Goal: Information Seeking & Learning: Learn about a topic

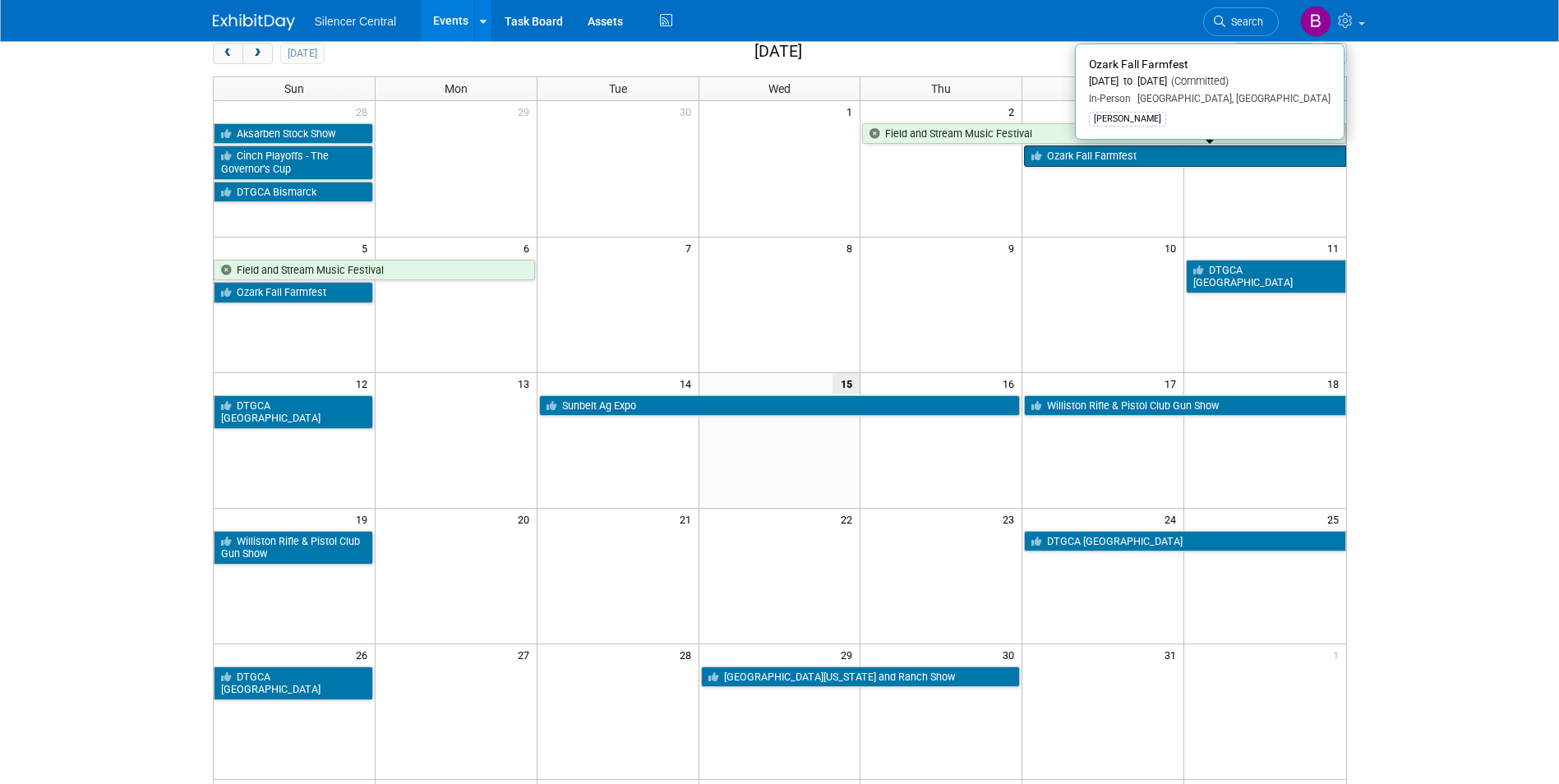
scroll to position [82, 0]
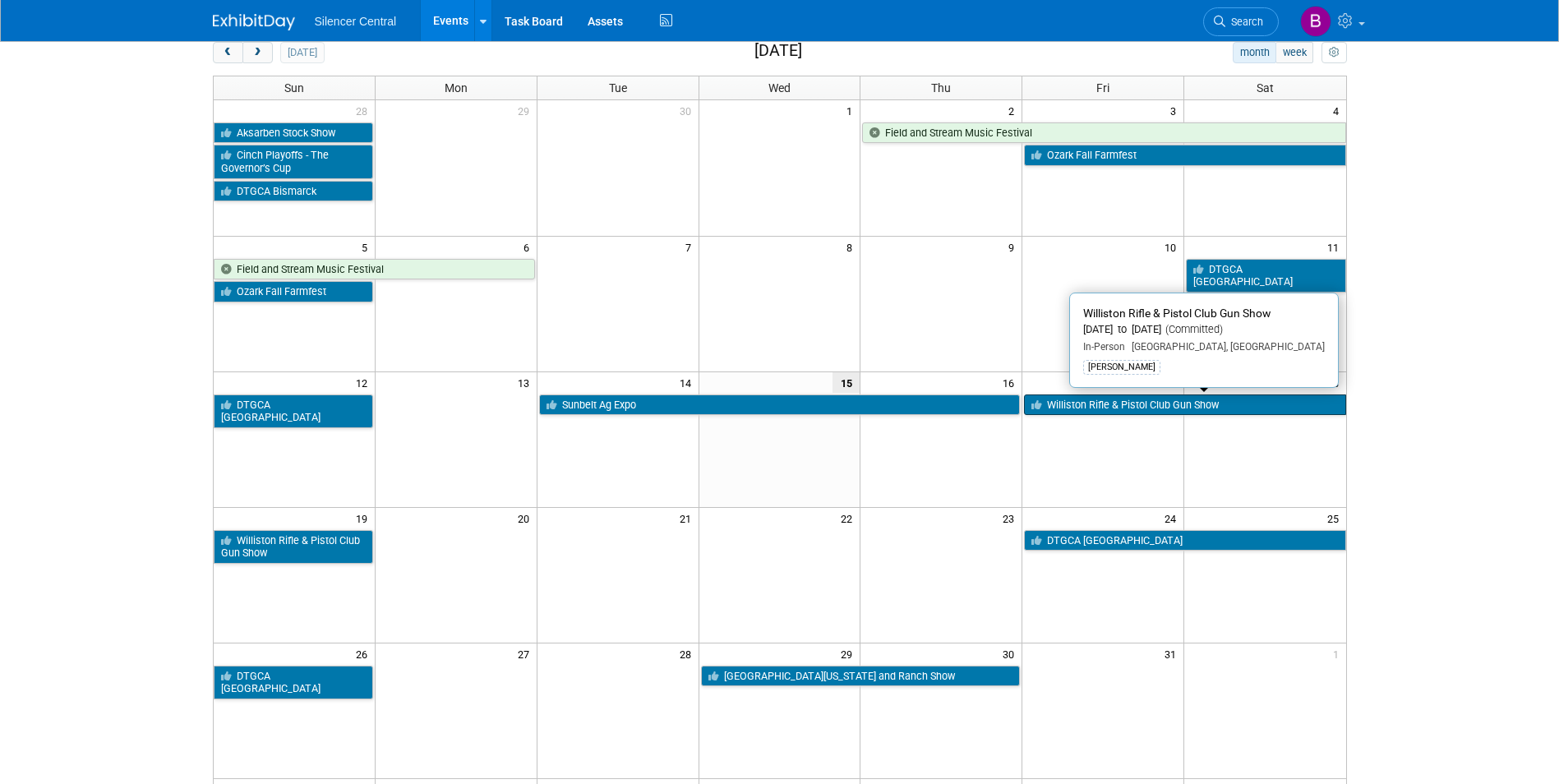
click at [1084, 398] on link "Williston Rifle & Pistol Club Gun Show" at bounding box center [1184, 405] width 322 height 21
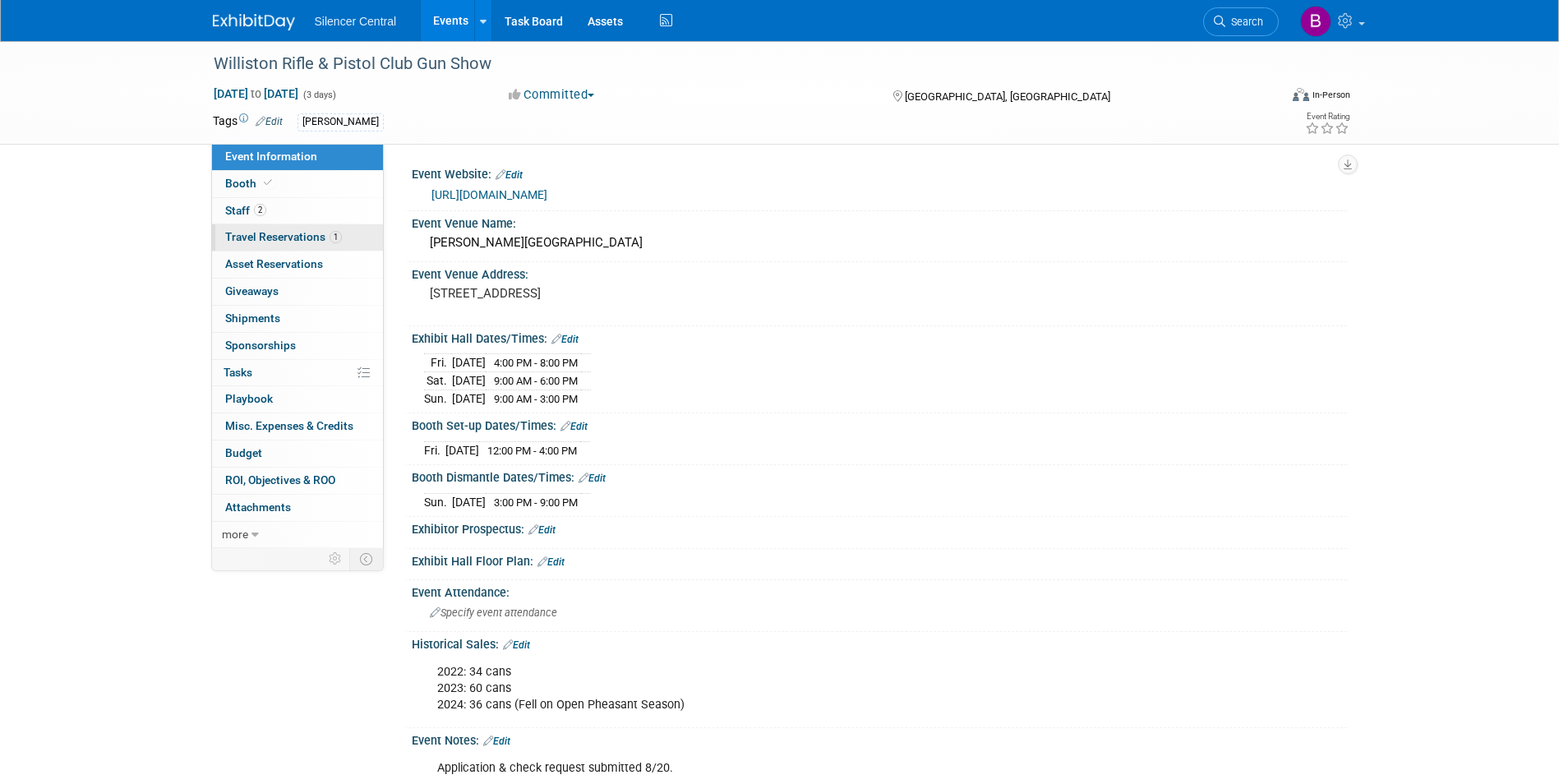
click at [312, 244] on link "1 Travel Reservations 1" at bounding box center [297, 237] width 171 height 26
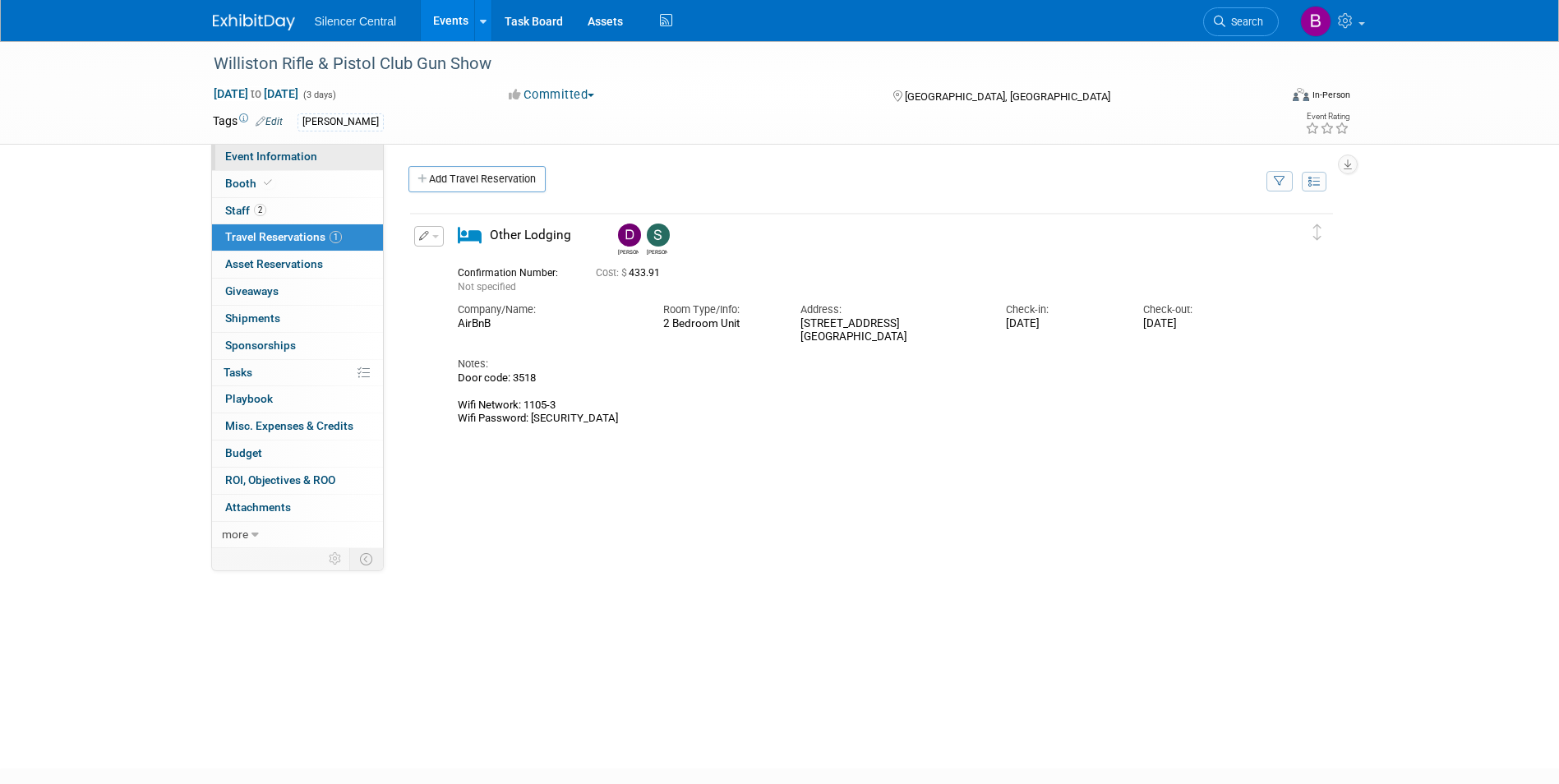
click at [306, 161] on span "Event Information" at bounding box center [271, 155] width 92 height 13
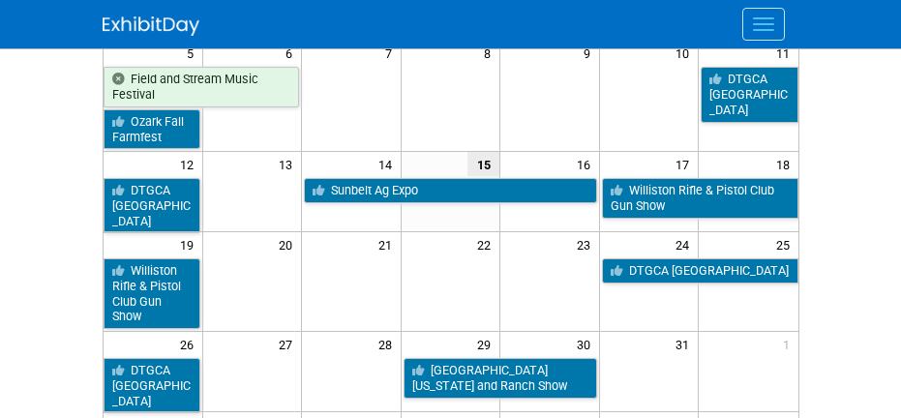
scroll to position [356, 0]
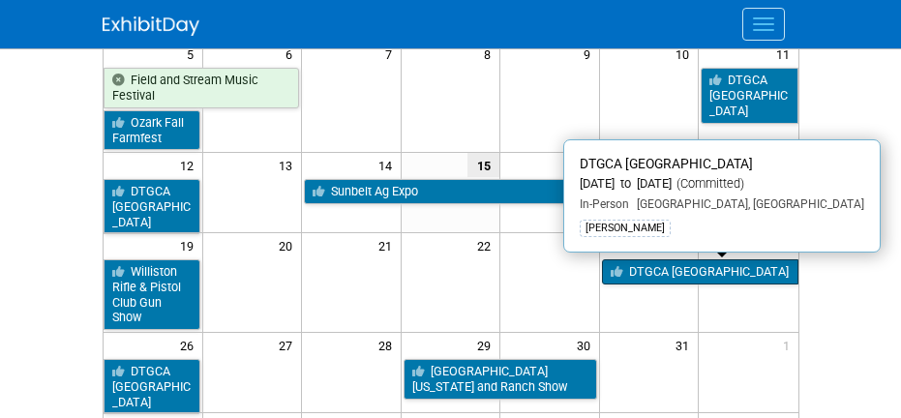
click at [677, 264] on link "DTGCA [GEOGRAPHIC_DATA]" at bounding box center [700, 272] width 197 height 25
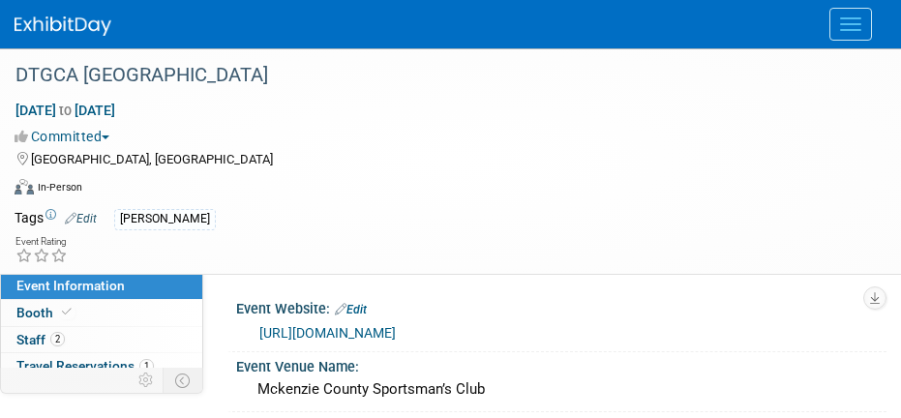
scroll to position [95, 0]
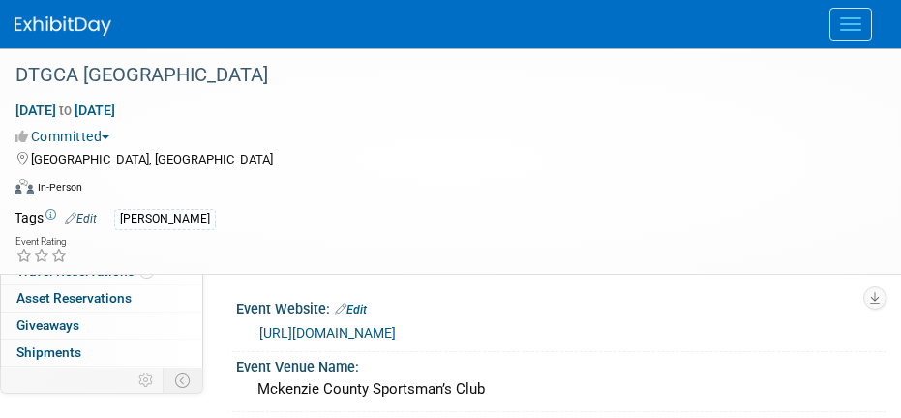
click at [91, 273] on div "DTGCA Watford City Oct 24, 2025 to Oct 26, 2025 (3 days) Oct 24, 2025 to Oct 26…" at bounding box center [450, 161] width 901 height 226
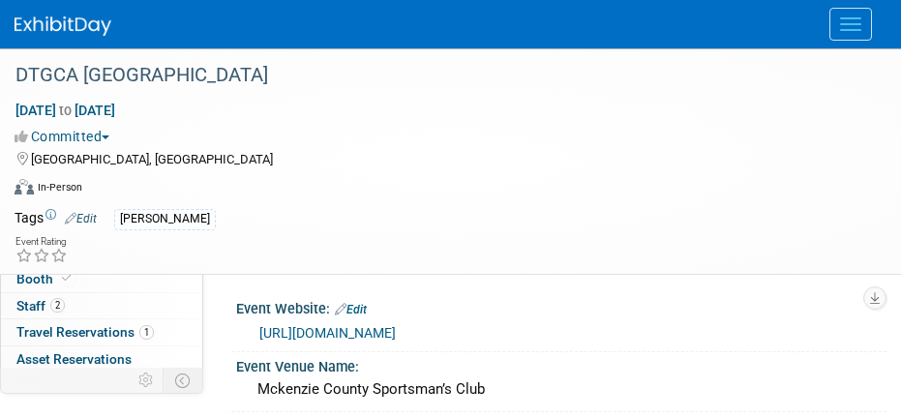
scroll to position [0, 0]
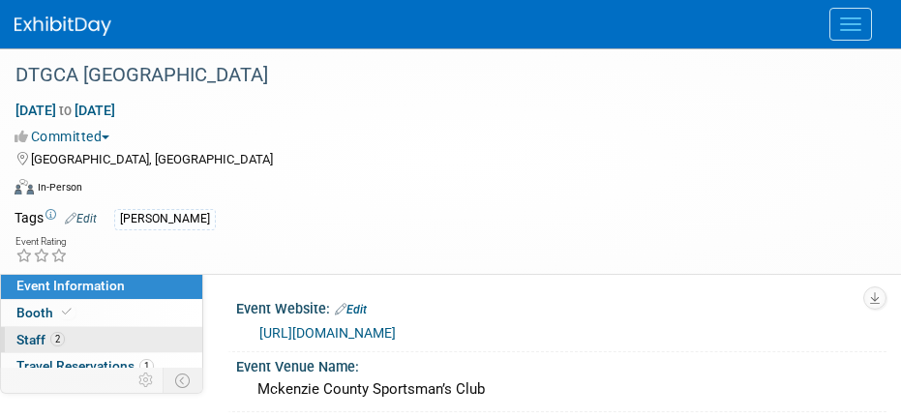
click at [82, 333] on link "2 Staff 2" at bounding box center [101, 340] width 201 height 26
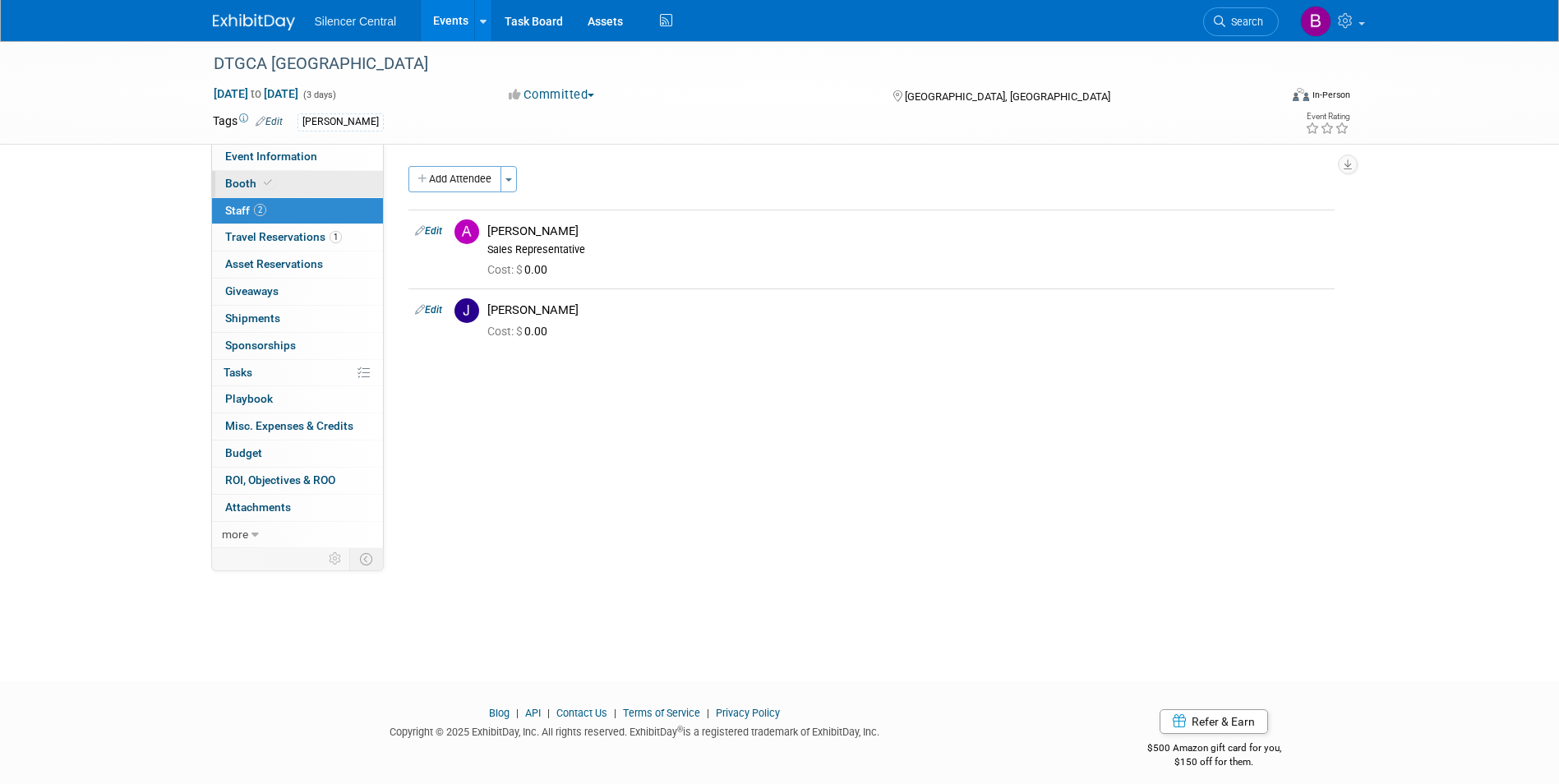
click at [294, 181] on link "Booth" at bounding box center [297, 183] width 171 height 26
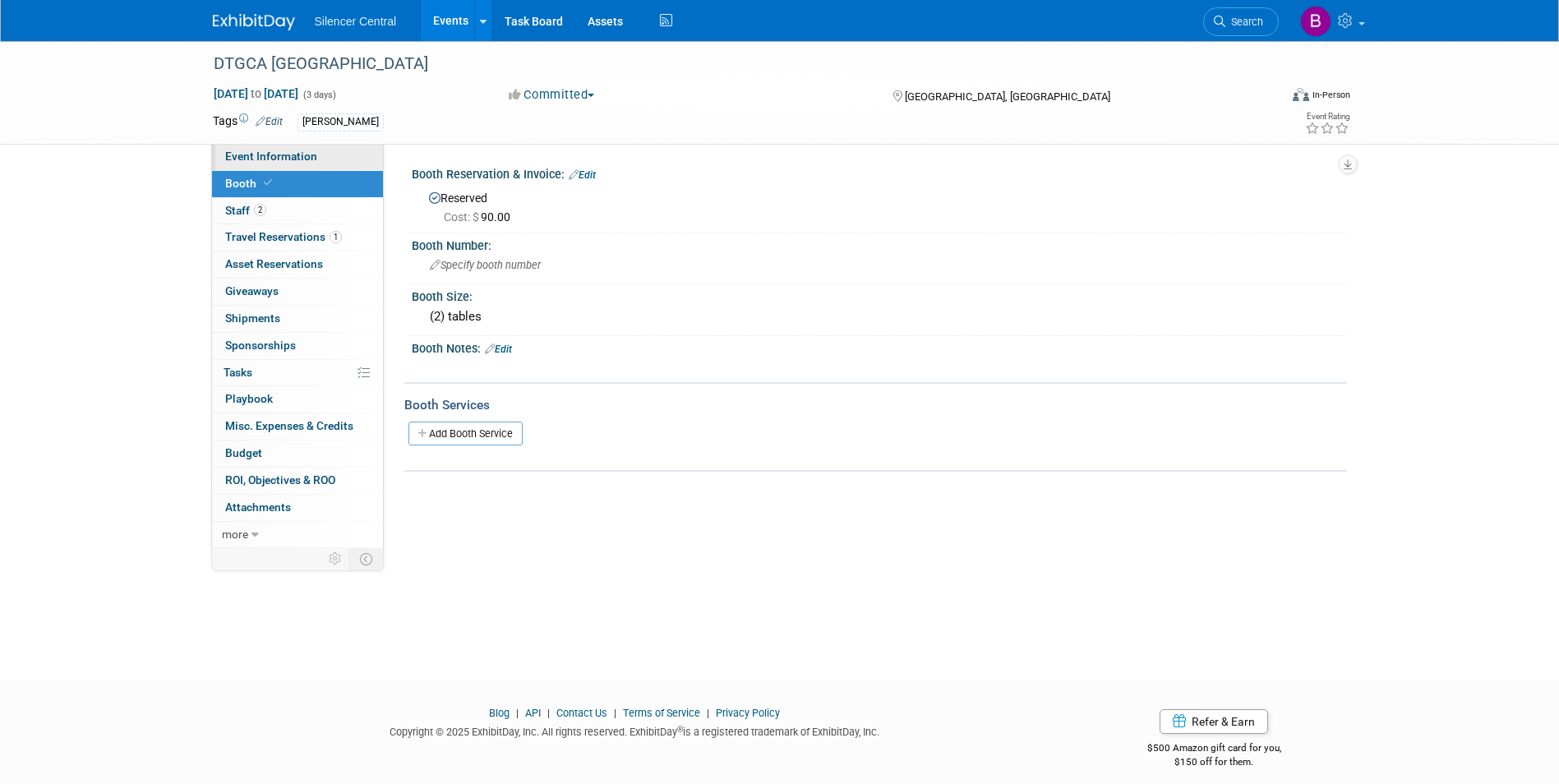
click at [294, 149] on span "Event Information" at bounding box center [271, 155] width 92 height 13
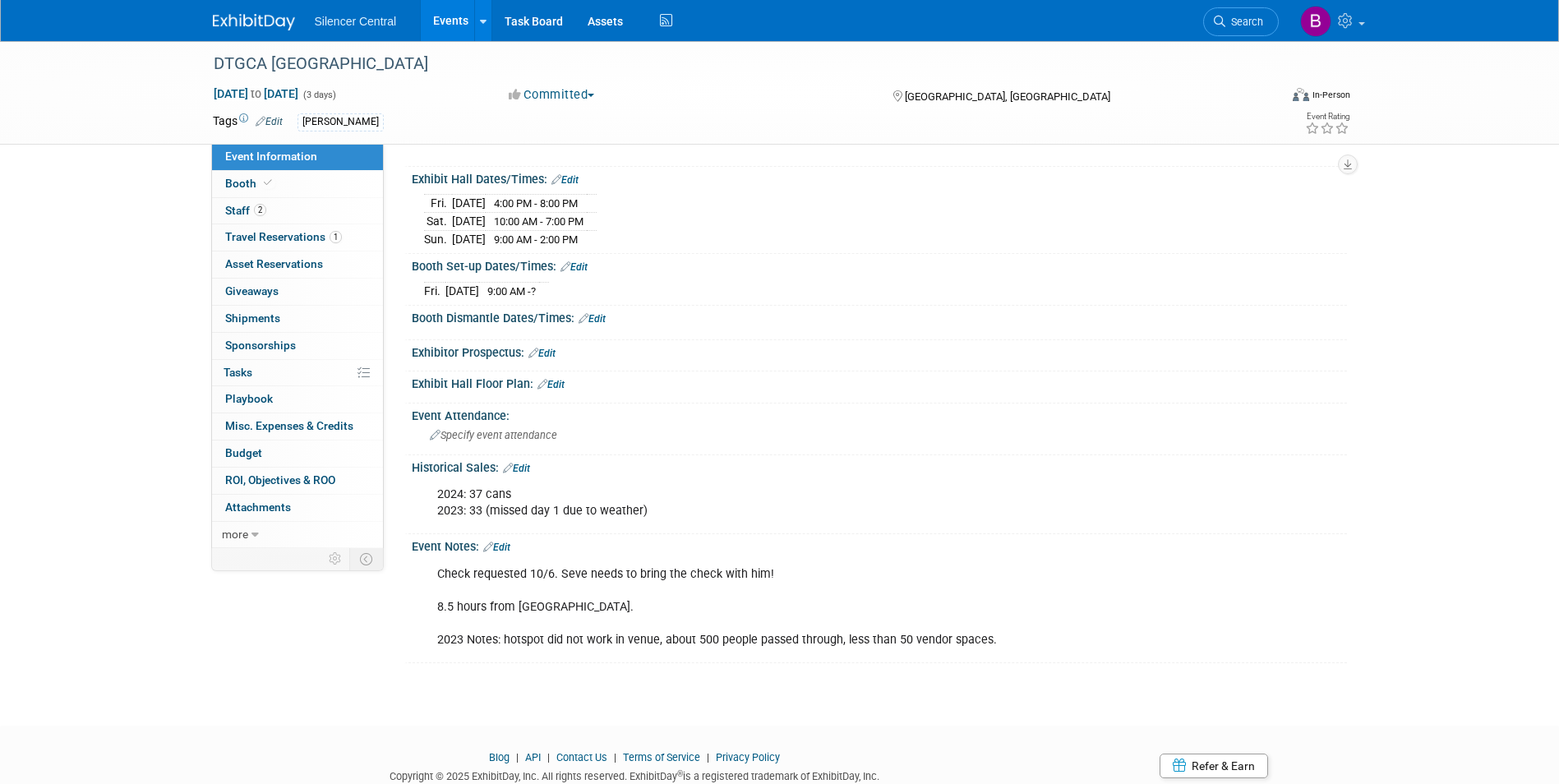
scroll to position [165, 0]
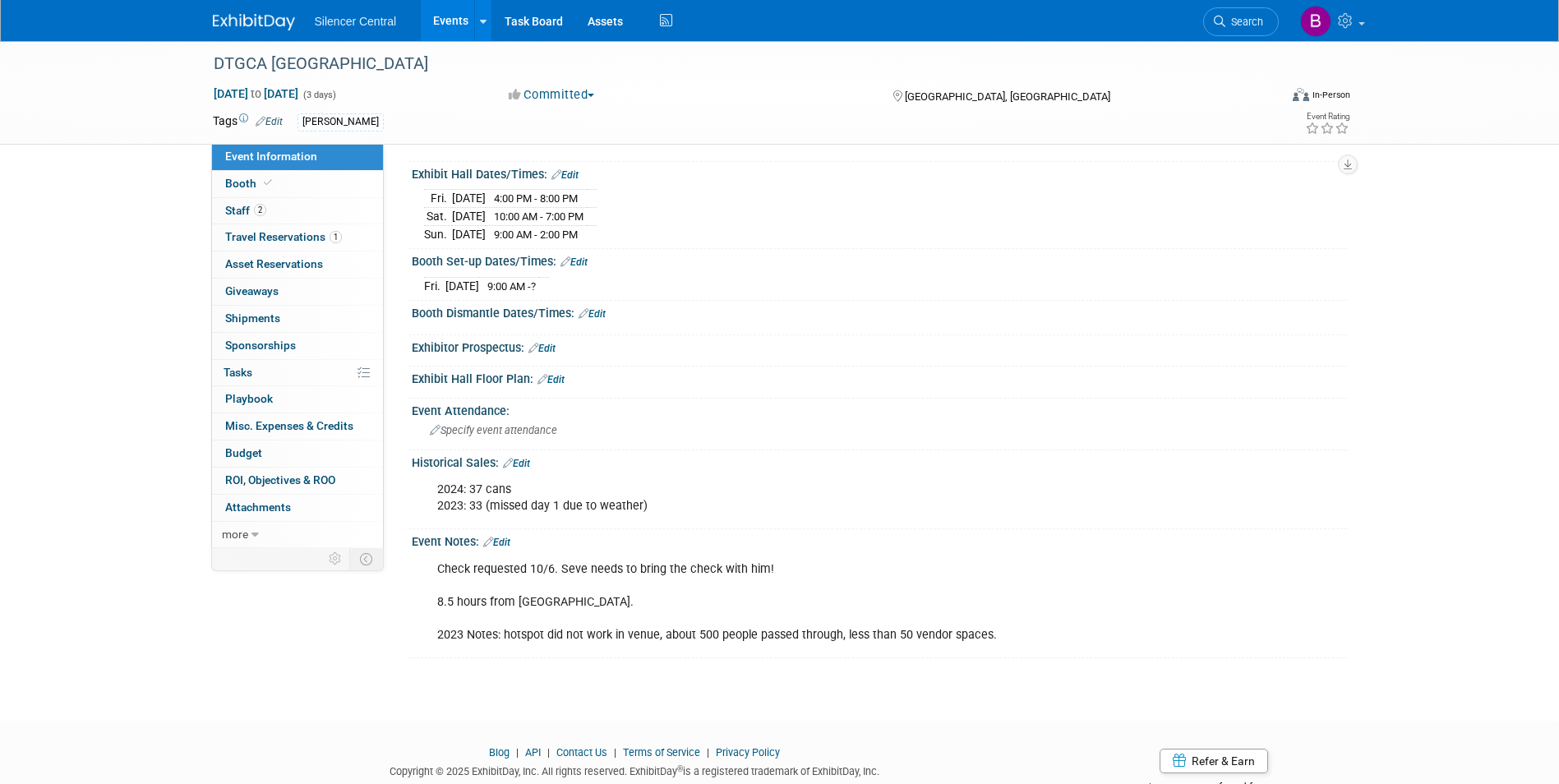
click at [510, 354] on link "Edit" at bounding box center [496, 542] width 27 height 12
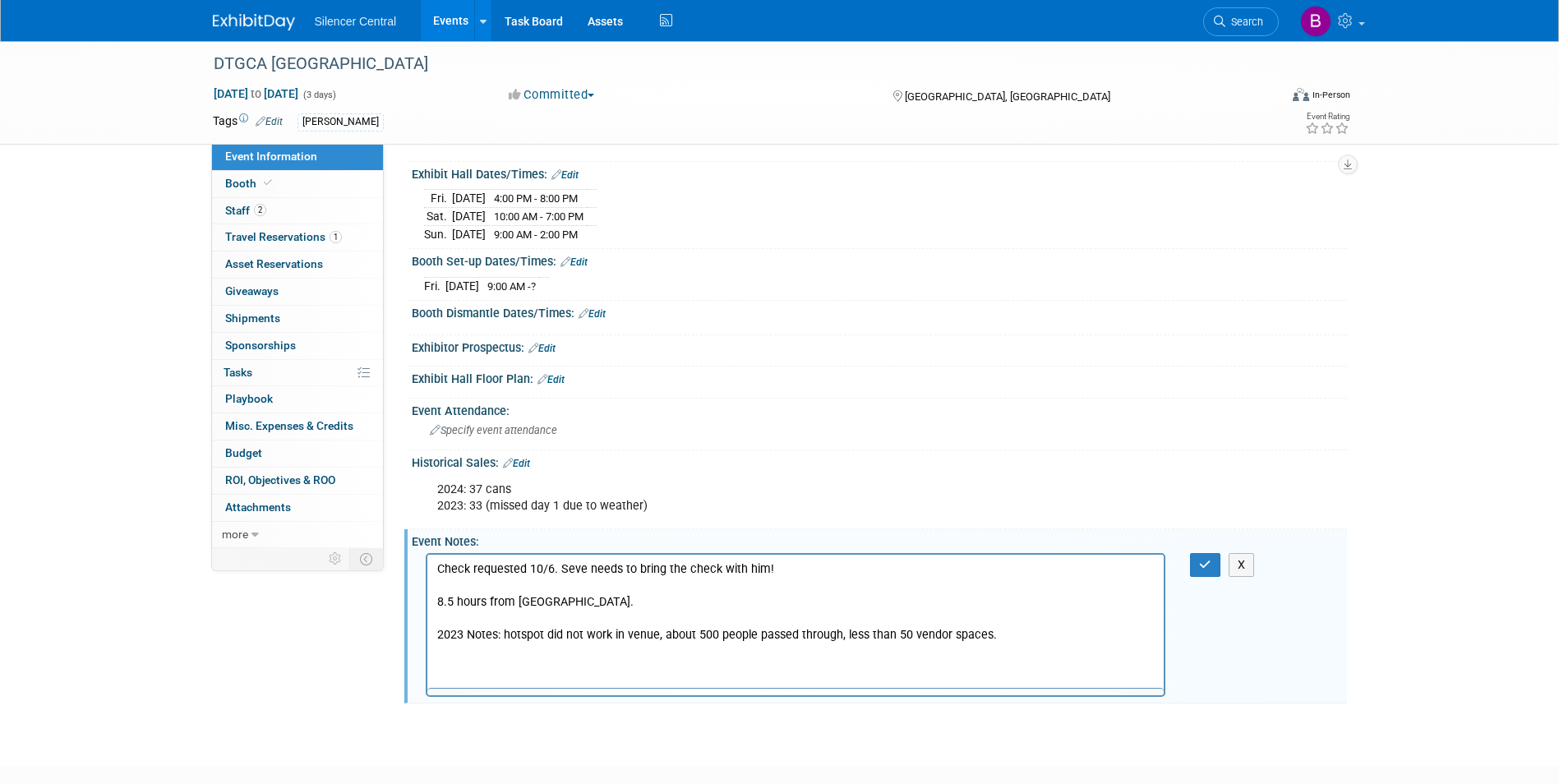
scroll to position [0, 0]
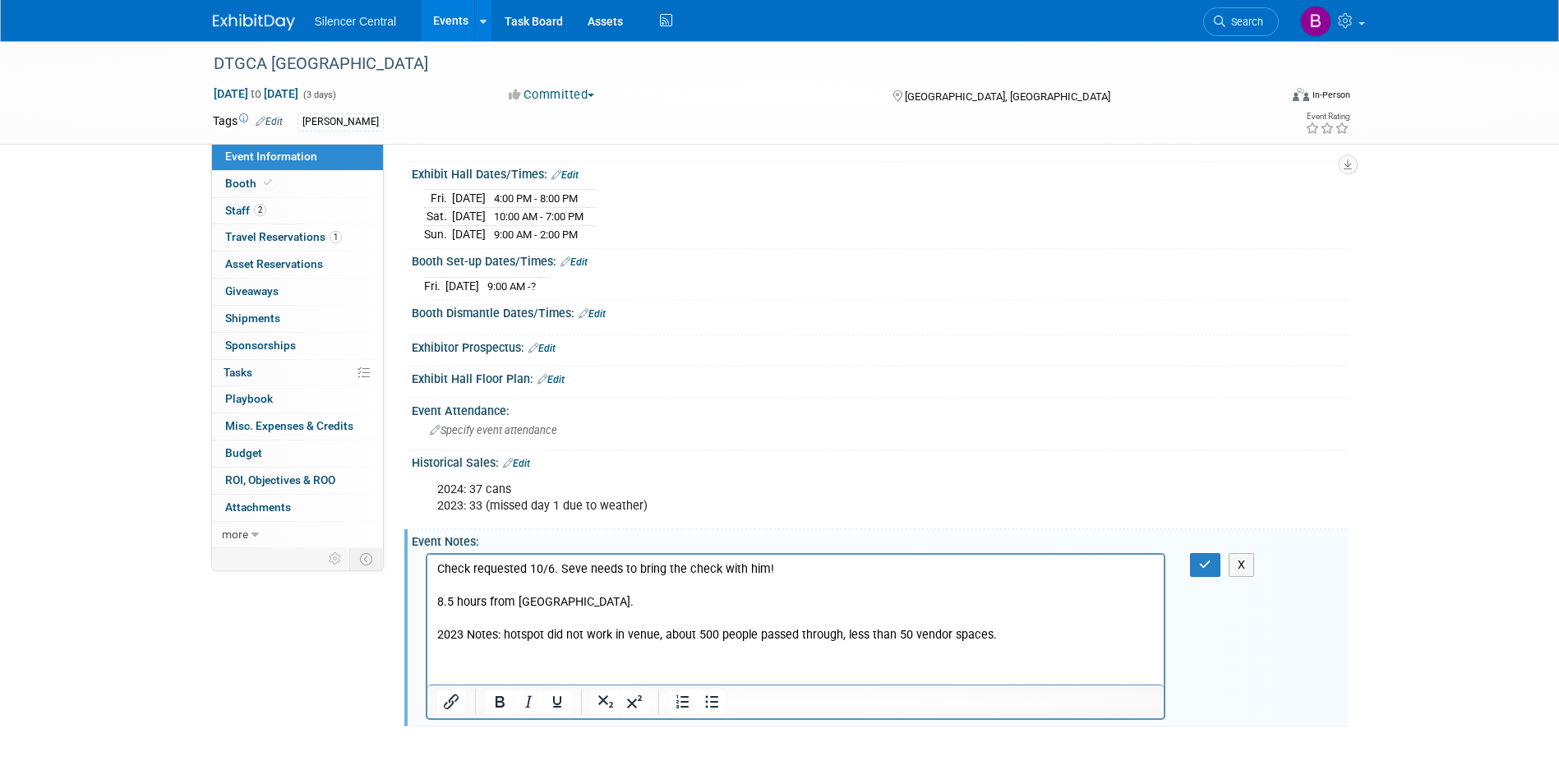
click at [565, 354] on p "Check requested 10/6. Seve needs to bring the check with him! 8.5 hours from Si…" at bounding box center [795, 601] width 718 height 82
click at [725, 354] on p "Check requested 10/6. Drew needs to bring the check with him! 8.5 hours from Si…" at bounding box center [795, 601] width 718 height 82
click at [765, 354] on icon "button" at bounding box center [1205, 564] width 13 height 12
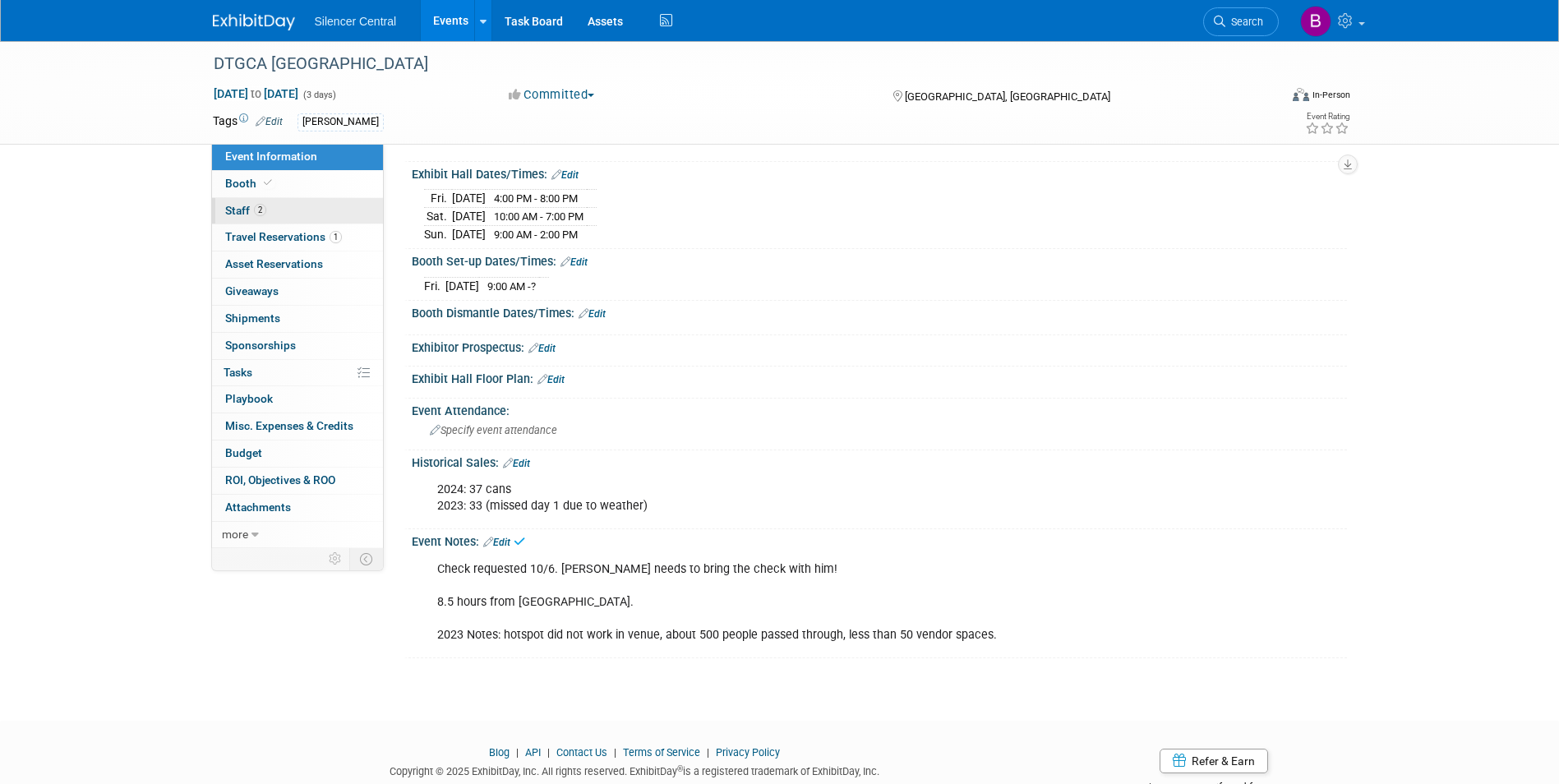
click at [344, 215] on link "2 Staff 2" at bounding box center [297, 210] width 171 height 26
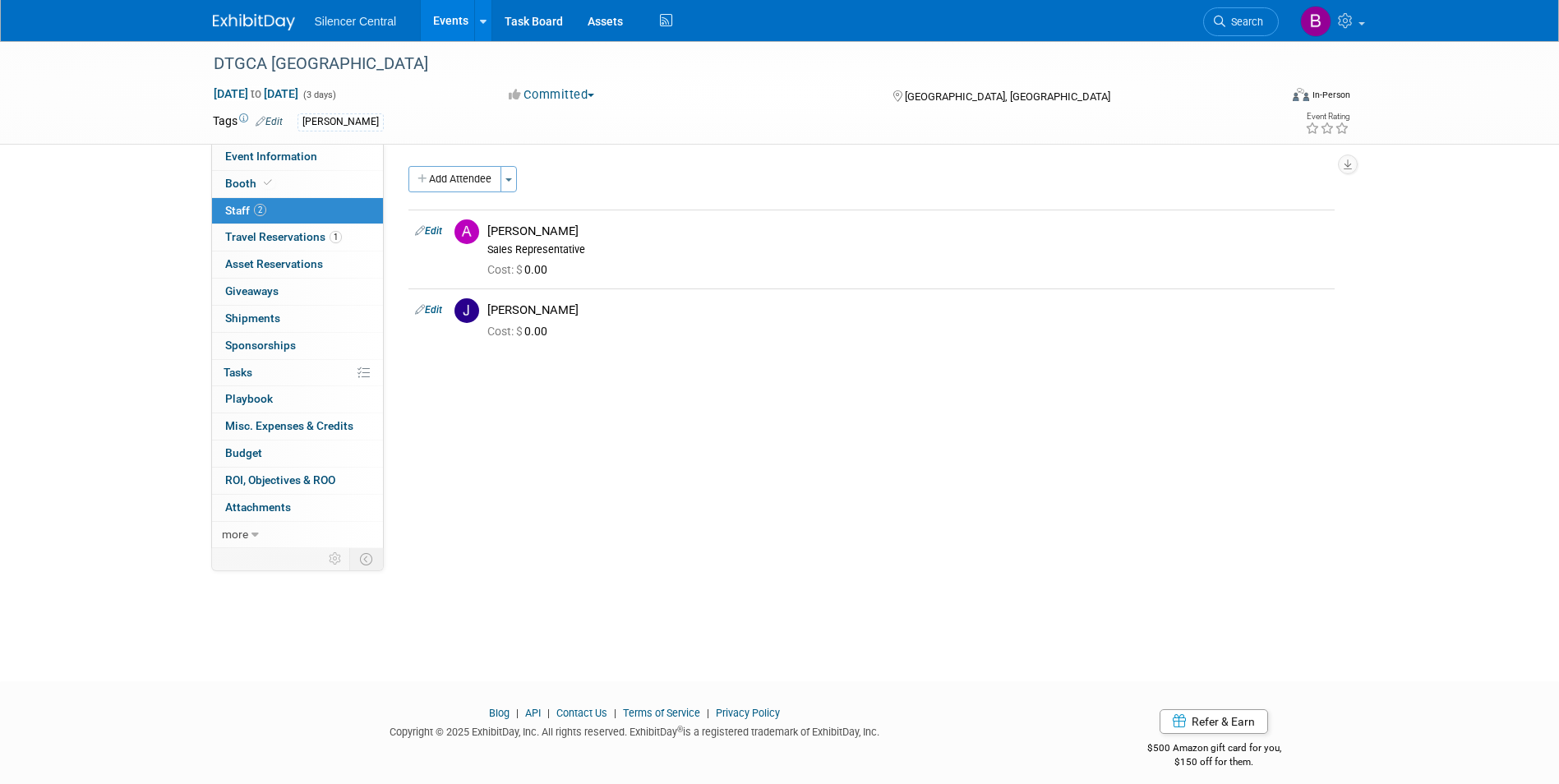
click at [298, 143] on div "DTGCA Watford City Oct 24, 2025 to Oct 26, 2025 (3 days) Oct 24, 2025 to Oct 26…" at bounding box center [779, 92] width 1158 height 103
click at [299, 154] on span "Event Information" at bounding box center [271, 155] width 92 height 13
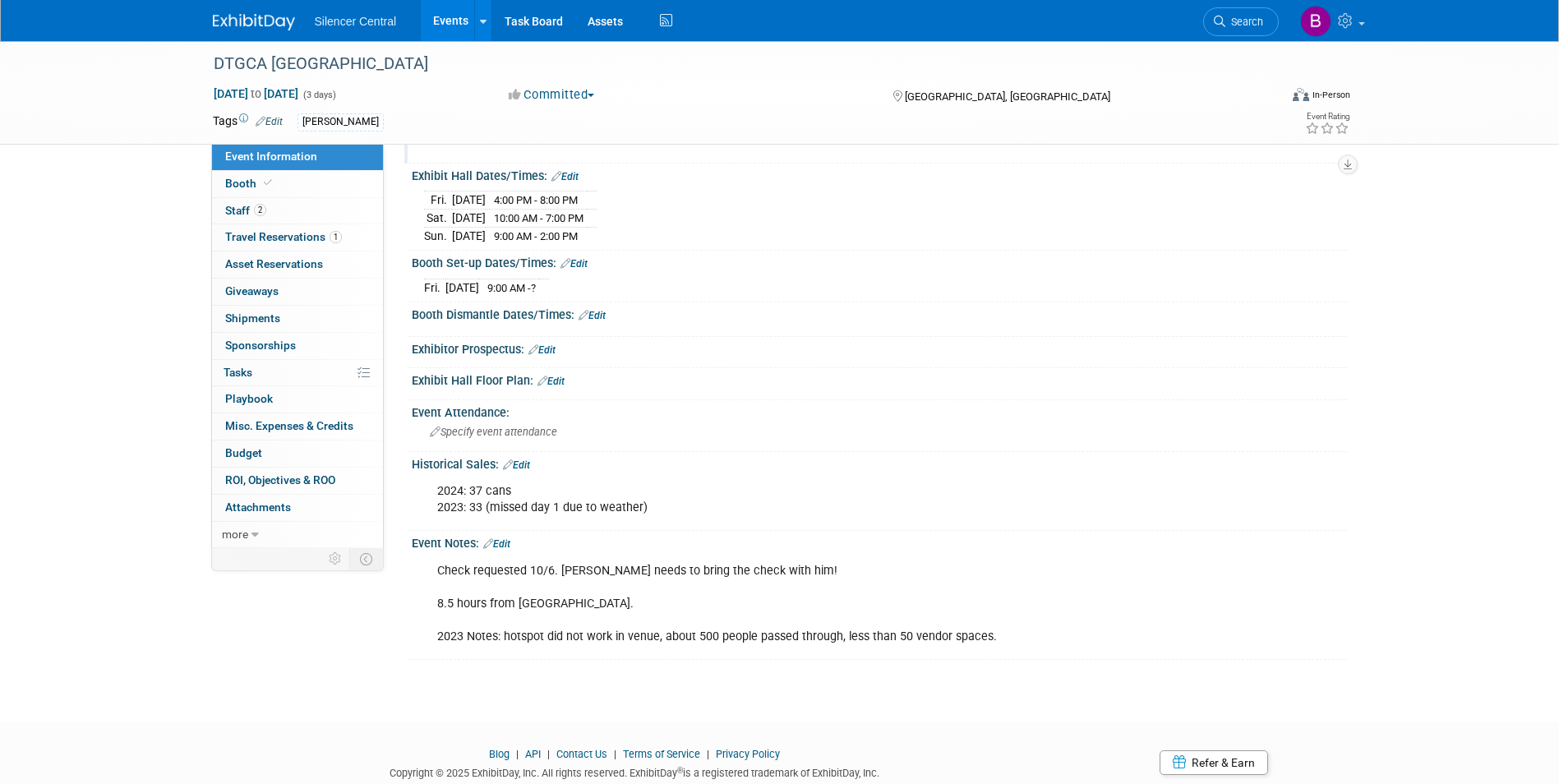
scroll to position [165, 0]
click at [333, 184] on link "Booth" at bounding box center [297, 183] width 171 height 26
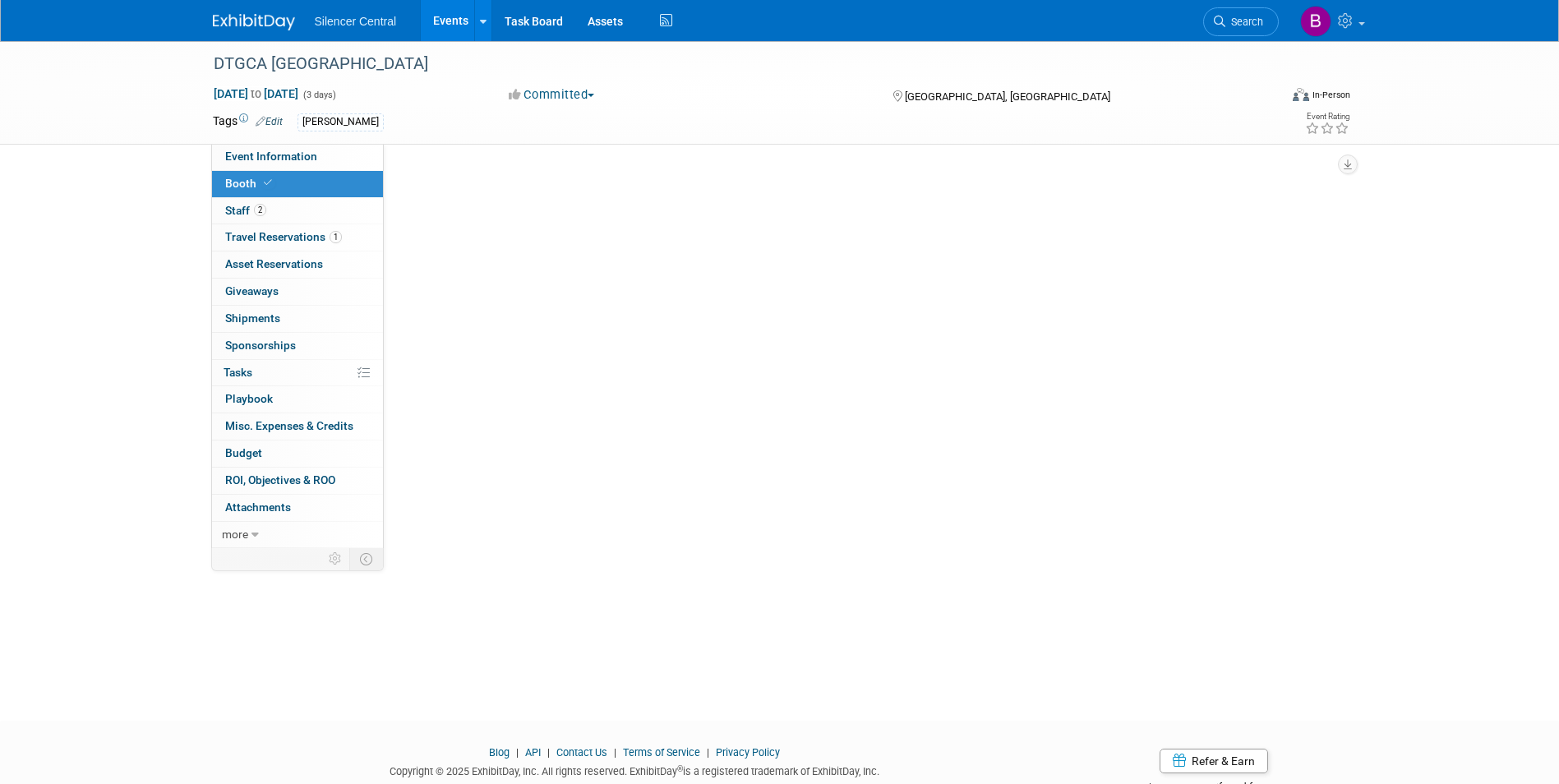
scroll to position [0, 0]
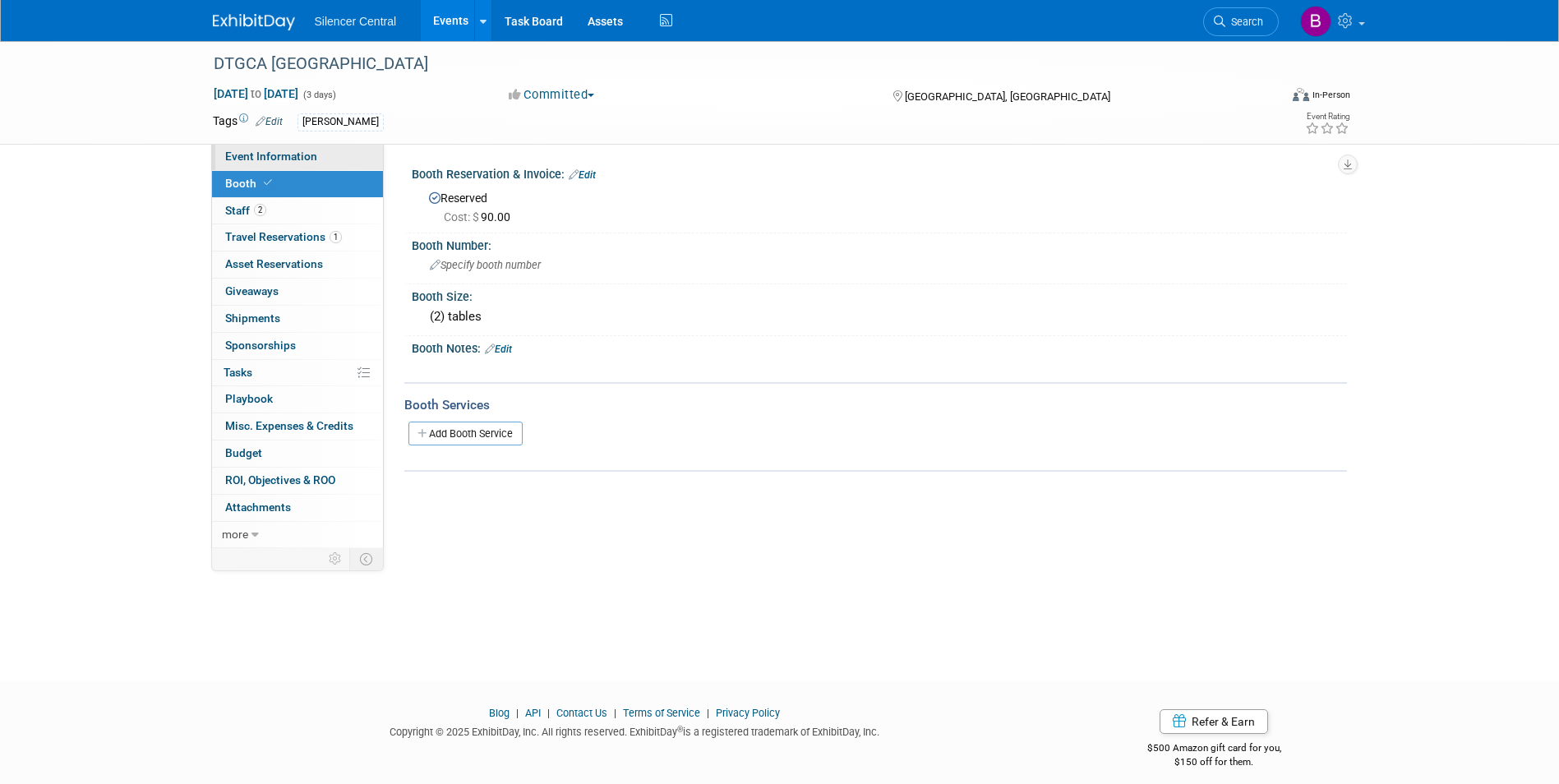
click at [307, 161] on span "Event Information" at bounding box center [271, 155] width 92 height 13
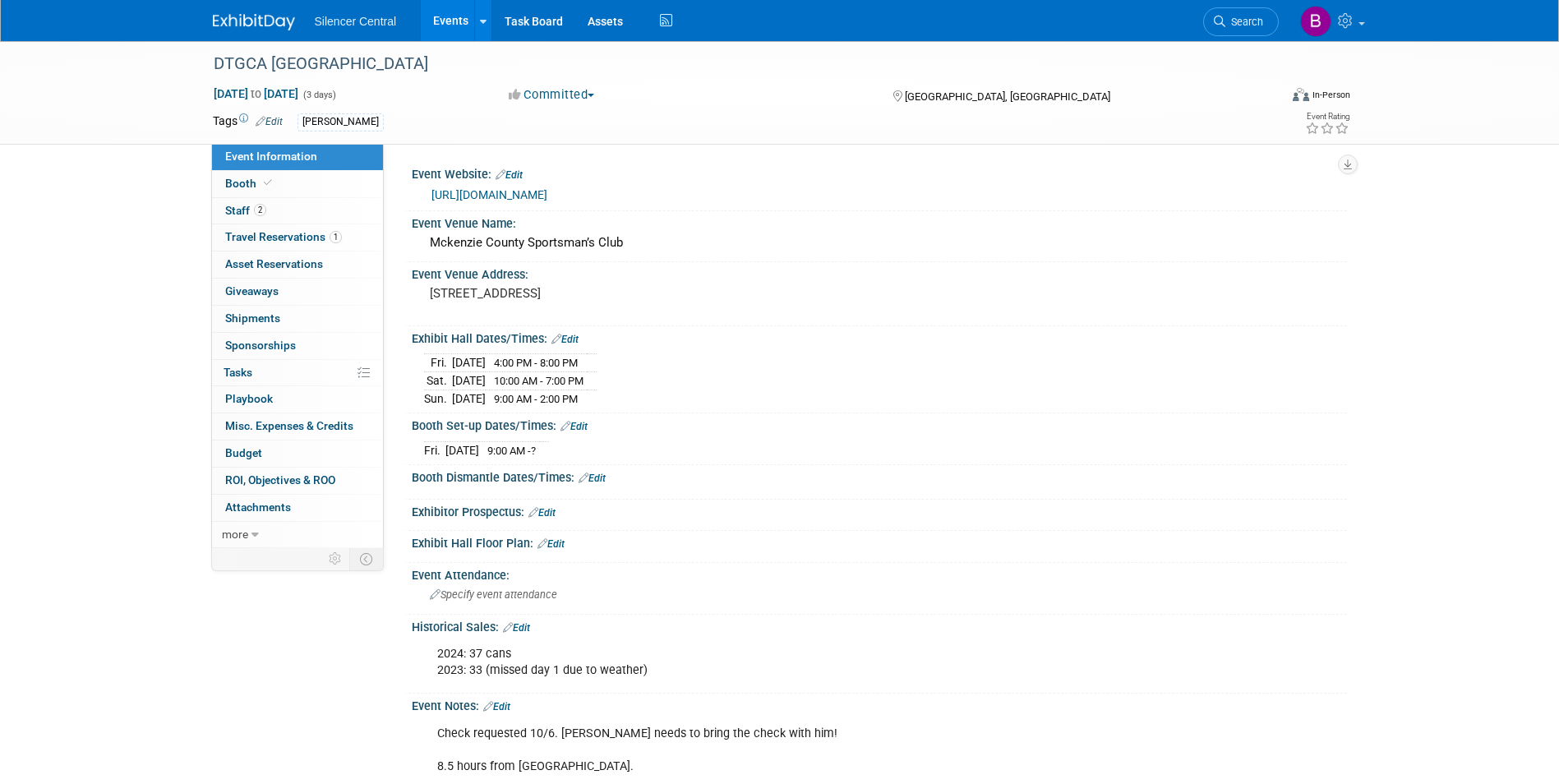
click at [547, 192] on link "https://www.dtgca.org/event/watford-city-nd/" at bounding box center [489, 194] width 116 height 13
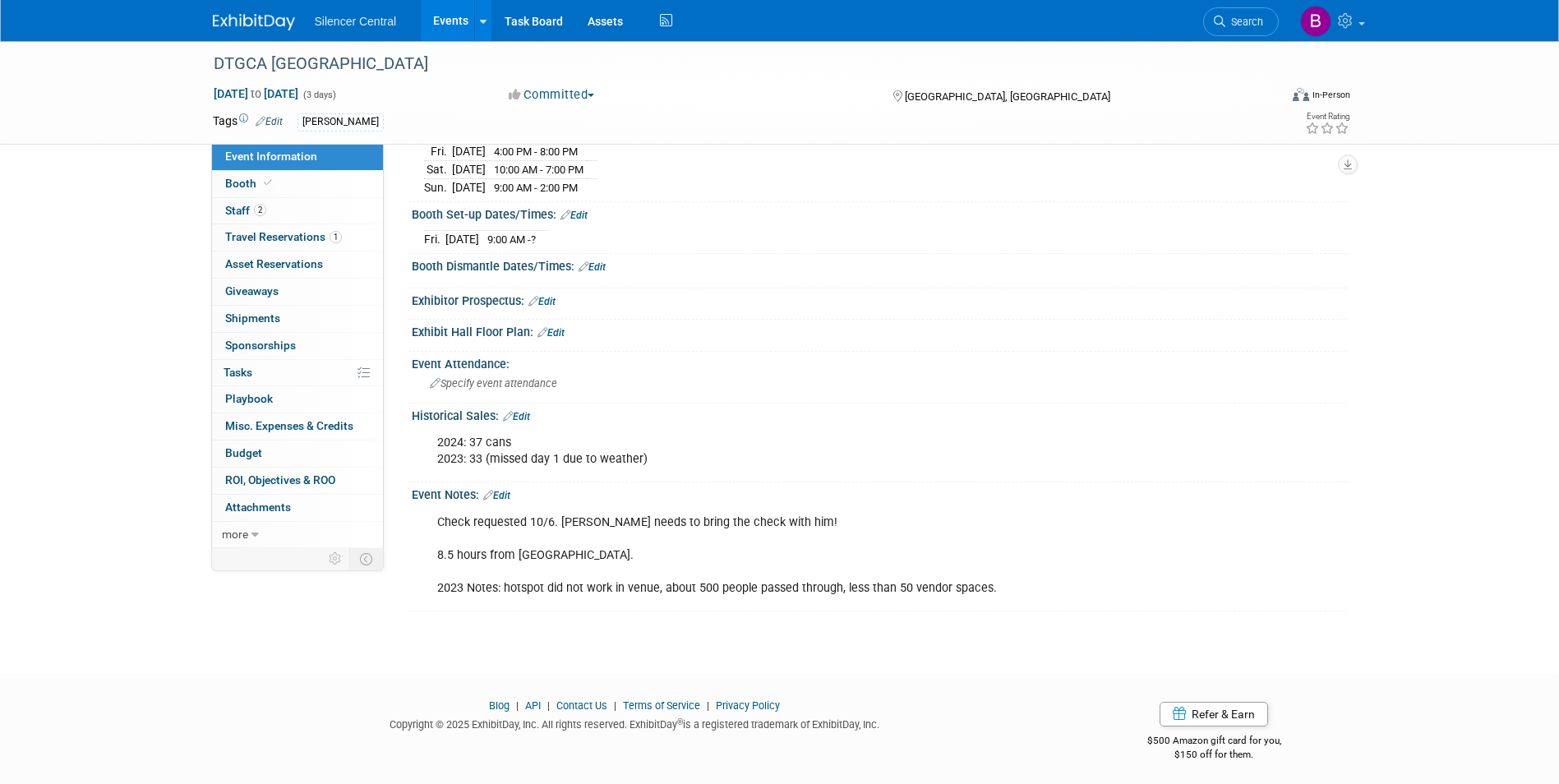
scroll to position [215, 0]
drag, startPoint x: 265, startPoint y: 15, endPoint x: 238, endPoint y: 20, distance: 27.5
click at [265, 15] on img at bounding box center [254, 21] width 82 height 16
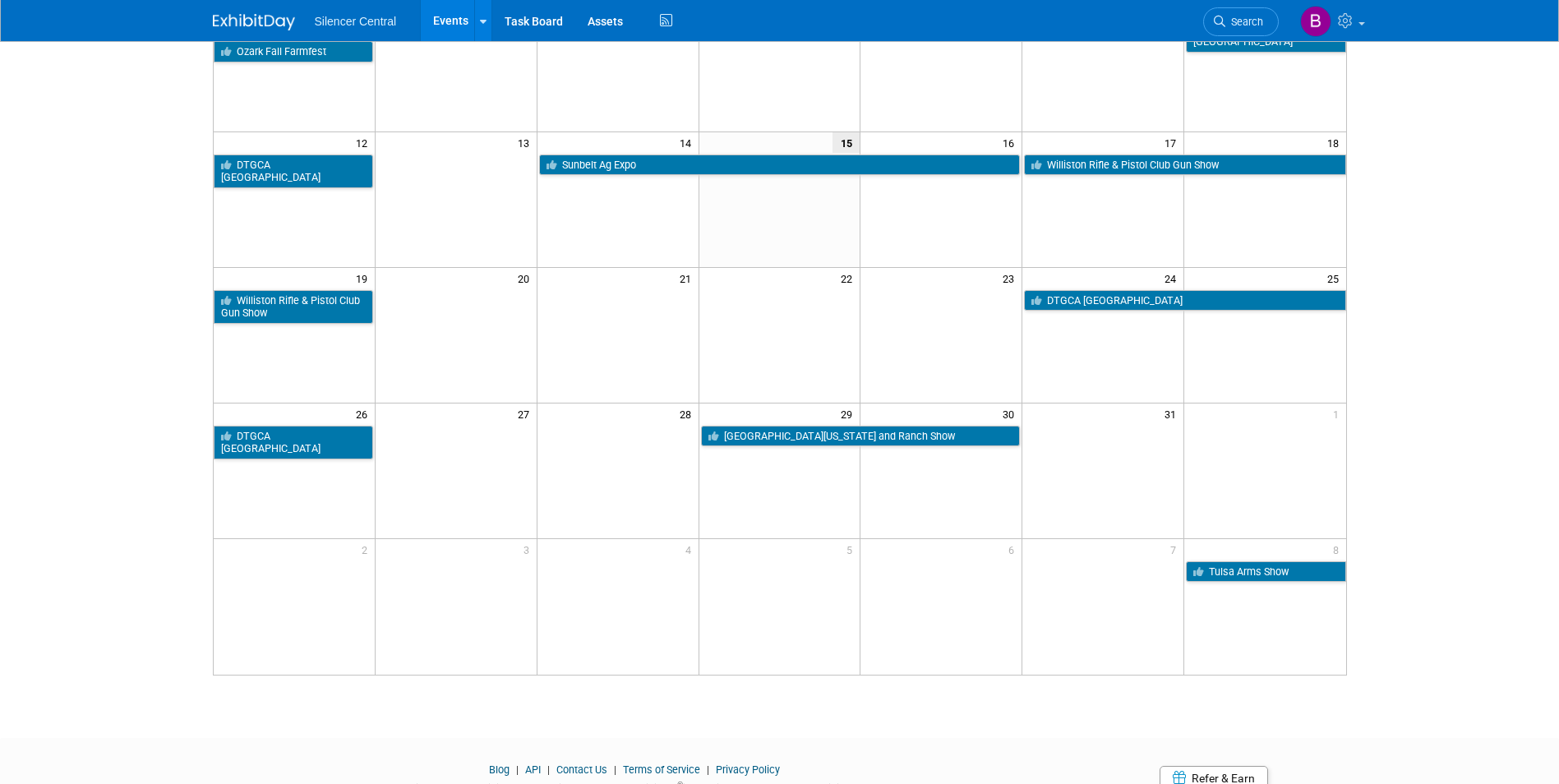
scroll to position [328, 0]
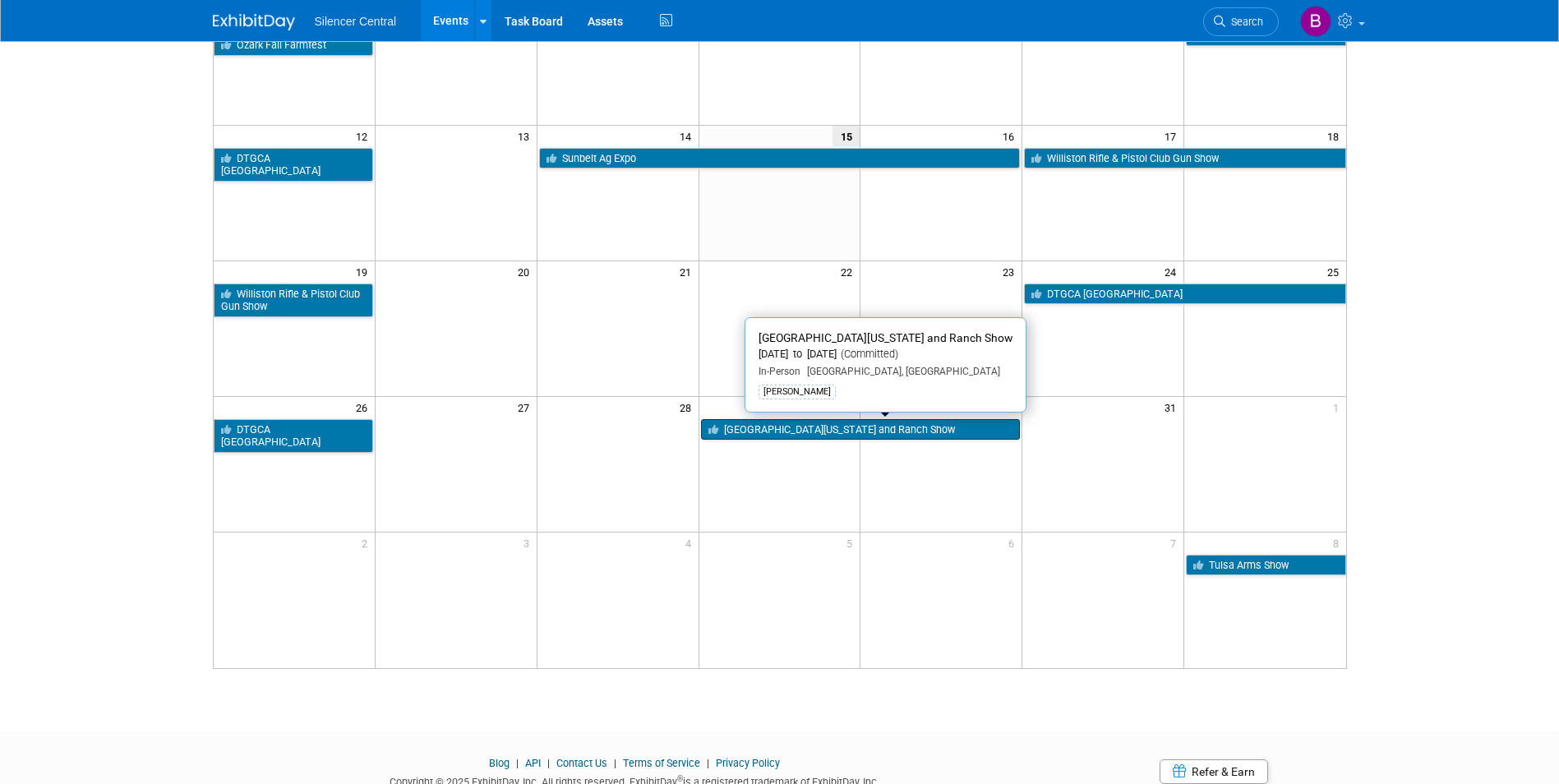
click at [853, 434] on link "[GEOGRAPHIC_DATA][US_STATE] and Ranch Show" at bounding box center [861, 429] width 320 height 21
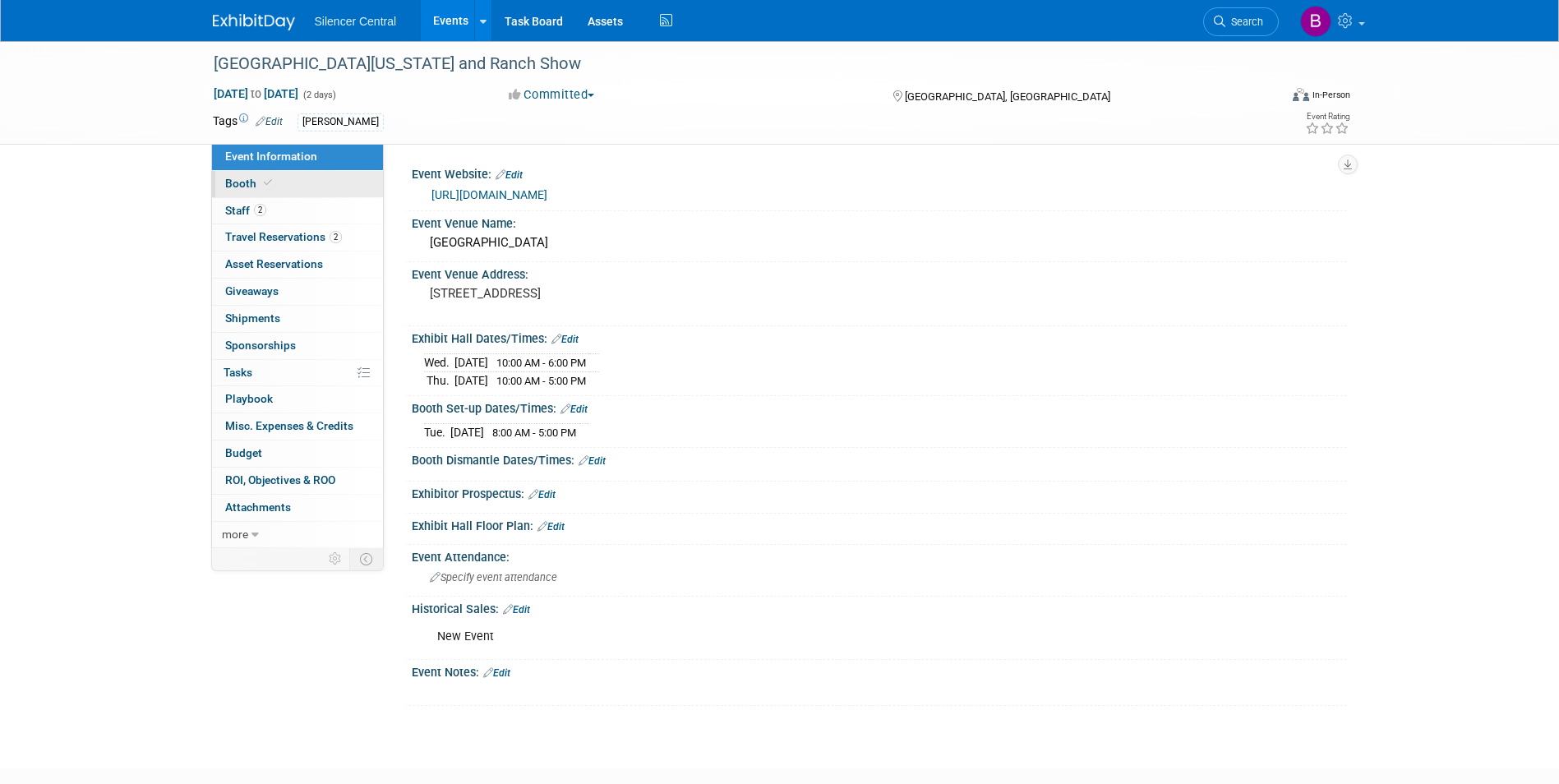
click at [305, 194] on link "Booth" at bounding box center [297, 183] width 171 height 26
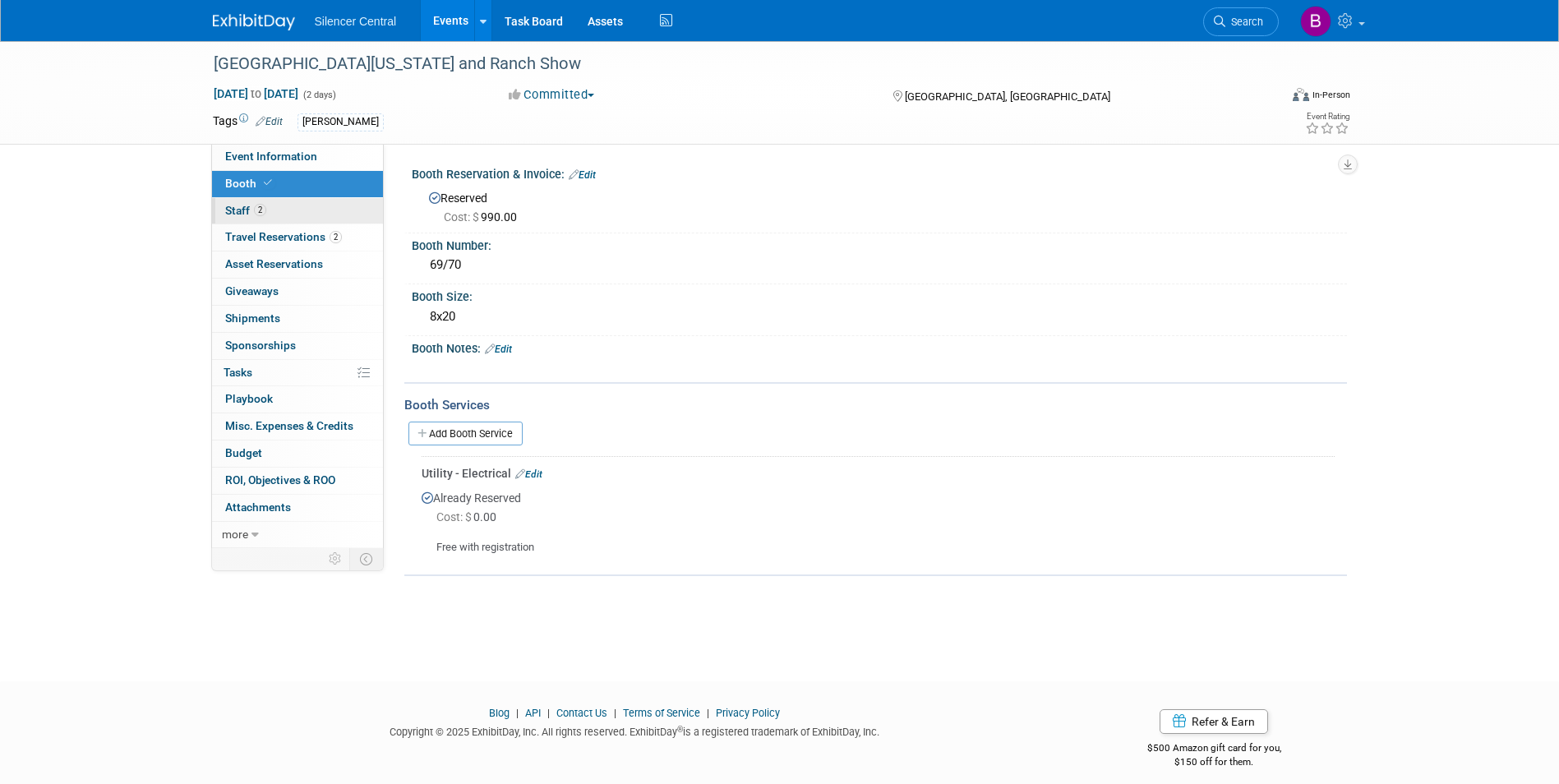
click at [288, 216] on link "2 Staff 2" at bounding box center [297, 210] width 171 height 26
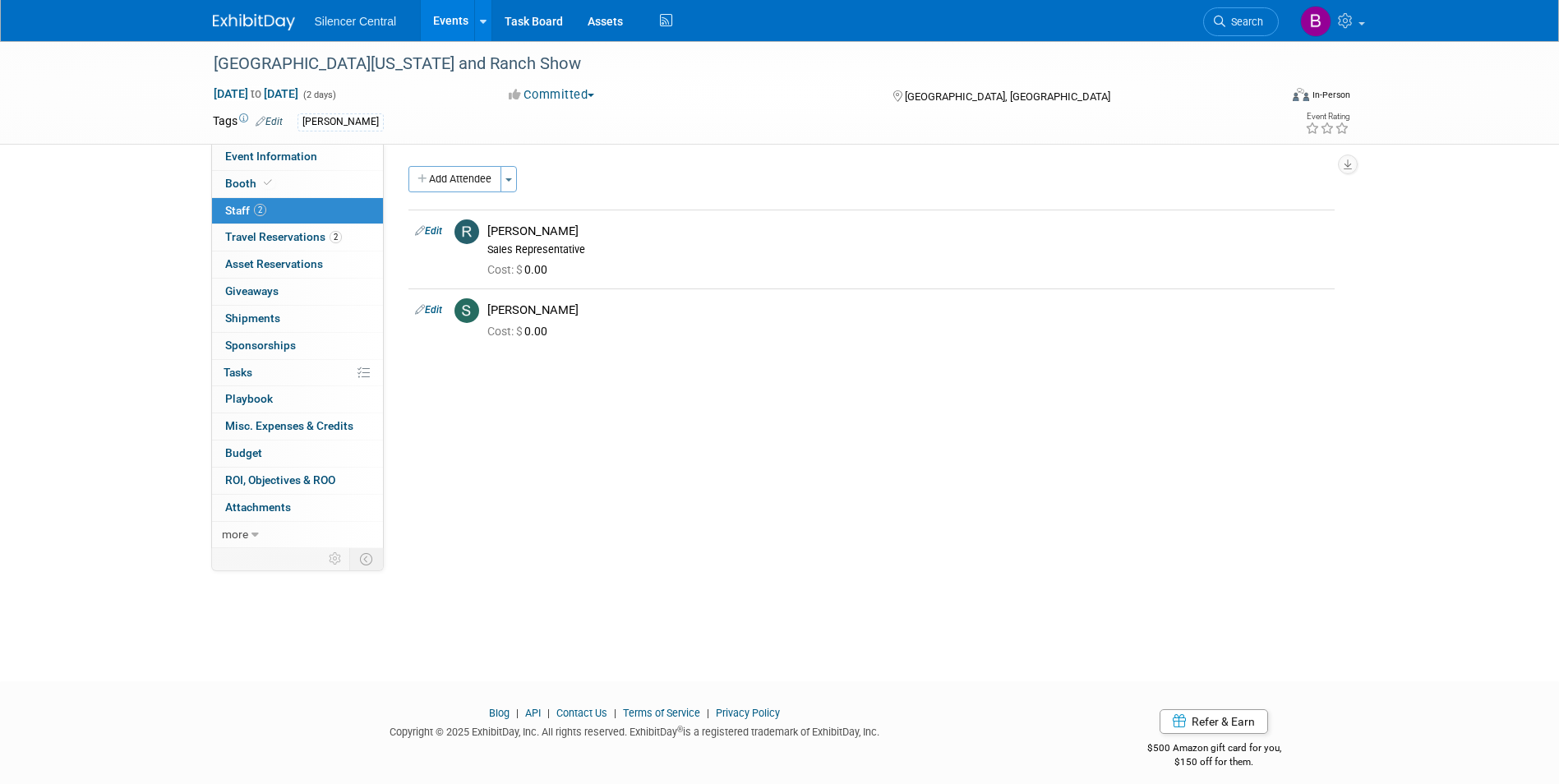
click at [266, 31] on div "Silencer Central Events Add Event Bulk Upload Events Shareable Event Boards Rec…" at bounding box center [780, 20] width 1134 height 41
click at [274, 26] on img at bounding box center [254, 21] width 82 height 16
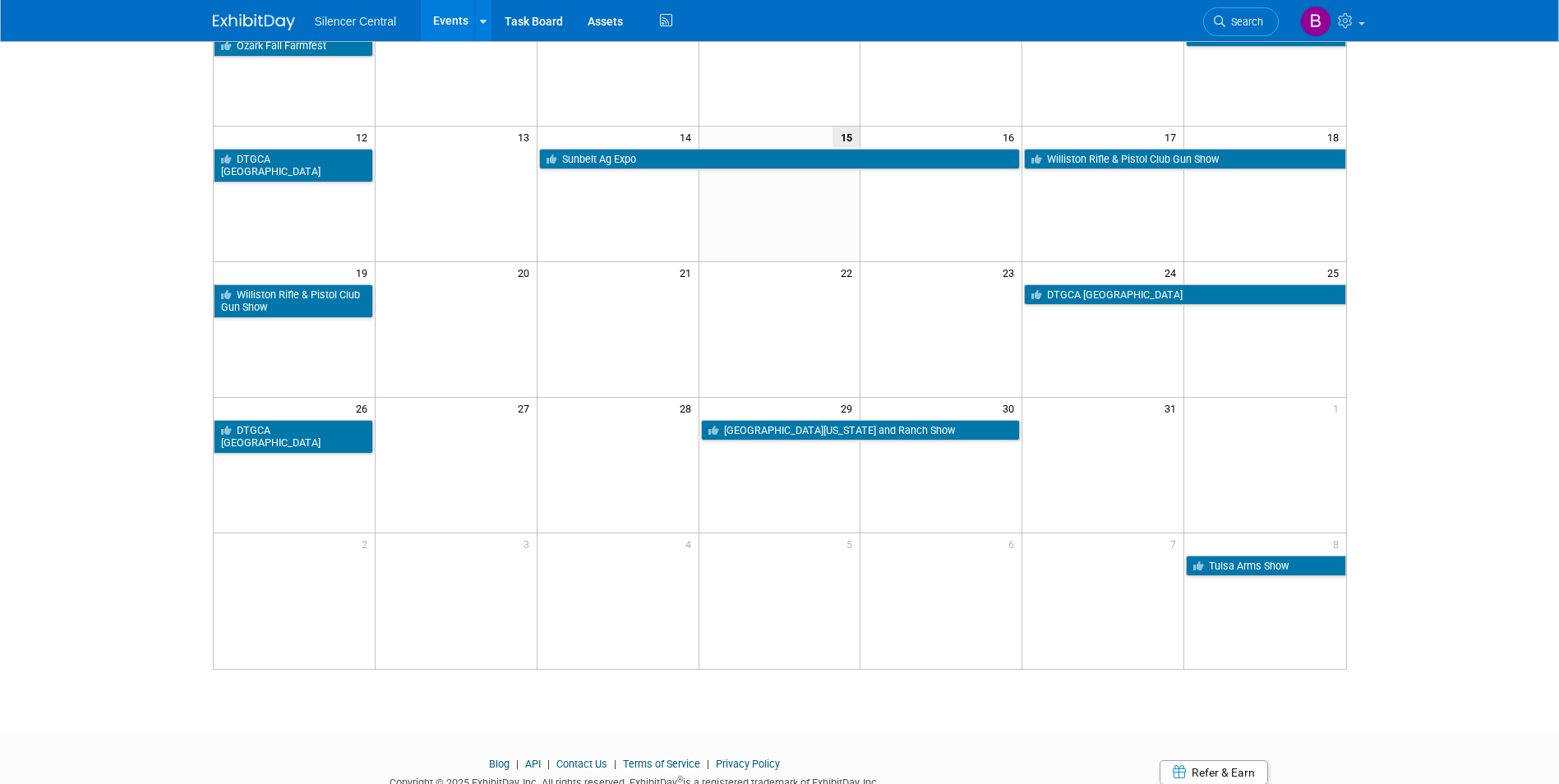
scroll to position [328, 0]
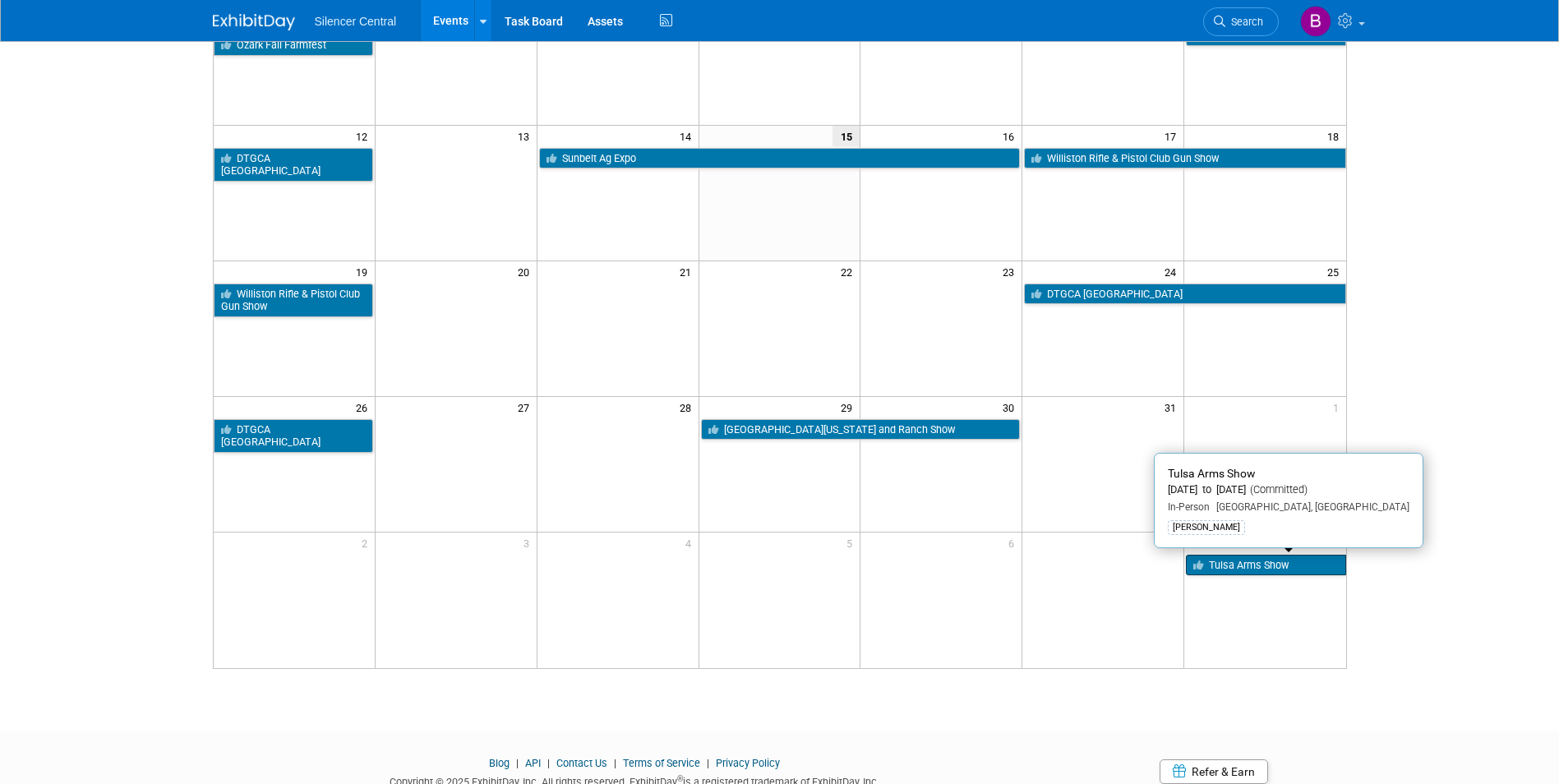
click at [1214, 571] on link "Tulsa Arms Show" at bounding box center [1265, 565] width 160 height 21
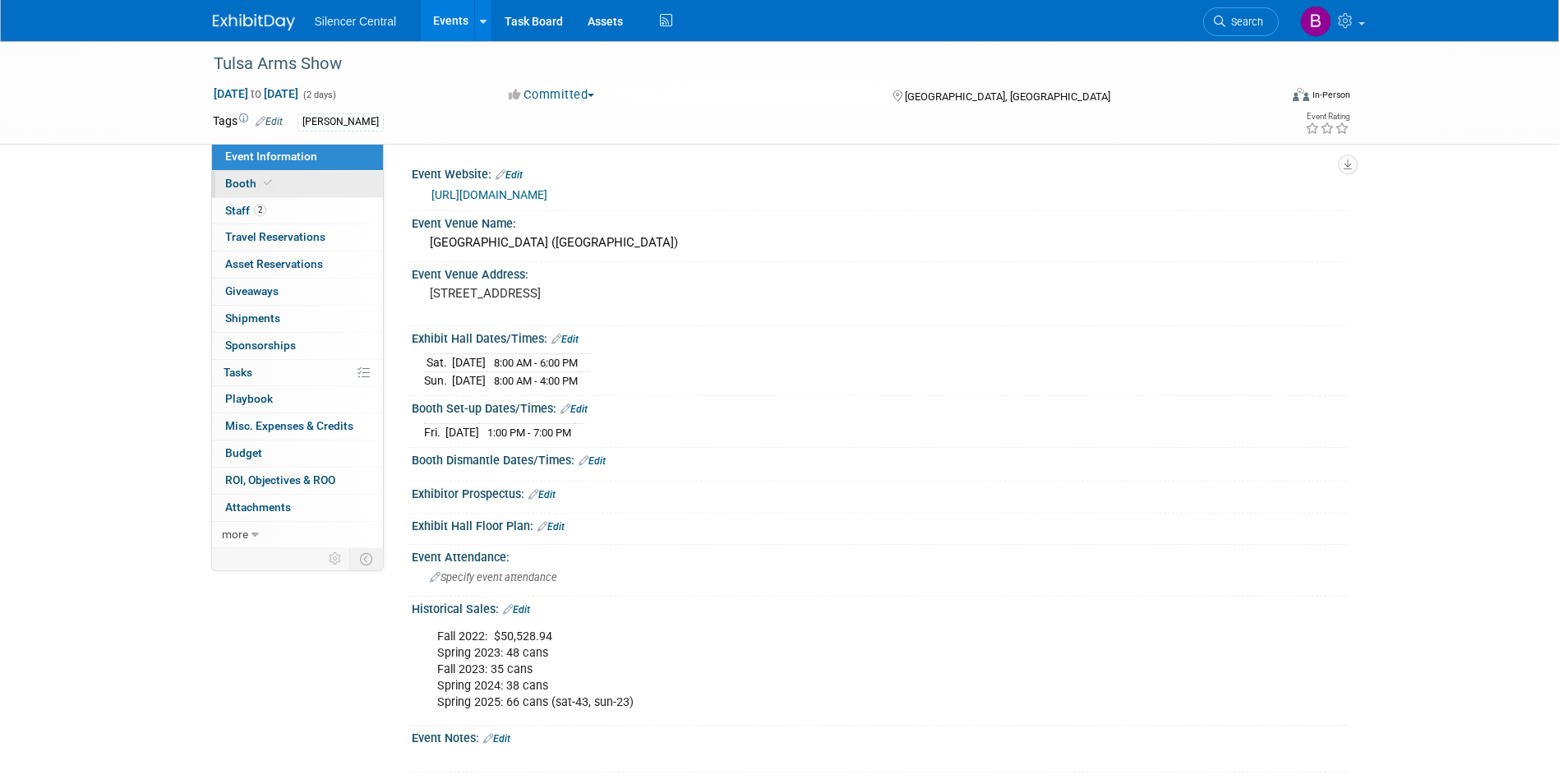
click at [272, 191] on link "Booth" at bounding box center [297, 183] width 171 height 26
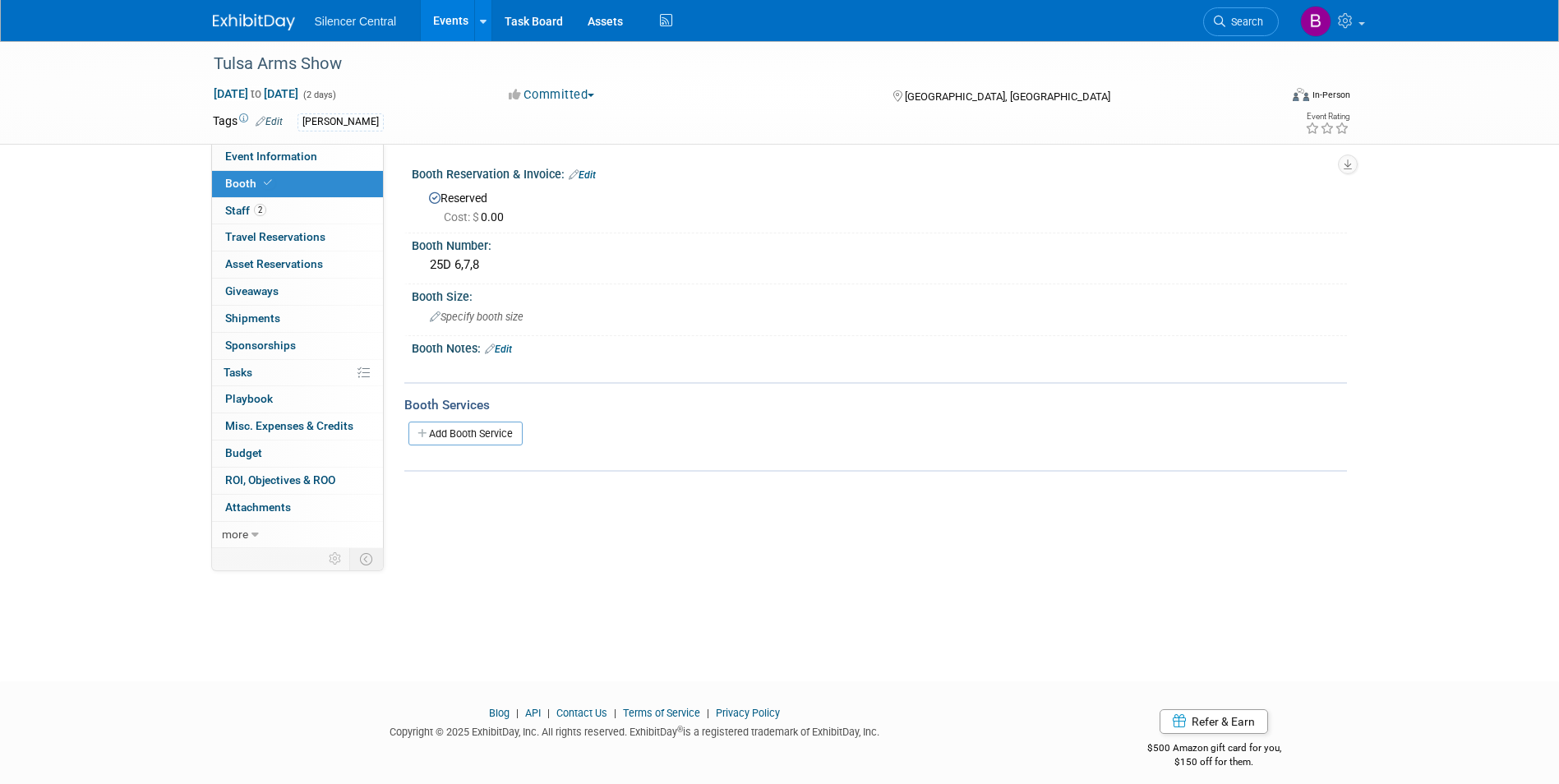
click at [272, 194] on link "Booth" at bounding box center [297, 183] width 171 height 26
click at [272, 221] on link "2 Staff 2" at bounding box center [297, 210] width 171 height 26
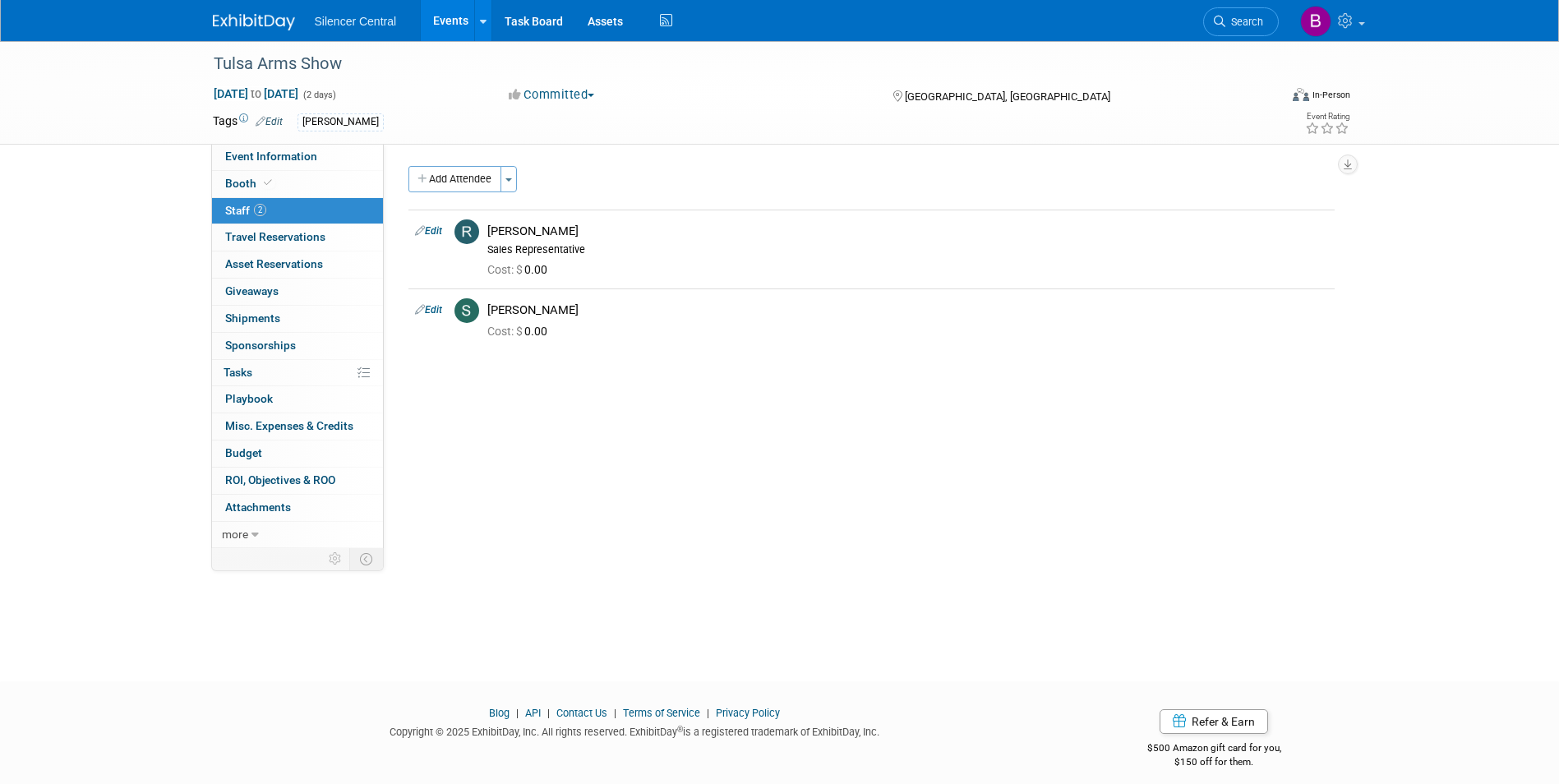
click at [283, 23] on img at bounding box center [254, 21] width 82 height 16
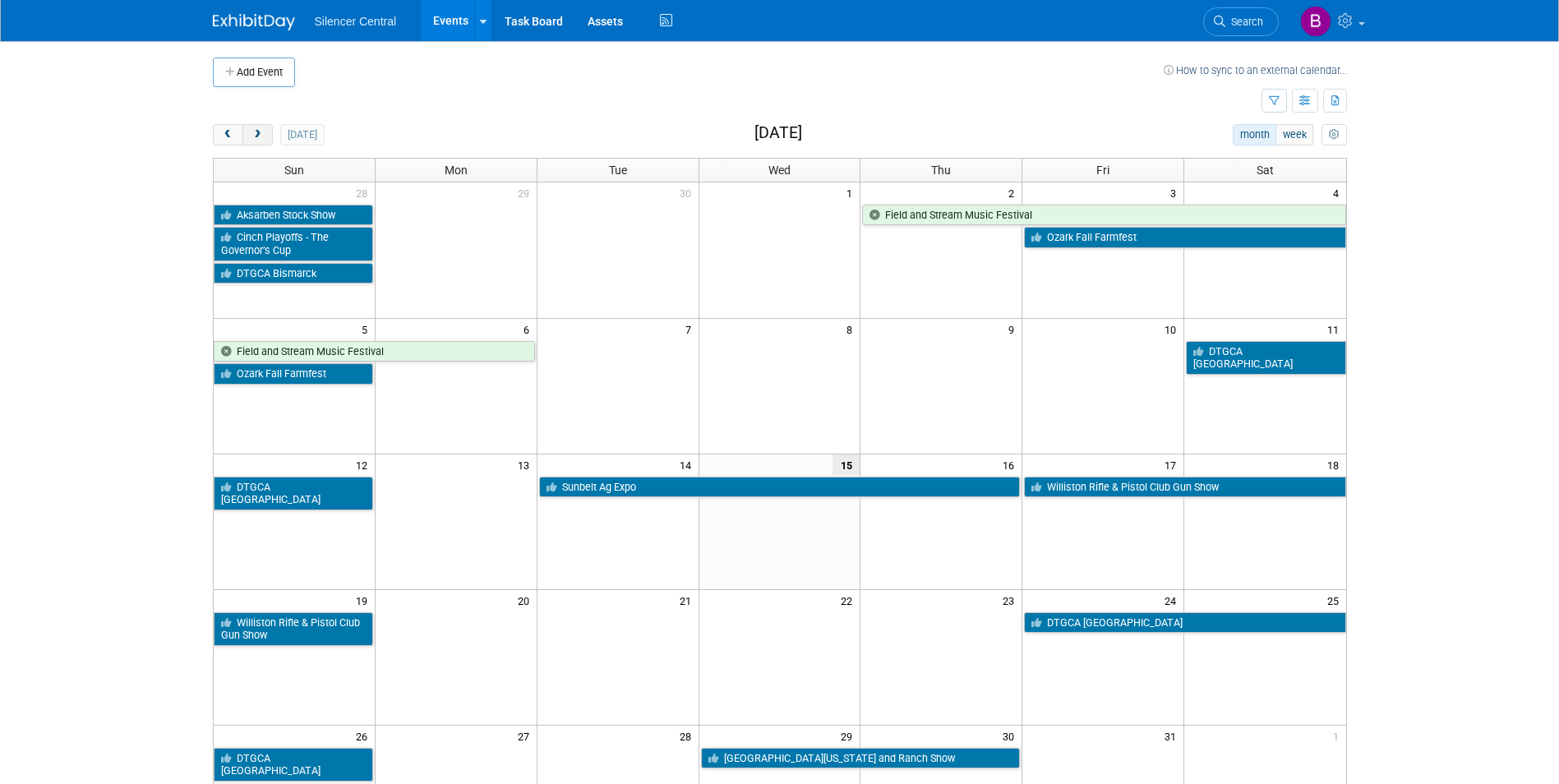
click at [266, 132] on button "next" at bounding box center [258, 134] width 31 height 21
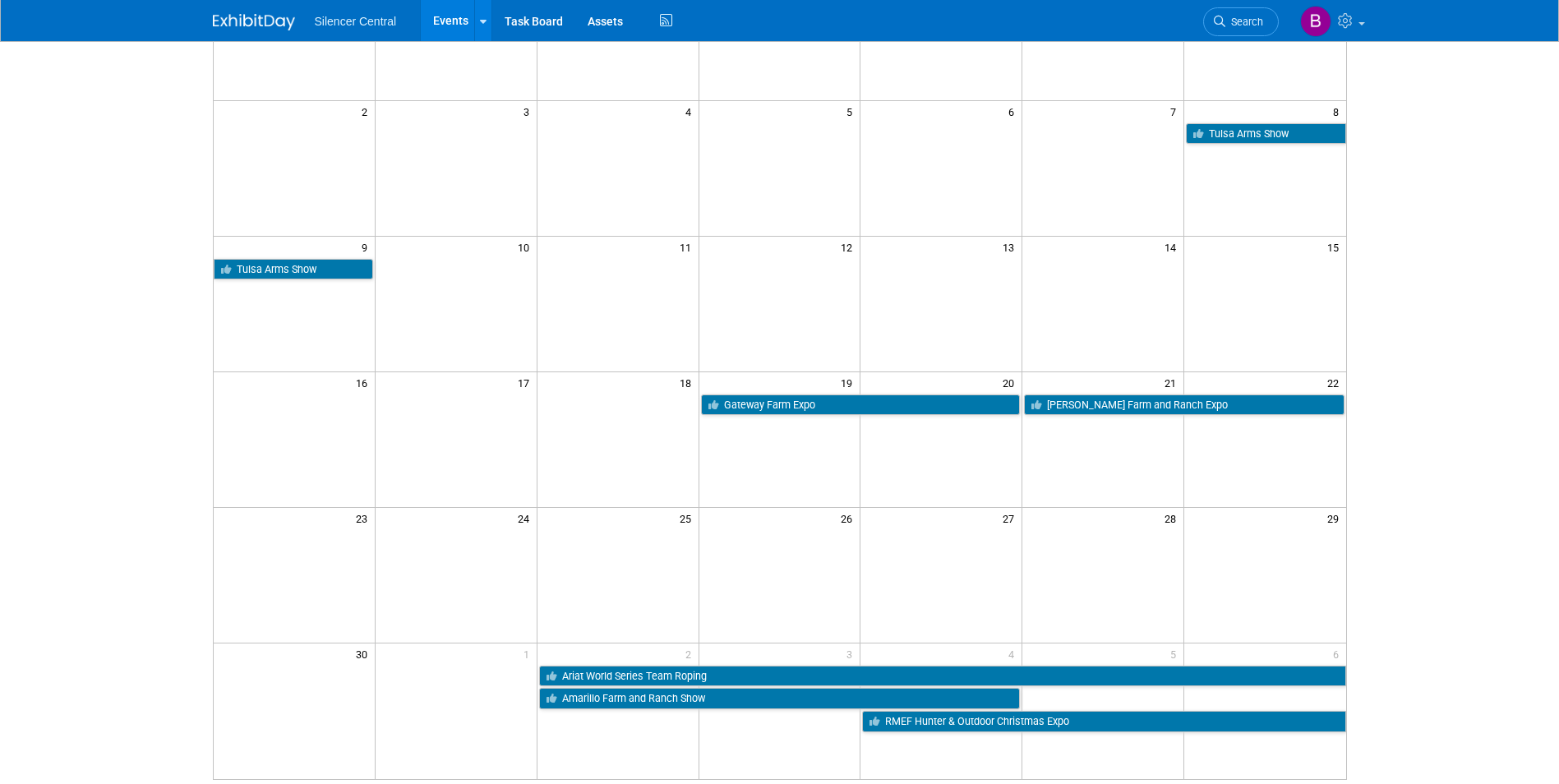
scroll to position [246, 0]
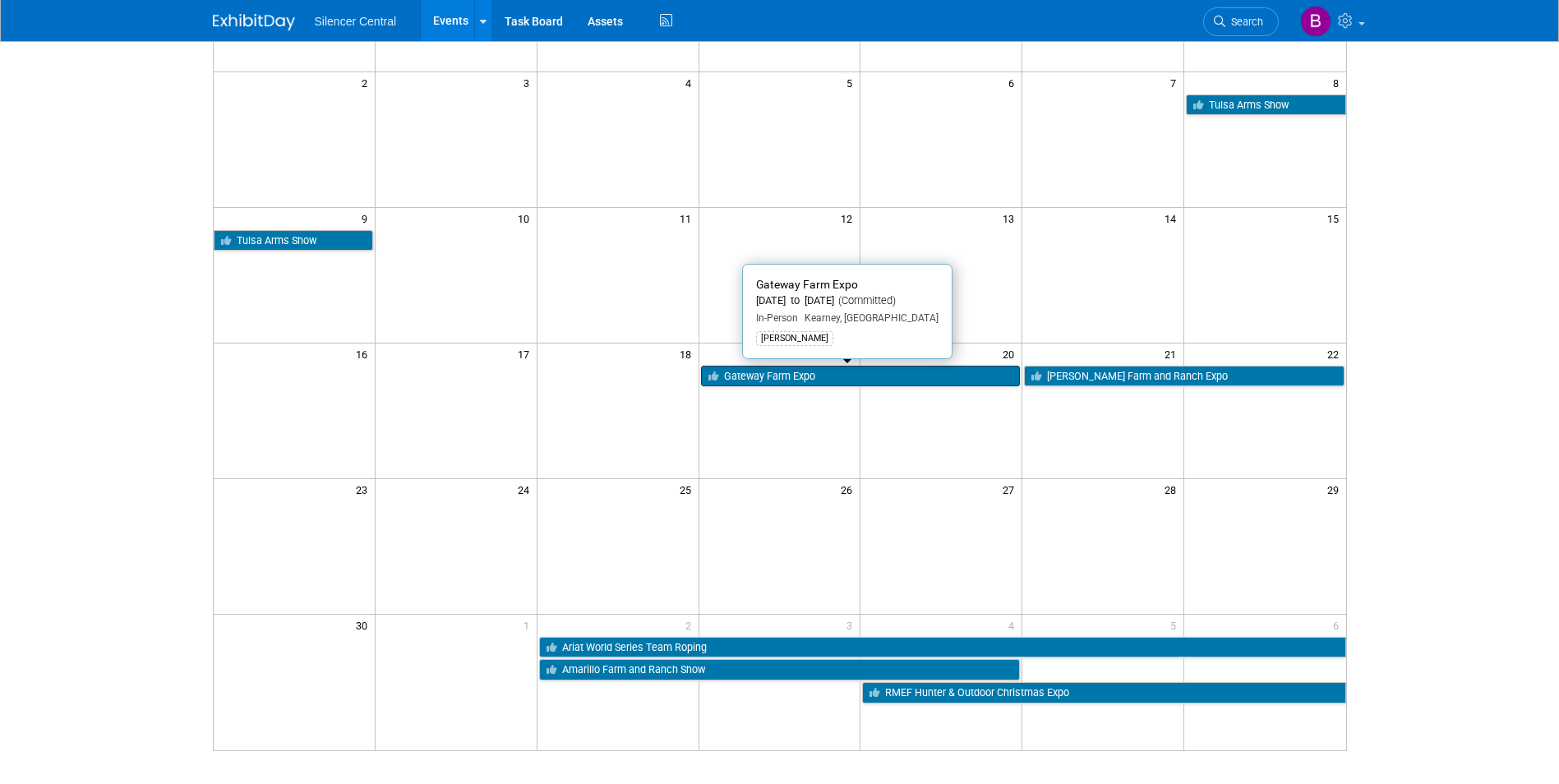
click at [795, 378] on link "Gateway Farm Expo" at bounding box center [861, 376] width 320 height 21
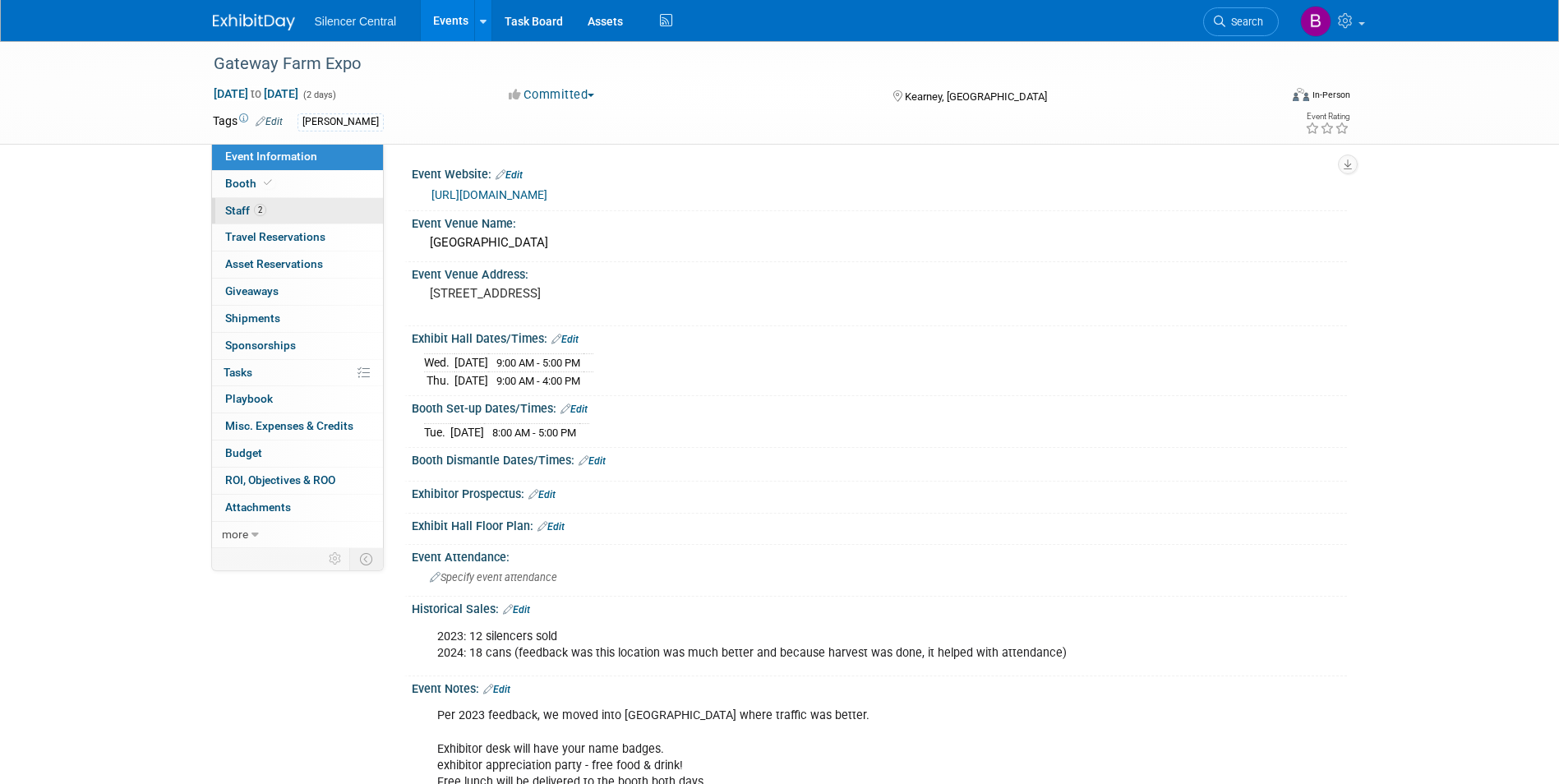
click at [323, 214] on link "2 Staff 2" at bounding box center [297, 210] width 171 height 26
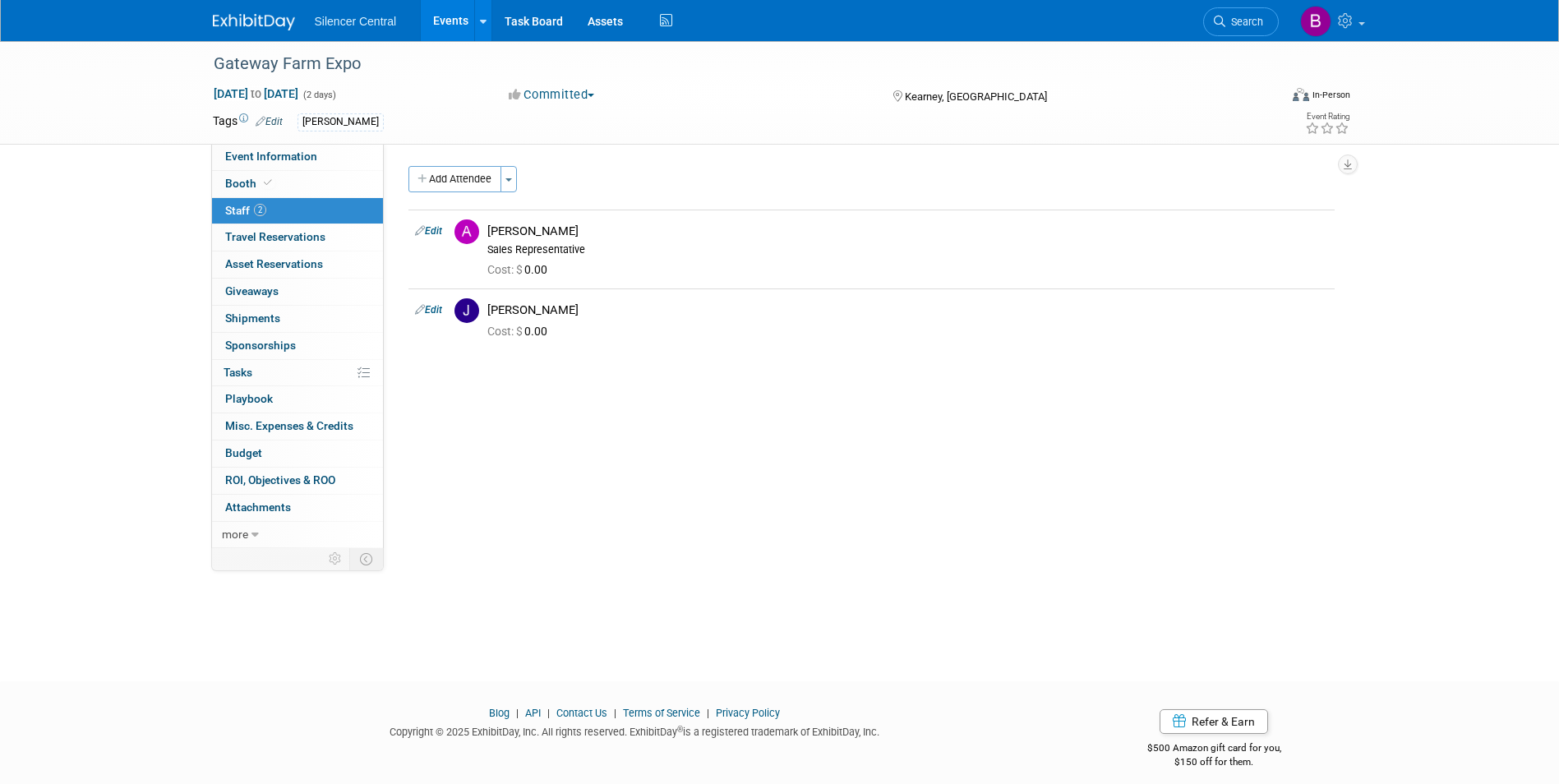
click at [264, 20] on img at bounding box center [254, 21] width 82 height 16
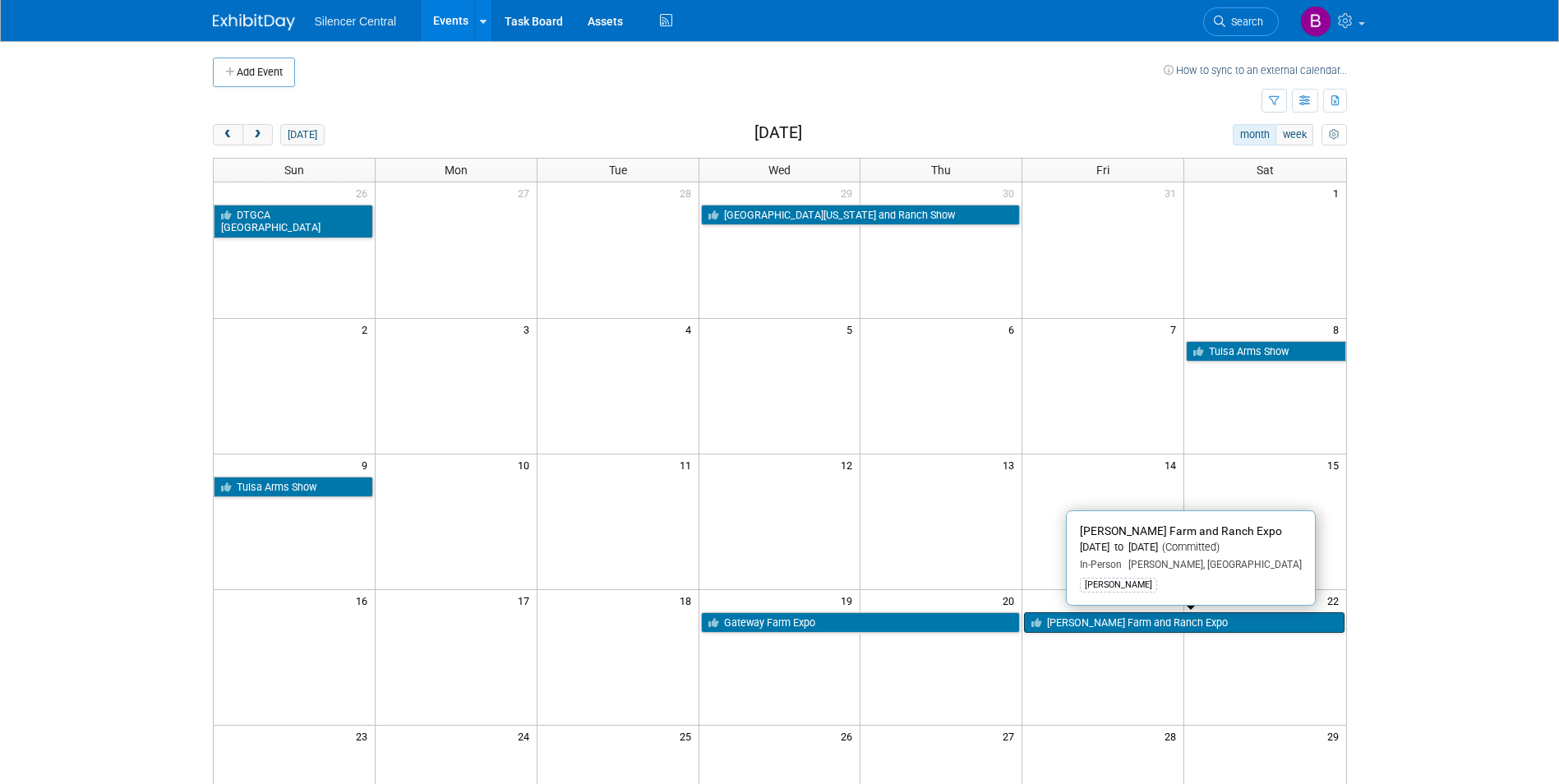
click at [1129, 624] on link "[PERSON_NAME] Farm and Ranch Expo" at bounding box center [1183, 622] width 320 height 21
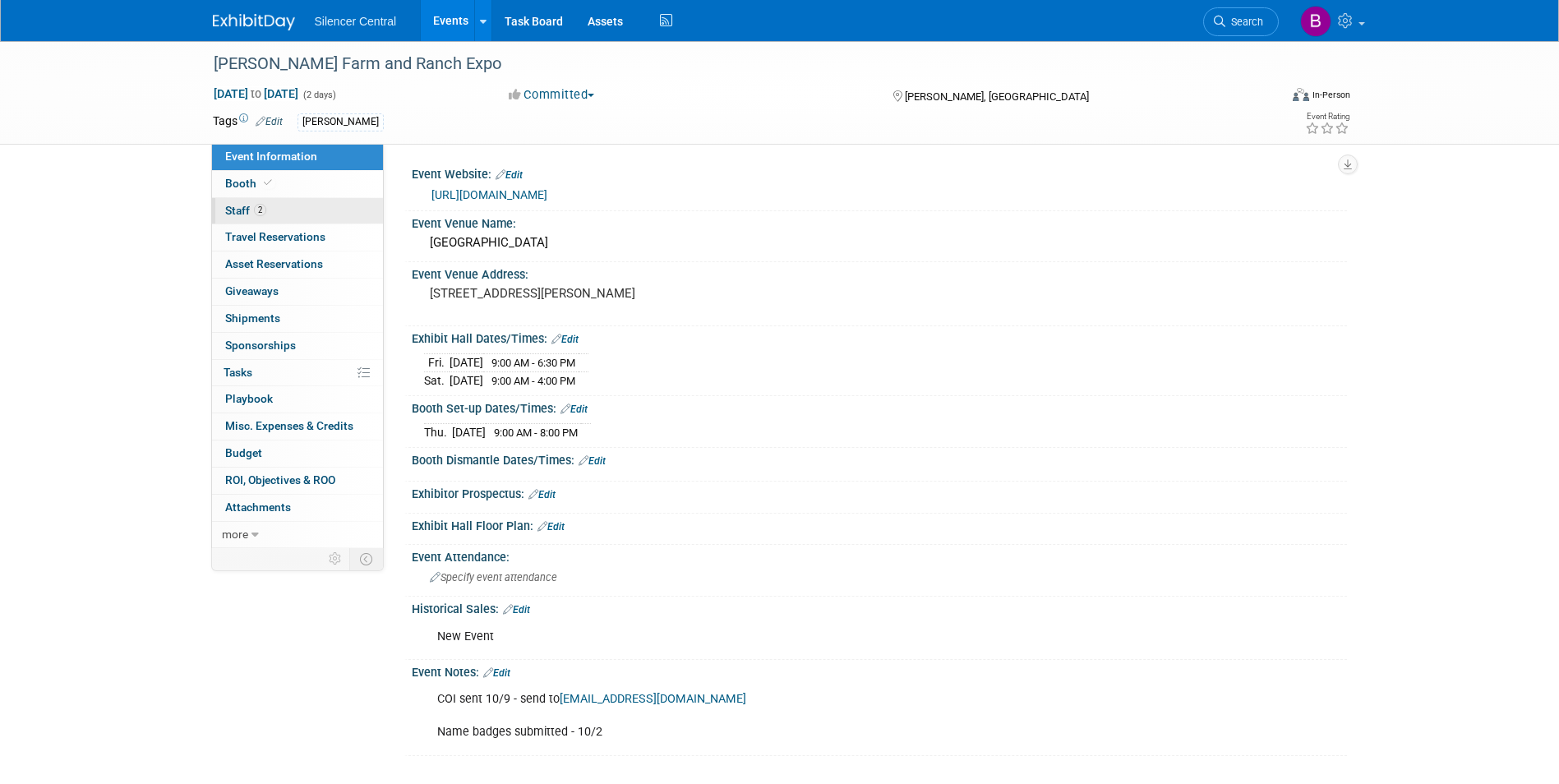
click at [324, 207] on link "2 Staff 2" at bounding box center [297, 210] width 171 height 26
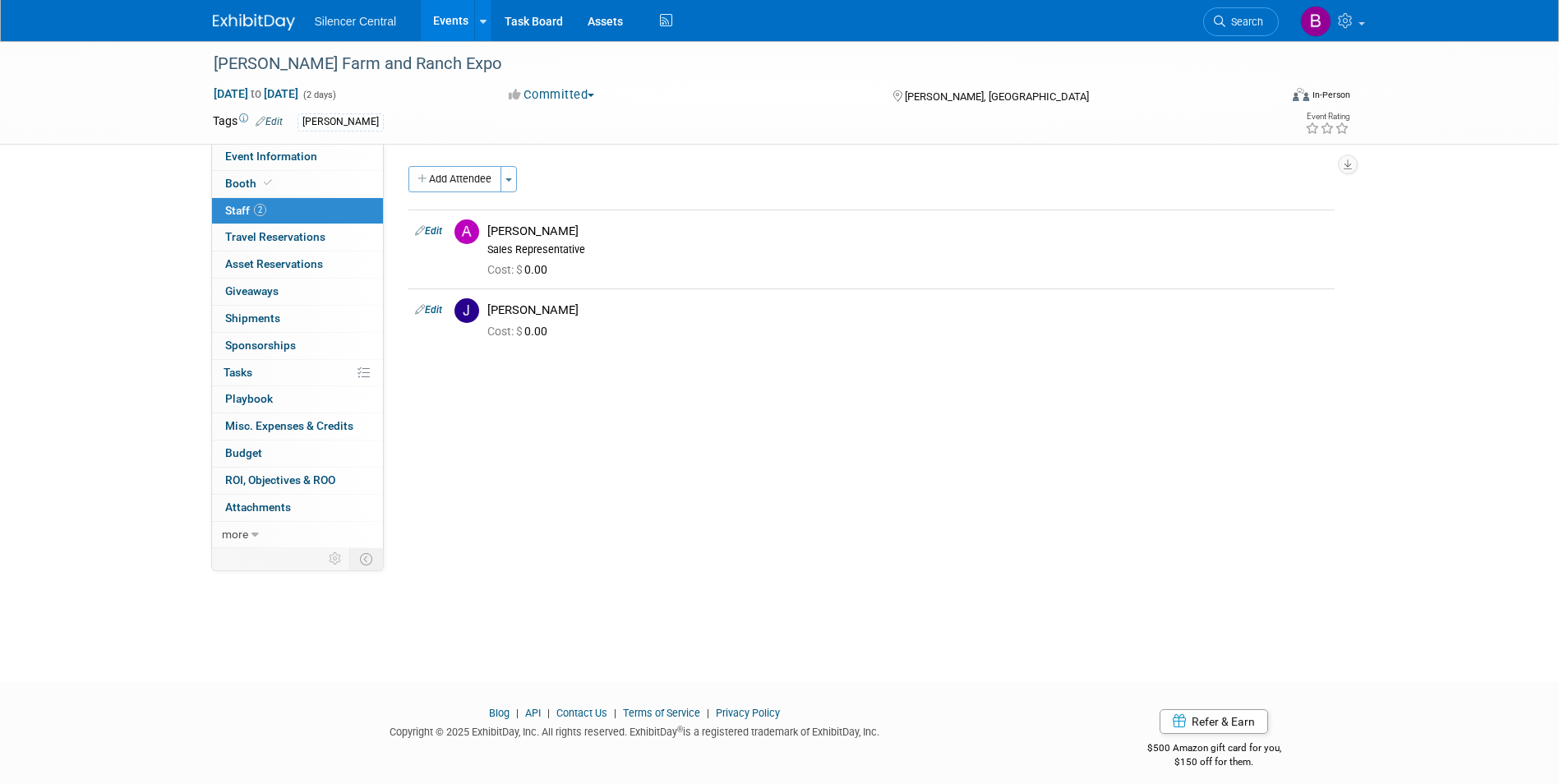
click at [268, 25] on img at bounding box center [254, 21] width 82 height 16
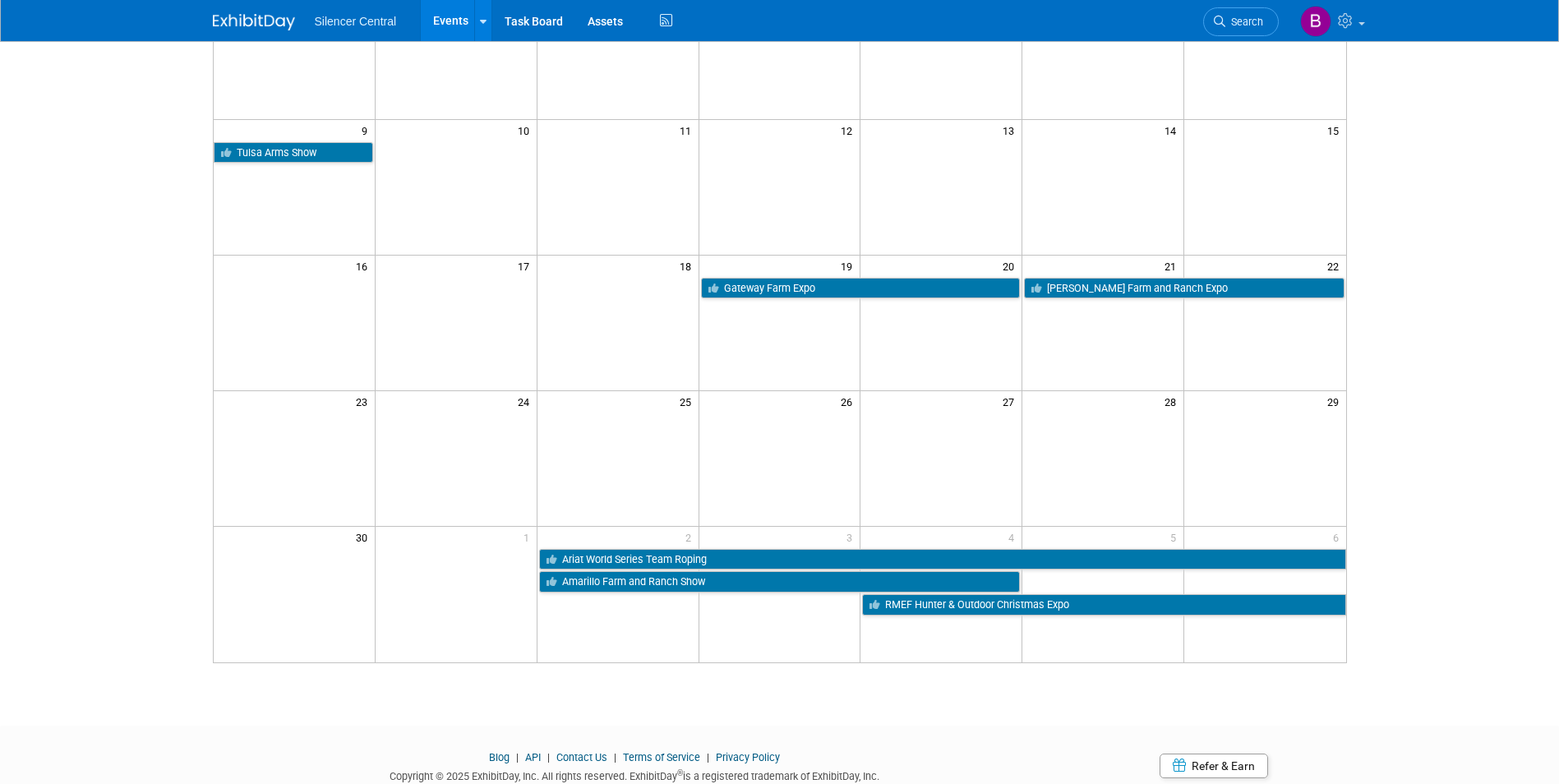
scroll to position [310, 0]
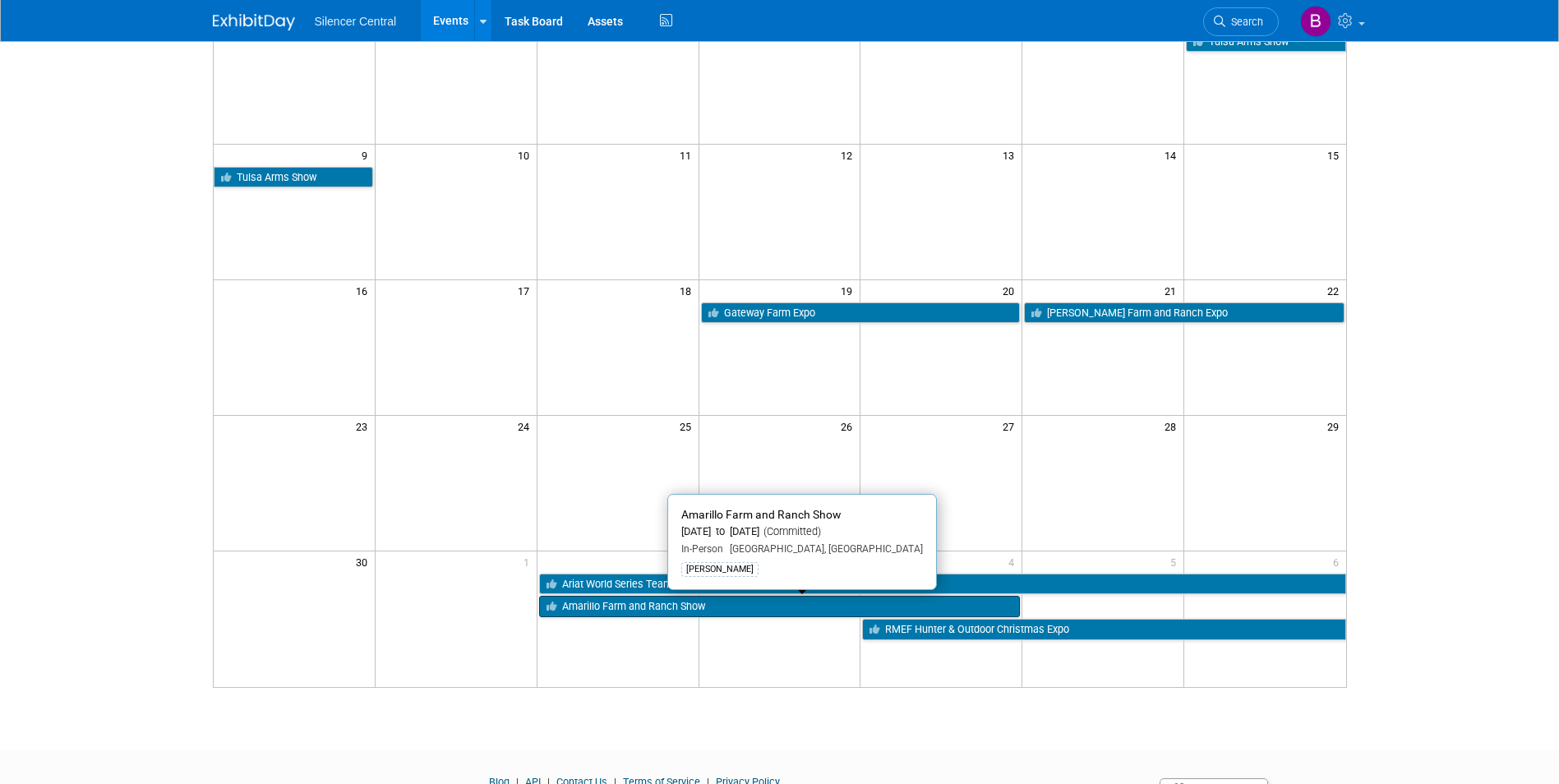
click at [787, 603] on link "Amarillo Farm and Ranch Show" at bounding box center [779, 606] width 481 height 21
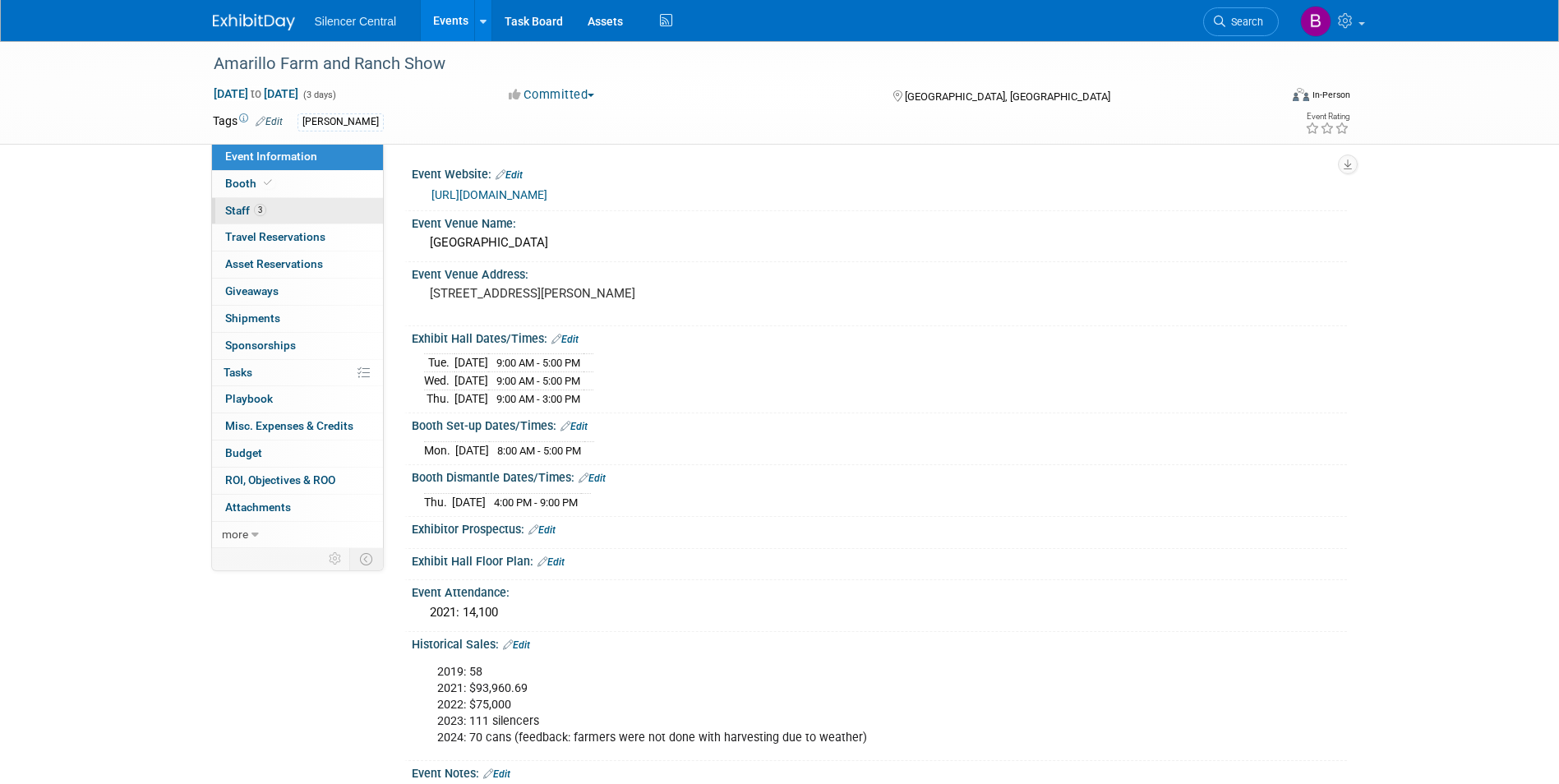
click at [301, 211] on link "3 Staff 3" at bounding box center [297, 210] width 171 height 26
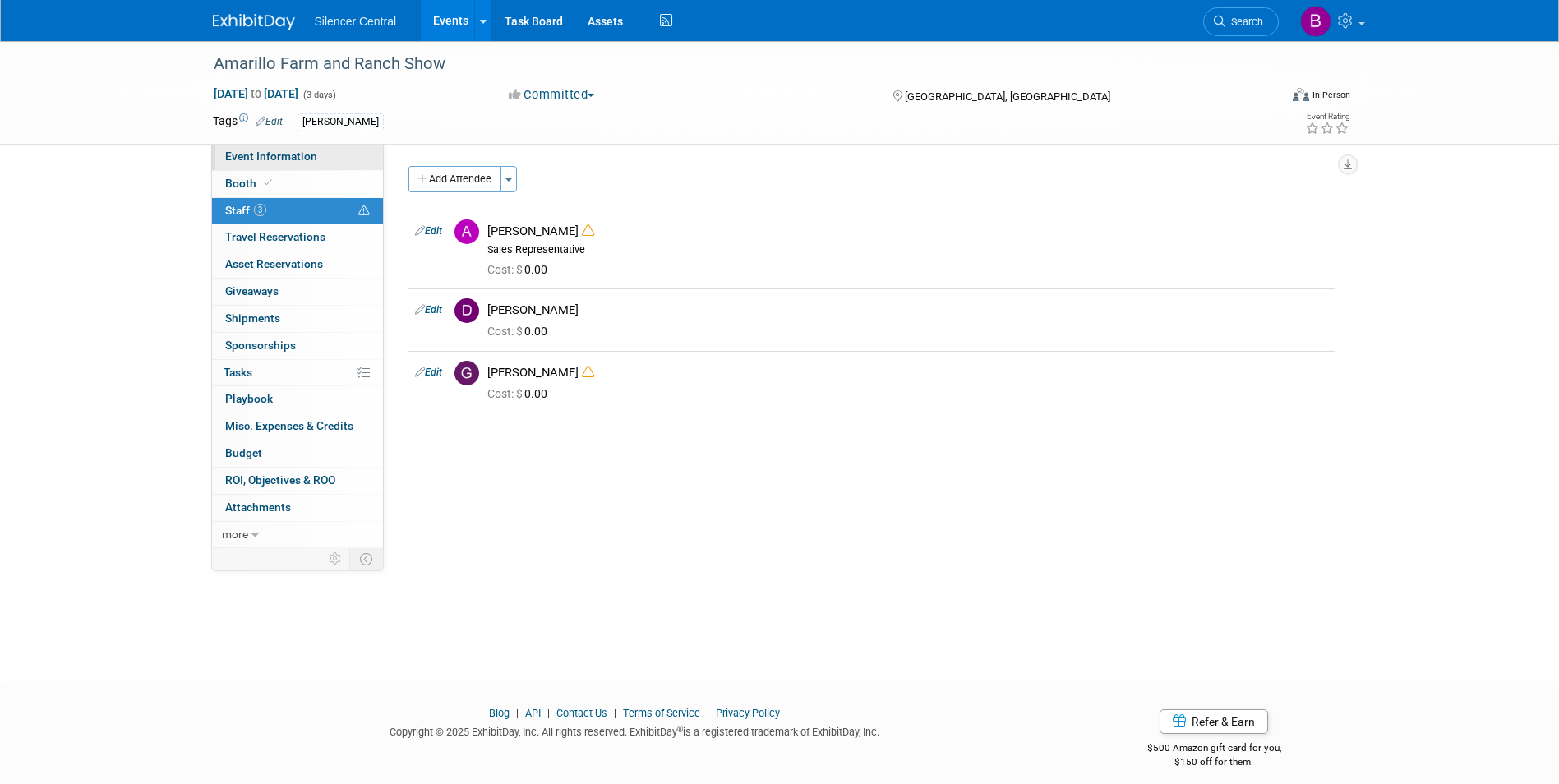
click at [296, 151] on span "Event Information" at bounding box center [271, 155] width 92 height 13
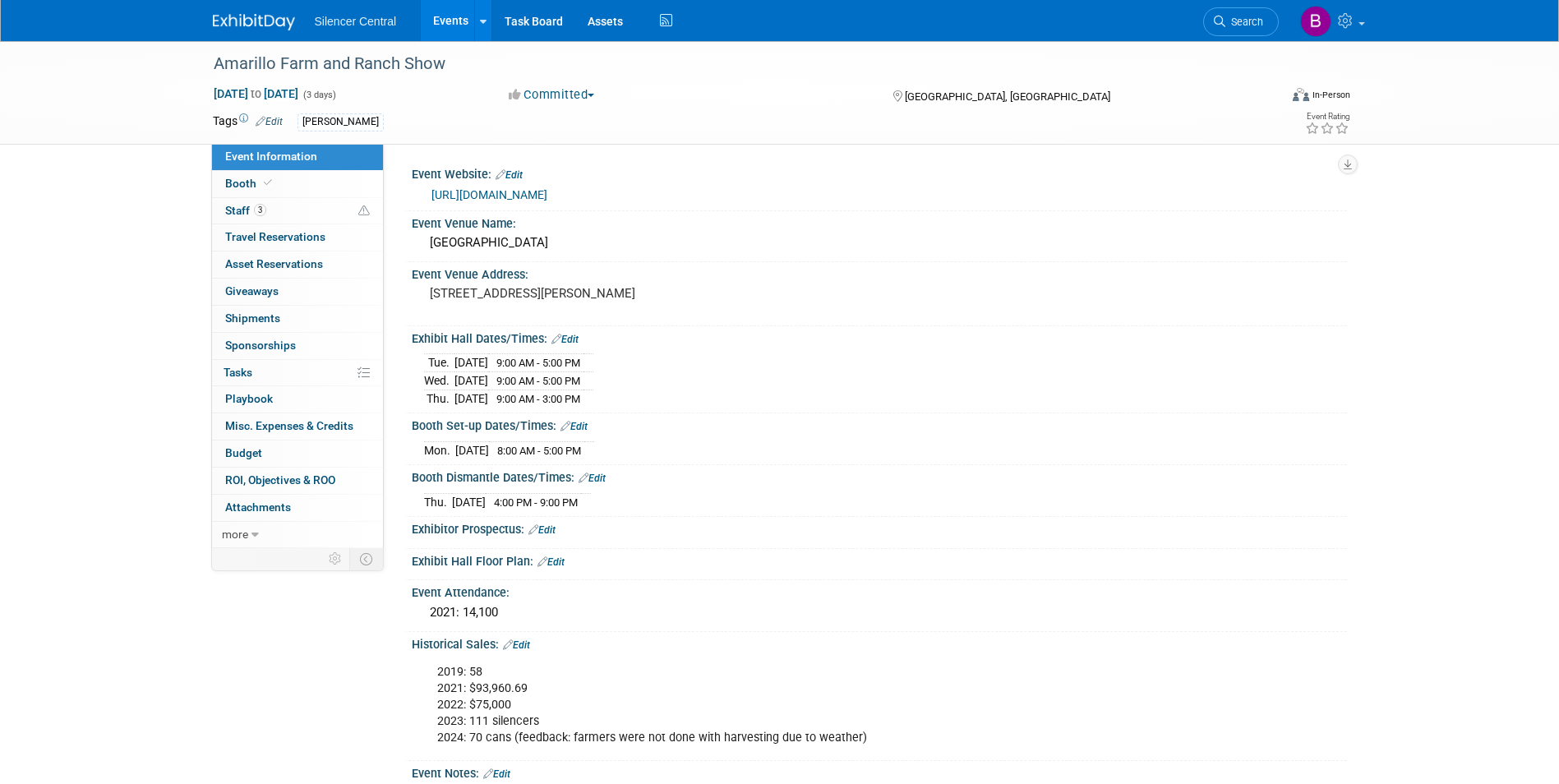
click at [245, 24] on img at bounding box center [254, 21] width 82 height 16
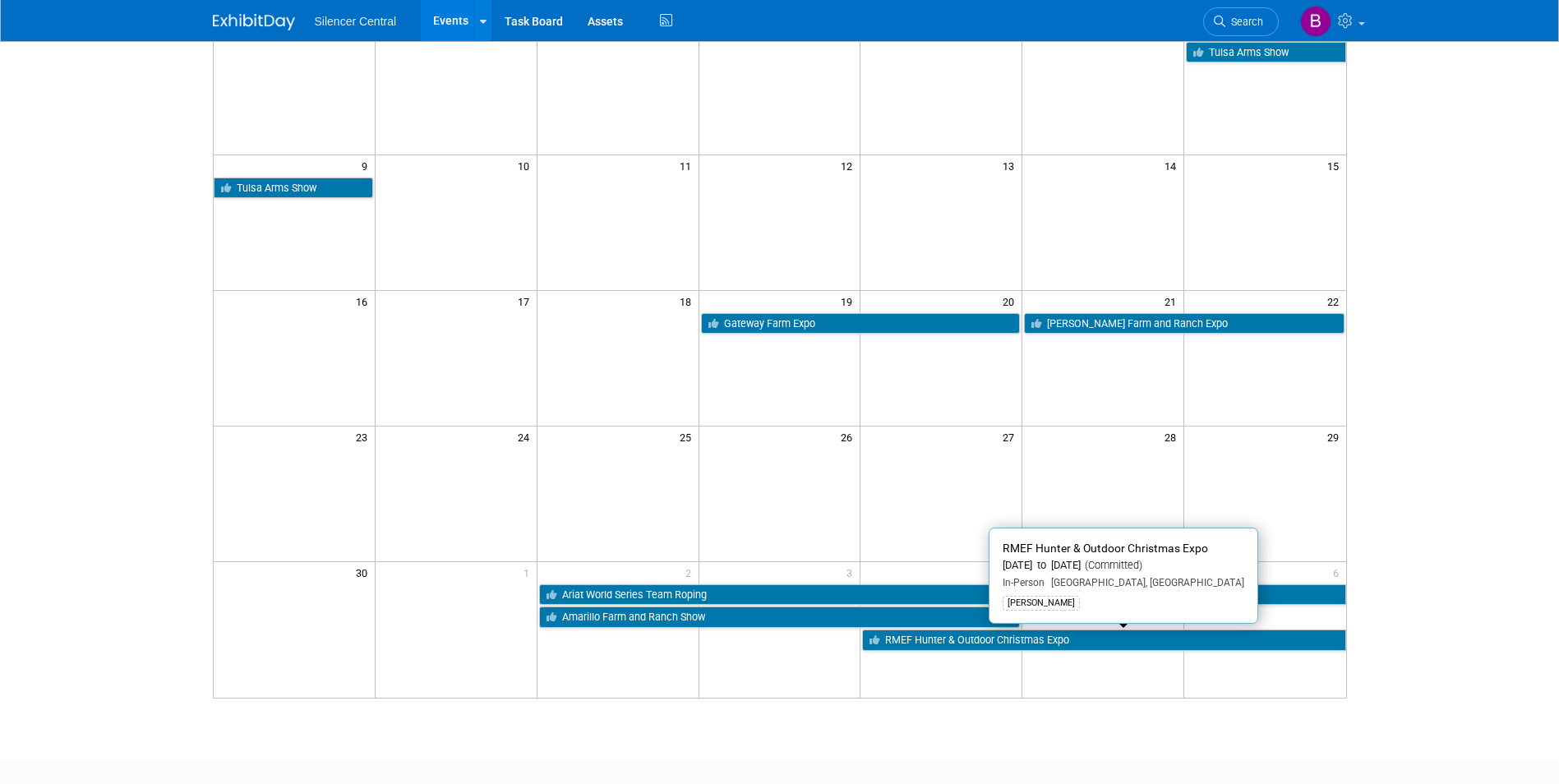
scroll to position [392, 0]
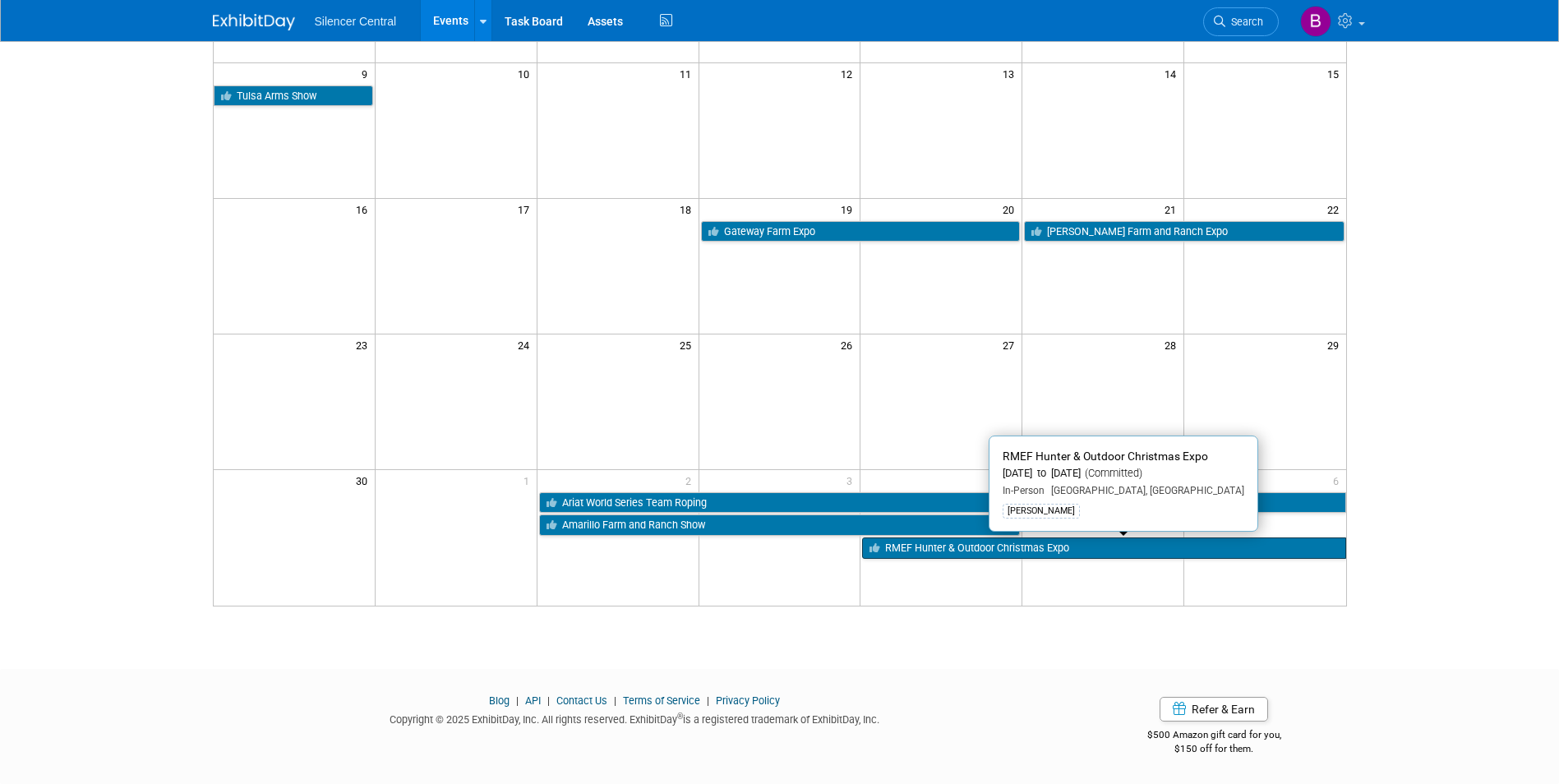
click at [987, 549] on link "RMEF Hunter & Outdoor Christmas Expo" at bounding box center [1103, 547] width 483 height 21
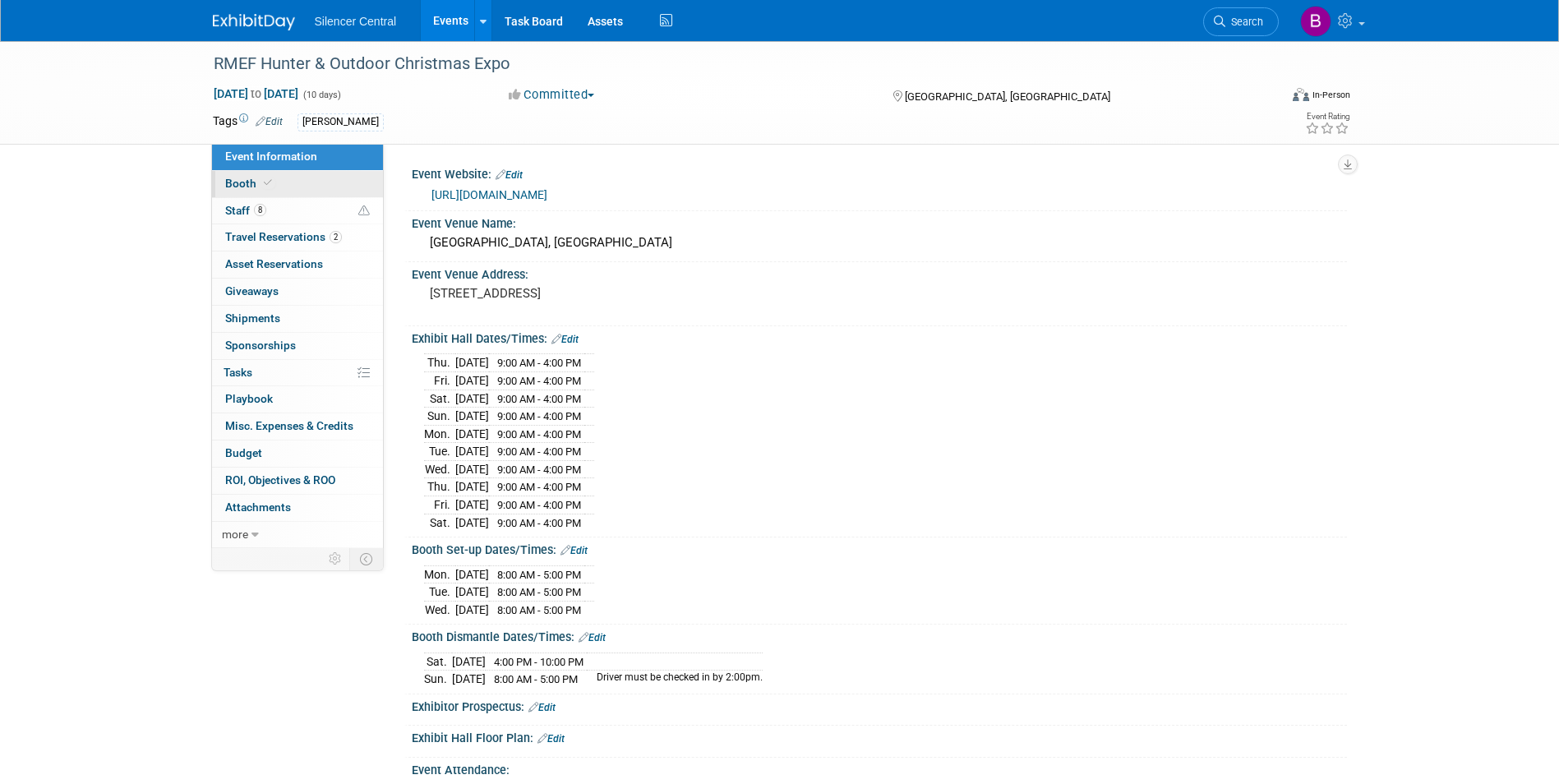
click at [274, 185] on link "Booth" at bounding box center [297, 183] width 171 height 26
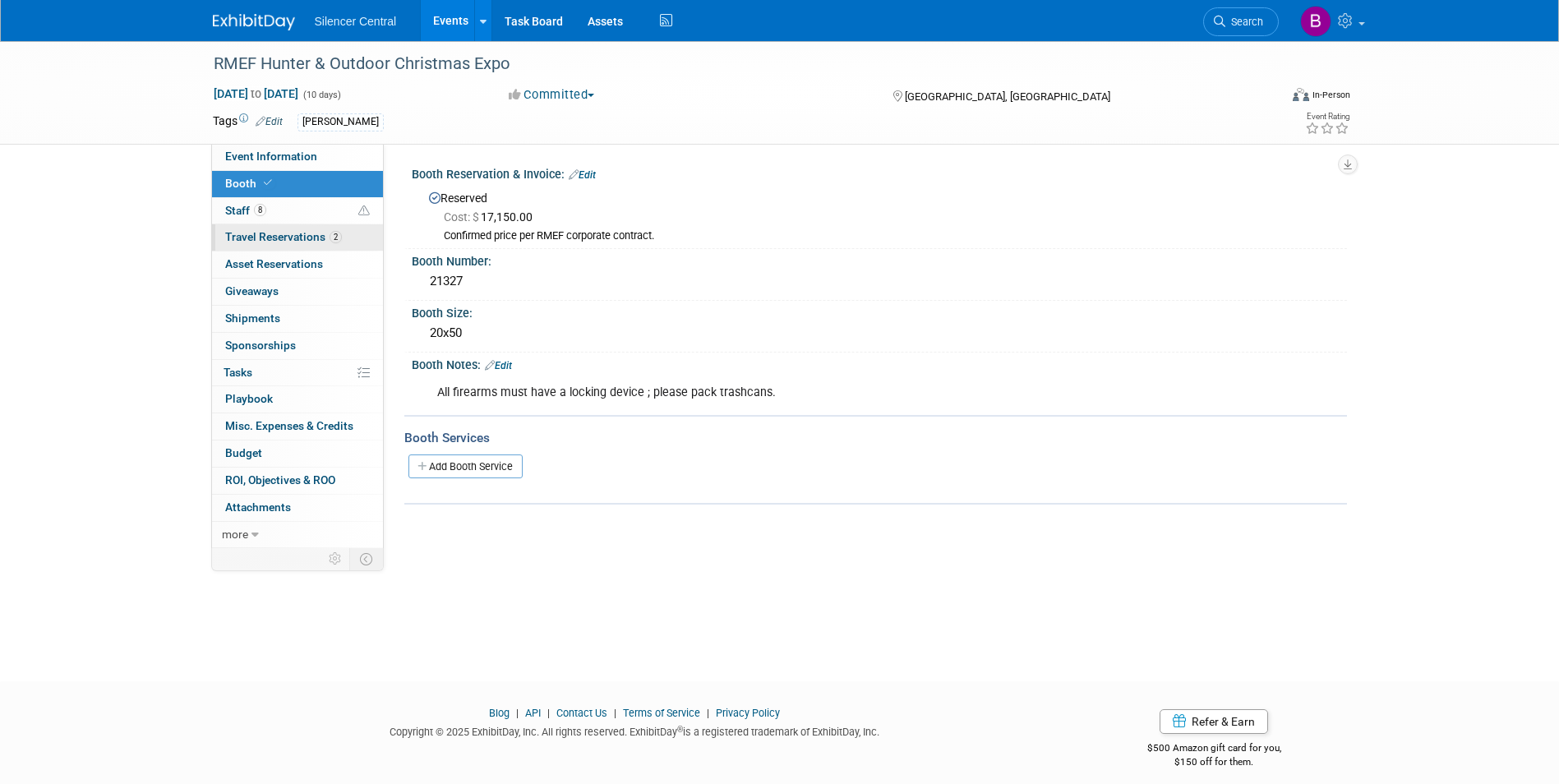
click at [287, 229] on link "2 Travel Reservations 2" at bounding box center [297, 237] width 171 height 26
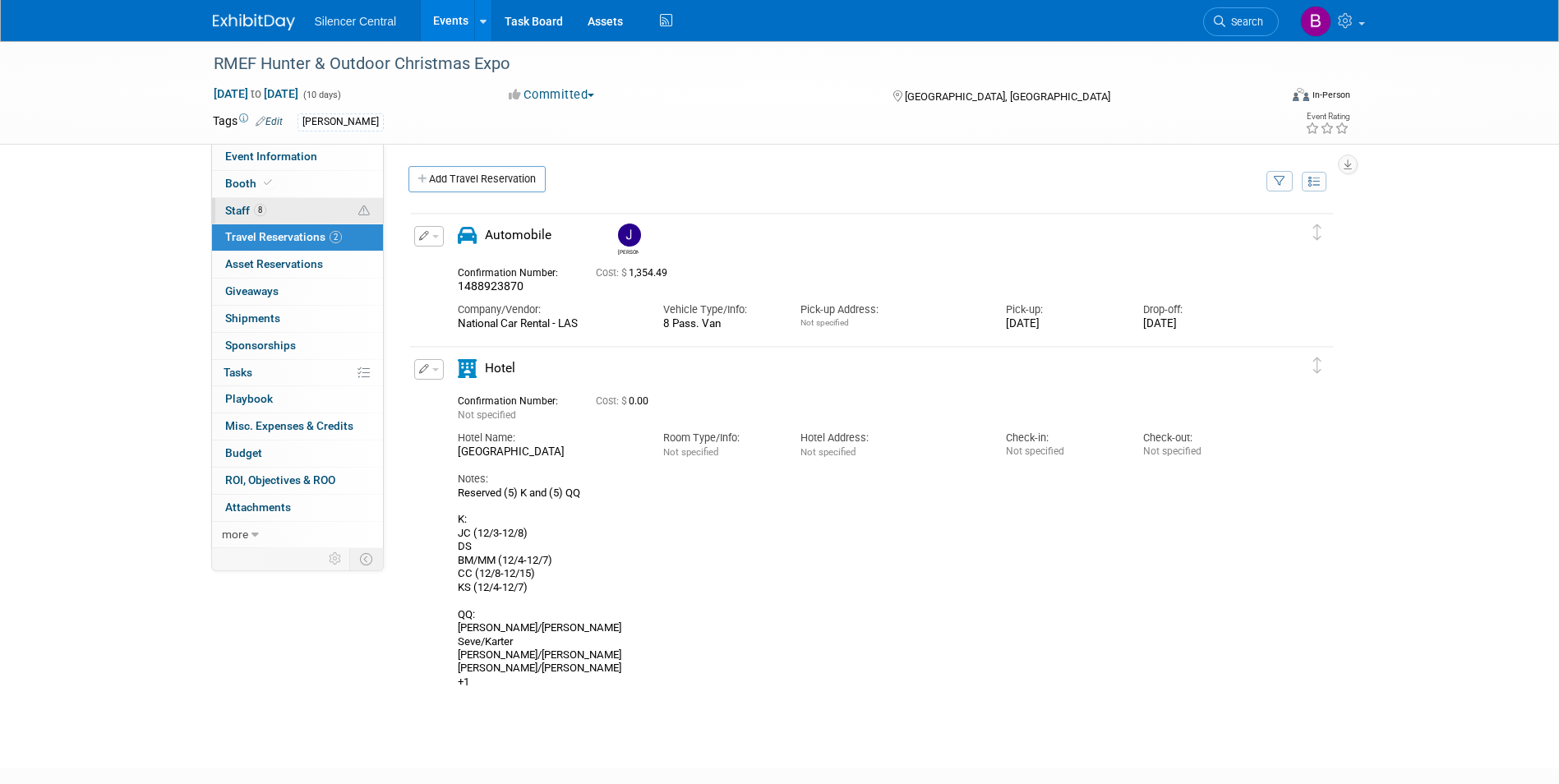
click at [286, 209] on link "8 Staff 8" at bounding box center [297, 210] width 171 height 26
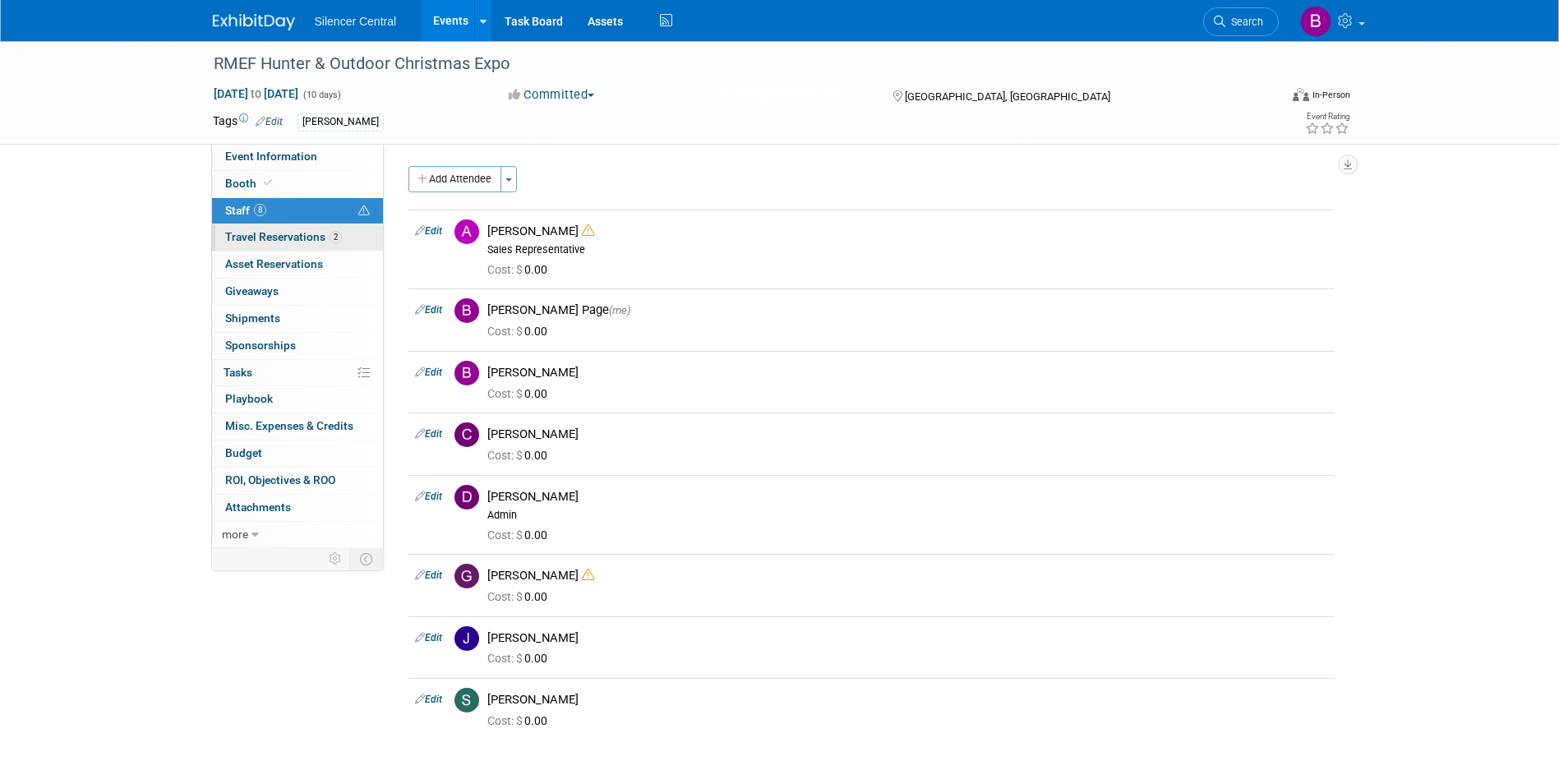
click at [333, 244] on link "2 Travel Reservations 2" at bounding box center [297, 237] width 171 height 26
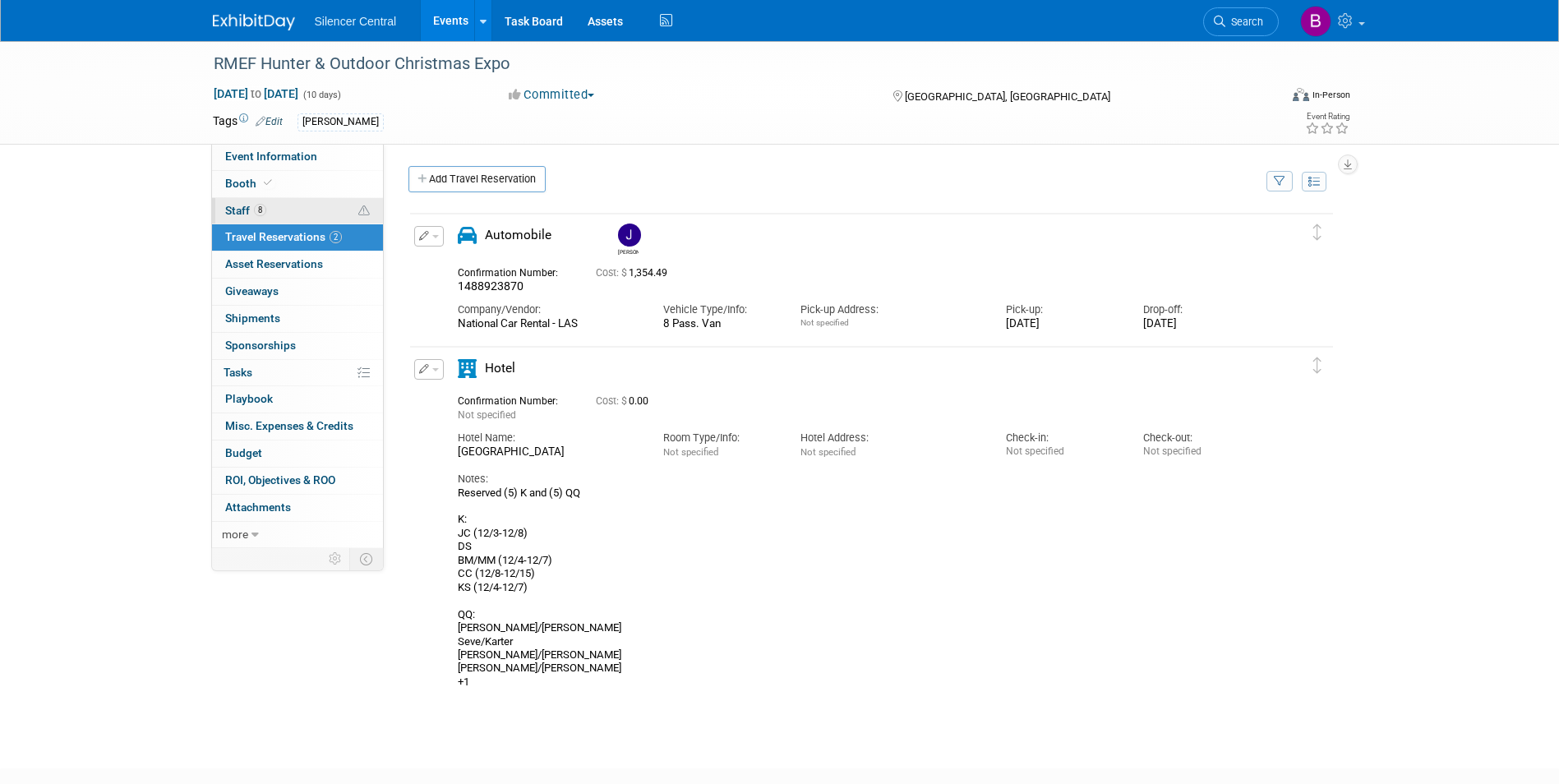
click at [295, 205] on link "8 Staff 8" at bounding box center [297, 210] width 171 height 26
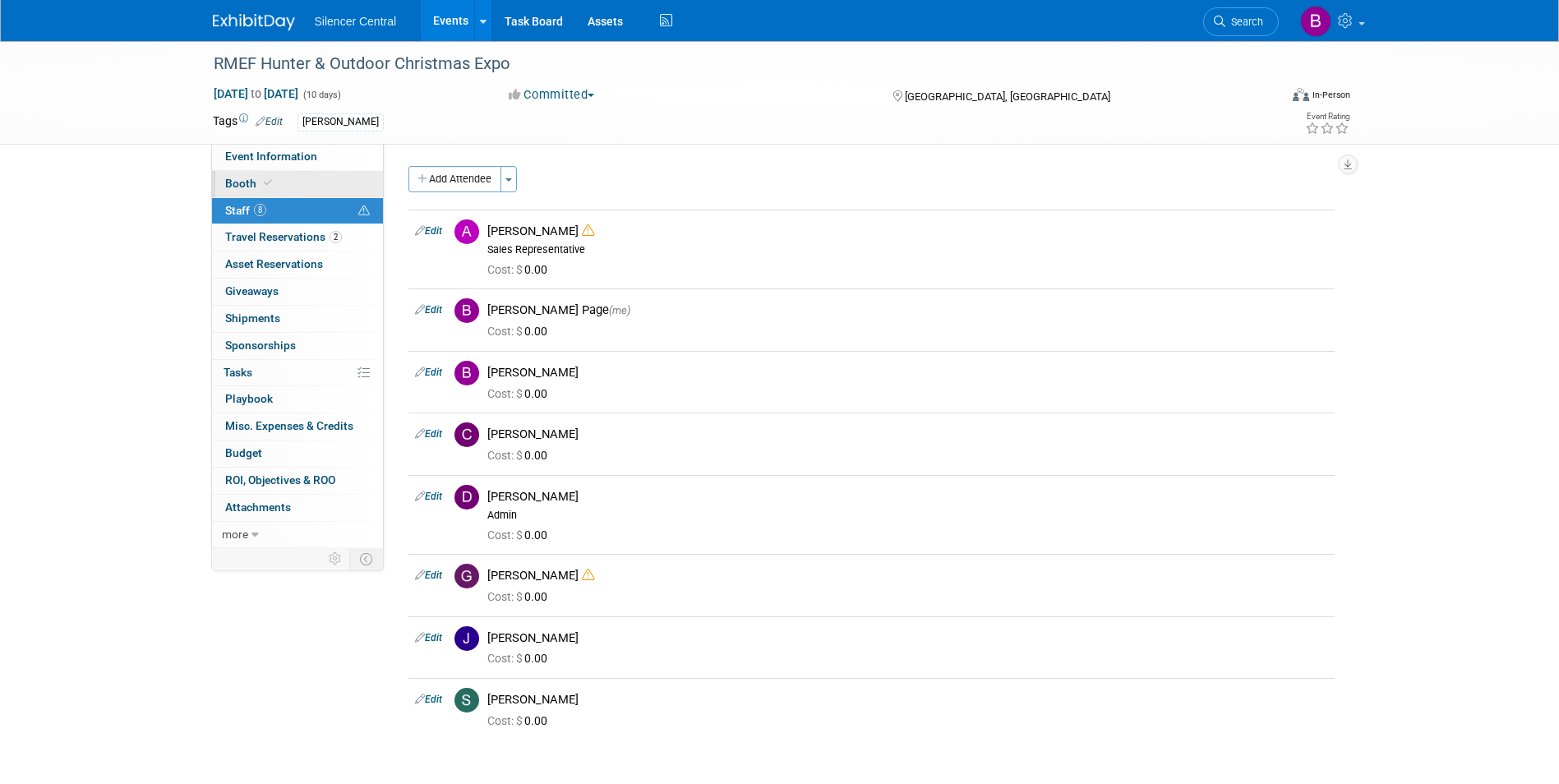
click at [309, 173] on link "Booth" at bounding box center [297, 183] width 171 height 26
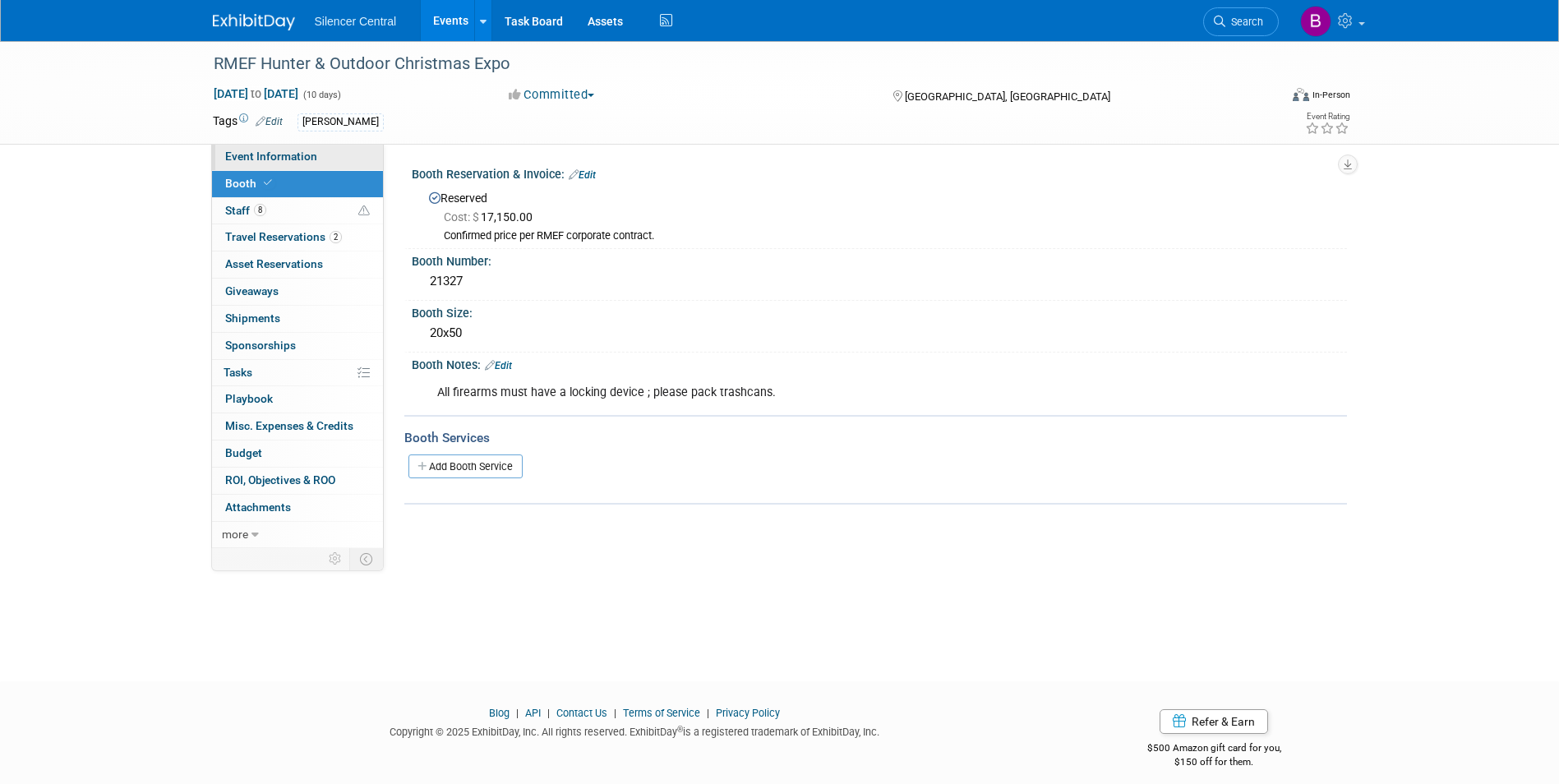
click at [324, 151] on link "Event Information" at bounding box center [297, 156] width 171 height 26
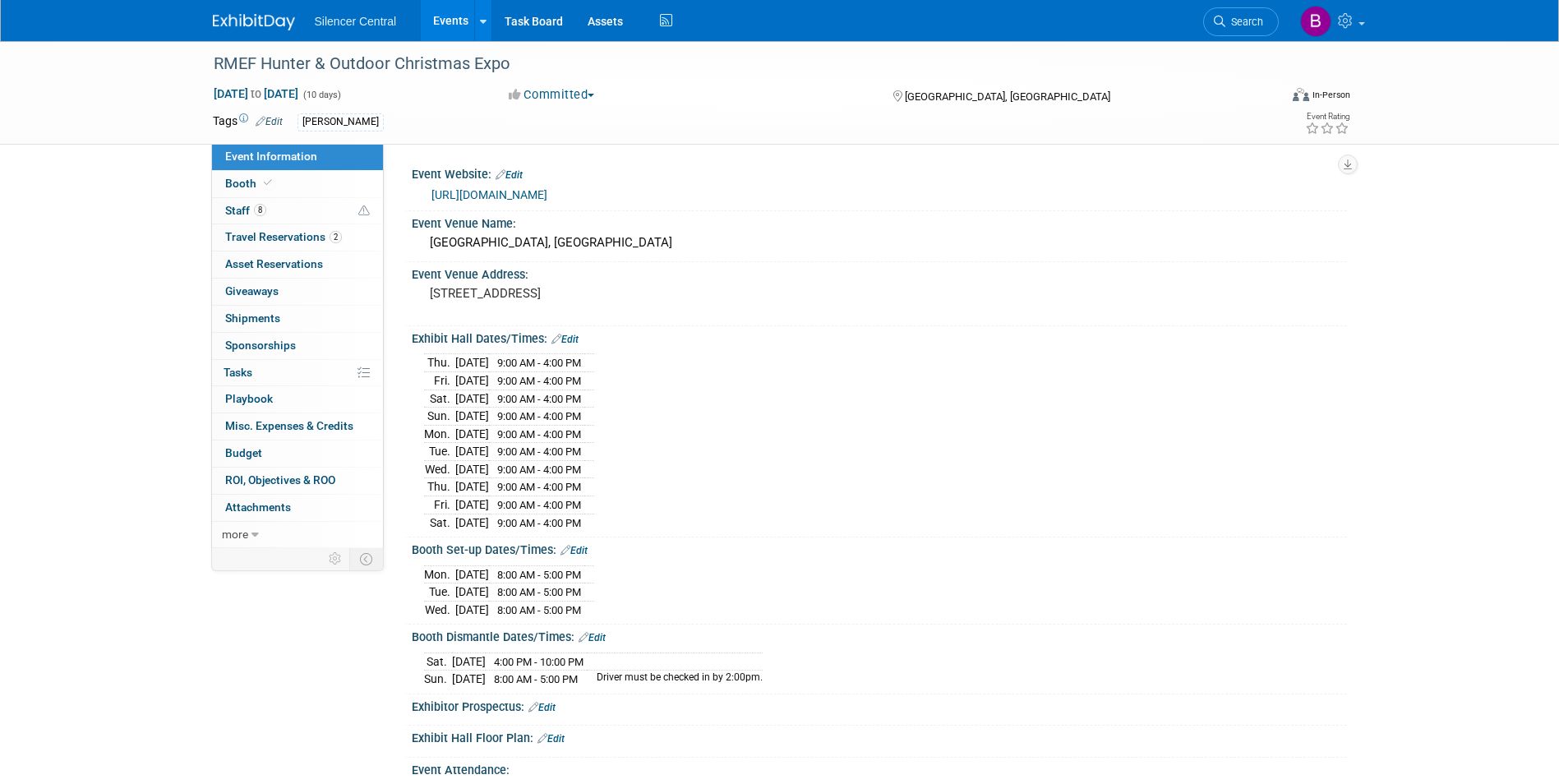
click at [262, 19] on img at bounding box center [254, 21] width 82 height 16
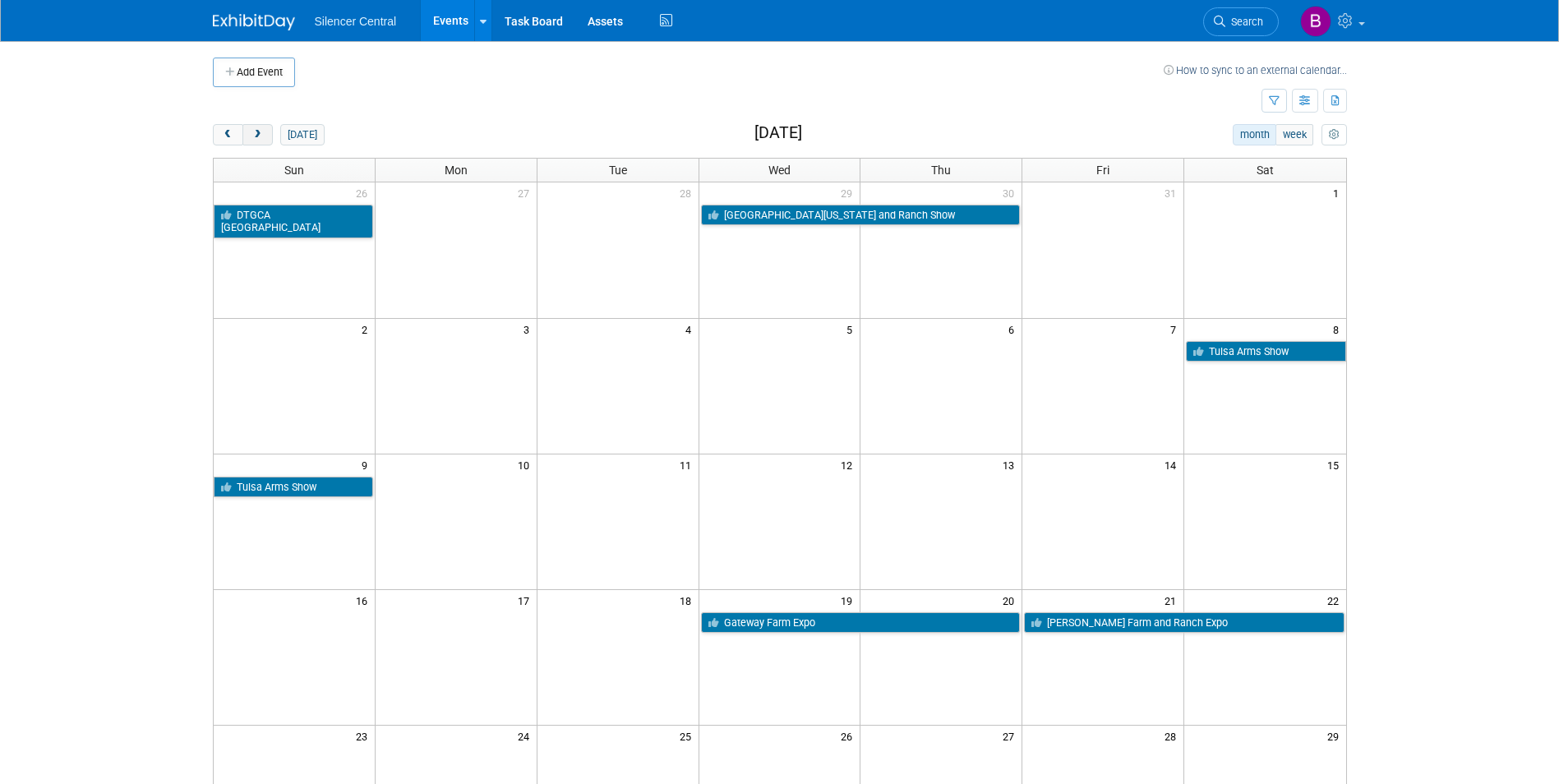
click at [272, 134] on button "next" at bounding box center [258, 134] width 31 height 21
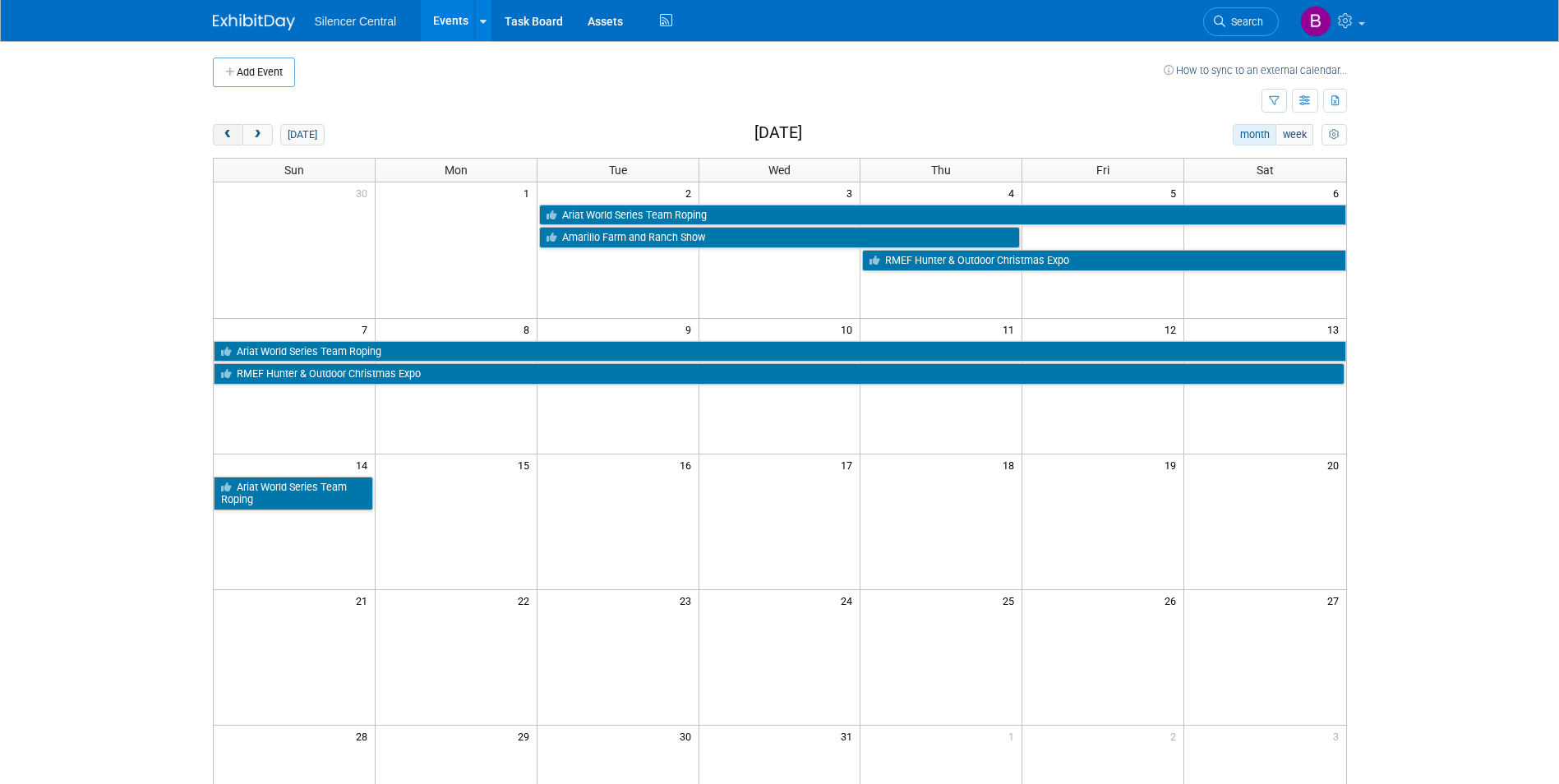
click at [225, 136] on span "prev" at bounding box center [227, 135] width 13 height 11
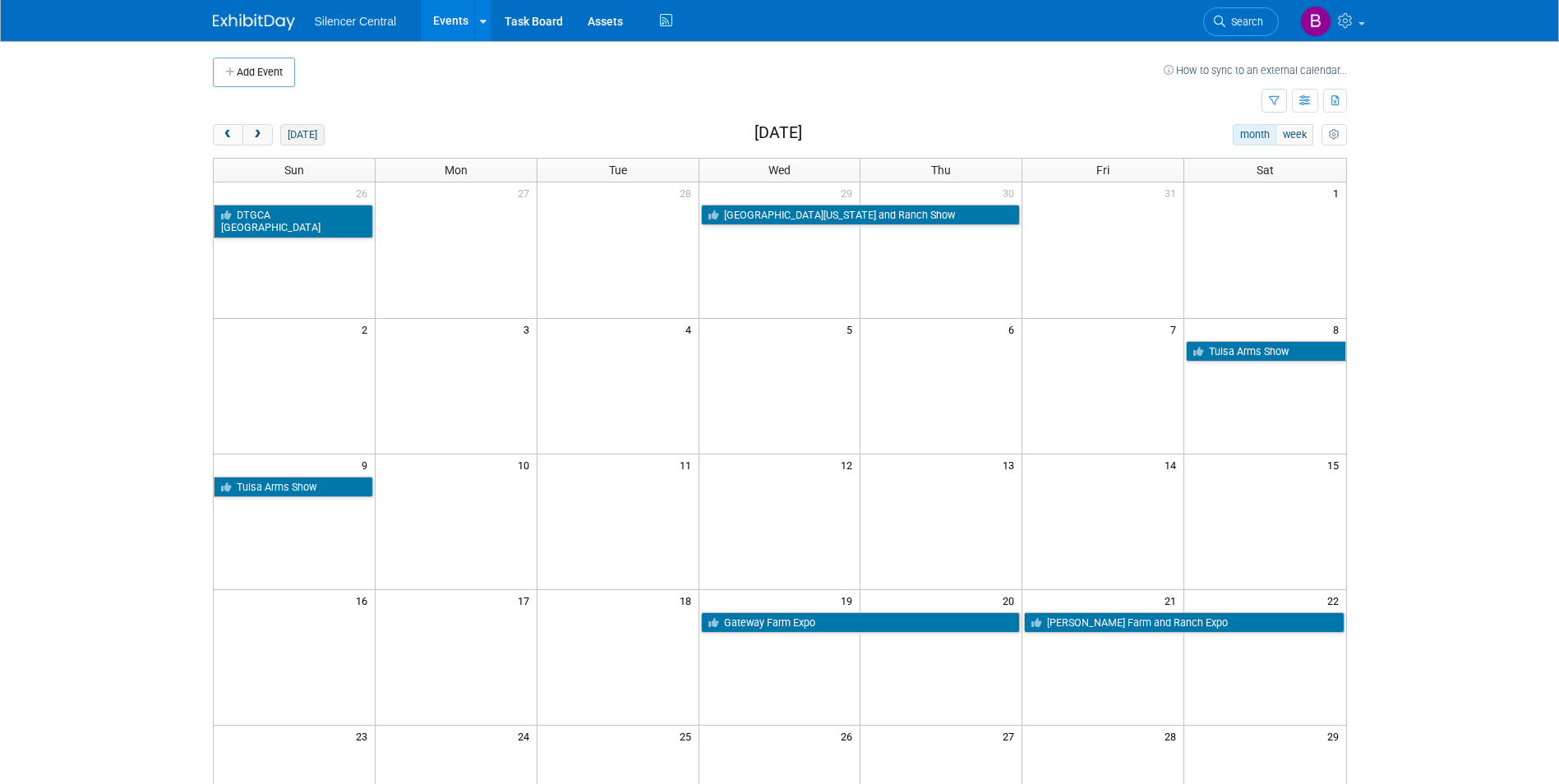
click at [305, 136] on button "today" at bounding box center [301, 134] width 43 height 21
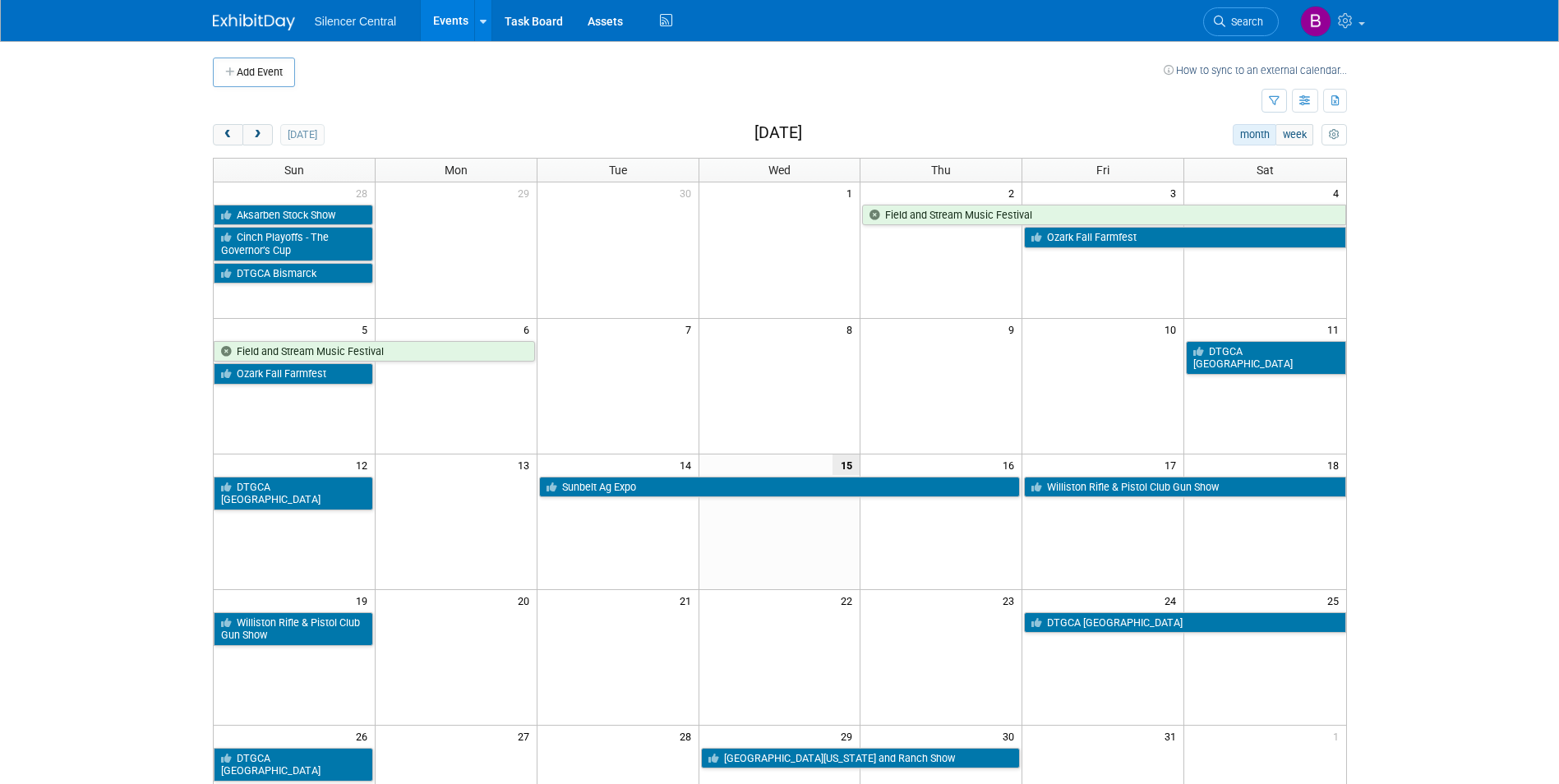
drag, startPoint x: 265, startPoint y: 138, endPoint x: 273, endPoint y: 154, distance: 17.9
click at [265, 138] on button "next" at bounding box center [258, 134] width 31 height 21
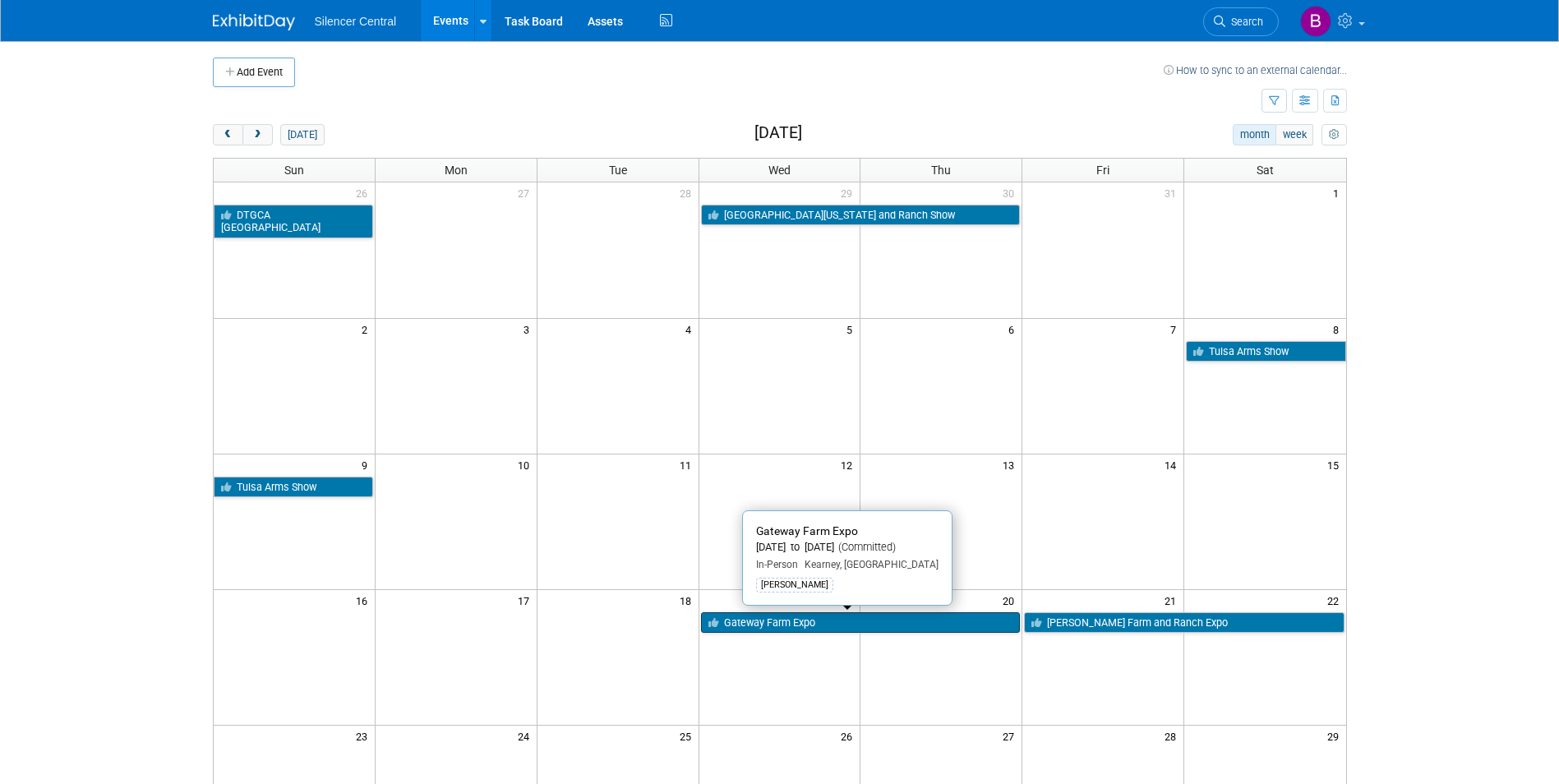
click at [725, 615] on link "Gateway Farm Expo" at bounding box center [861, 622] width 320 height 21
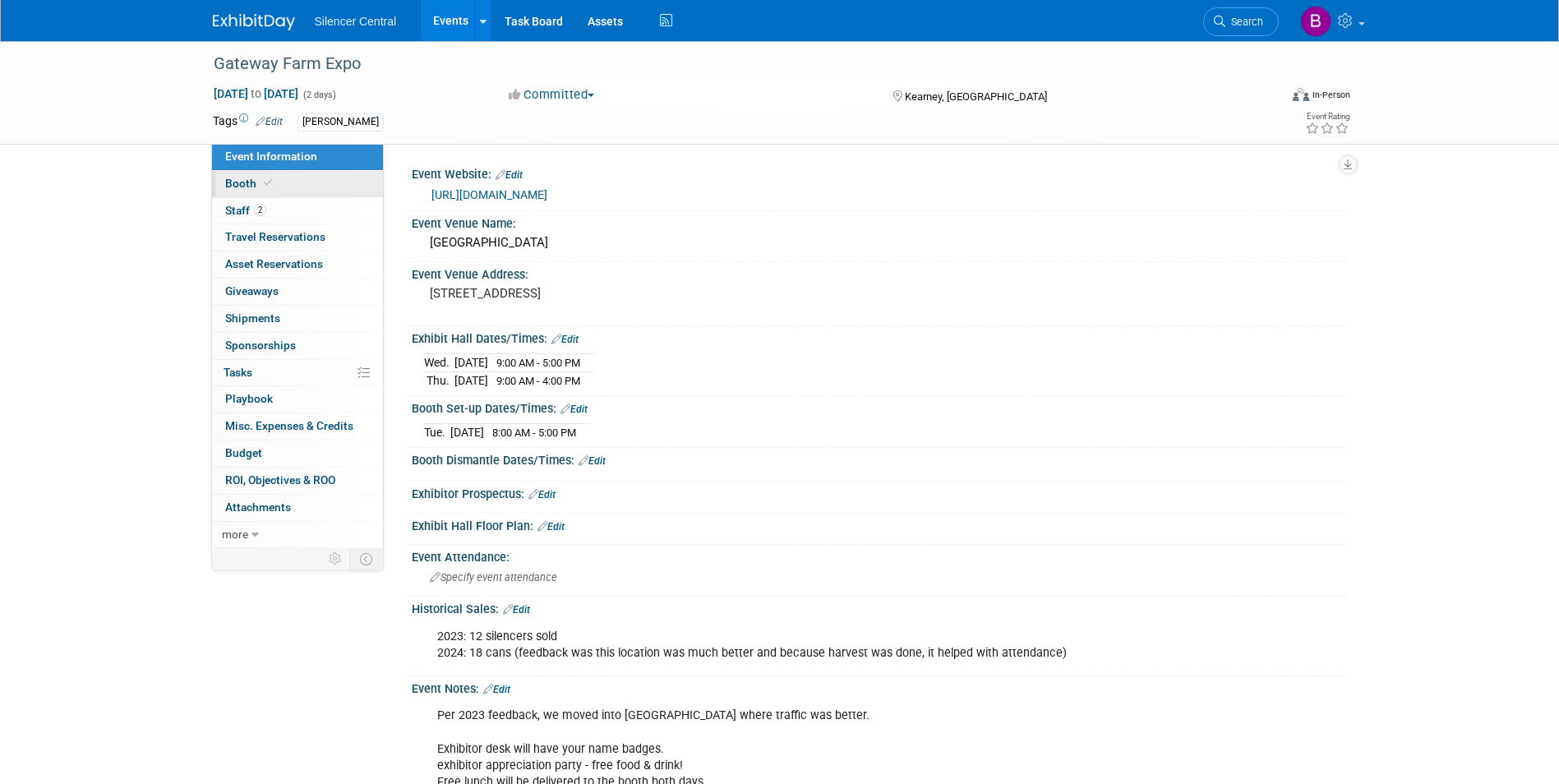
click at [257, 176] on span "Booth" at bounding box center [250, 182] width 50 height 13
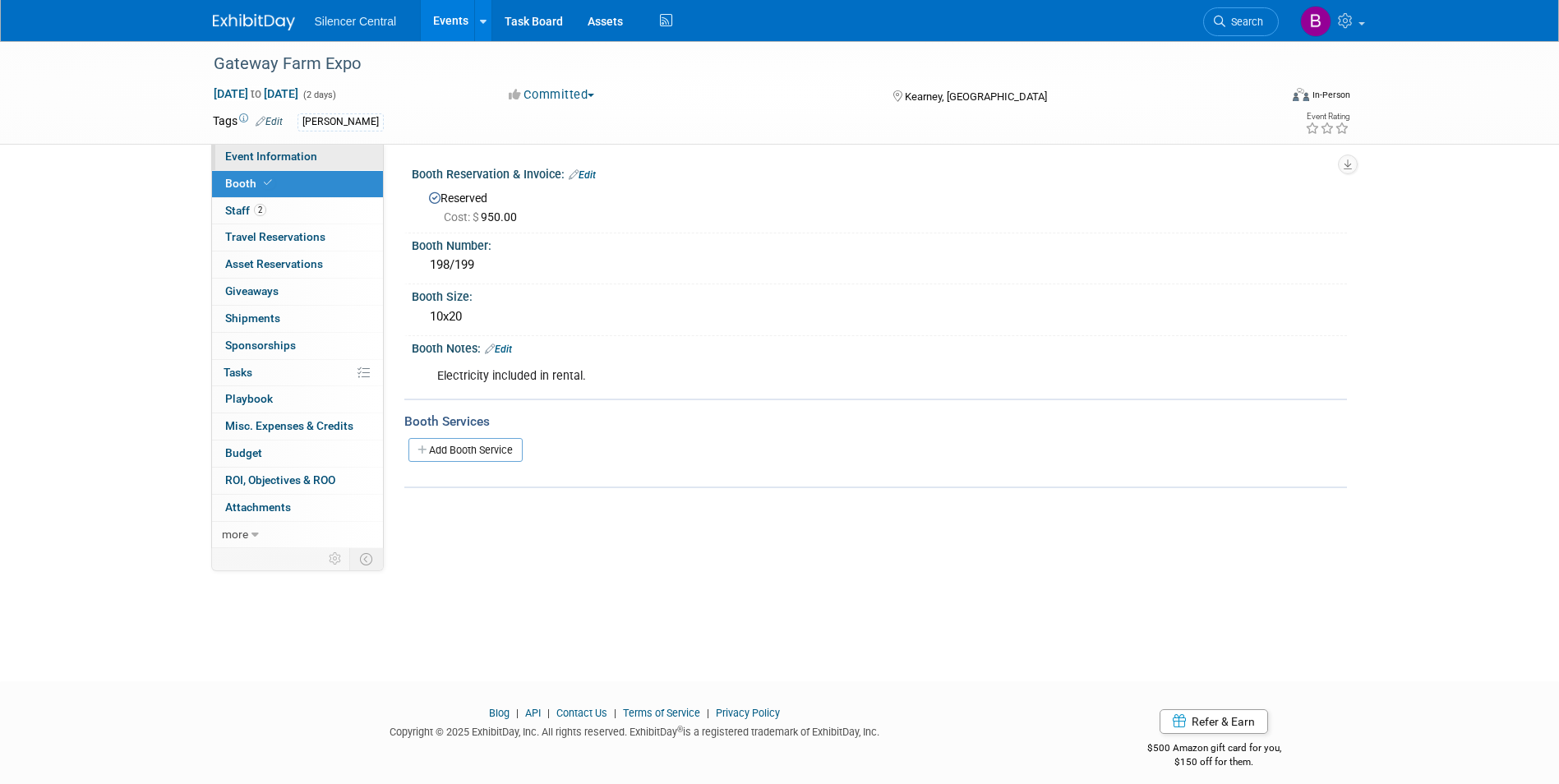
click at [260, 155] on span "Event Information" at bounding box center [271, 155] width 92 height 13
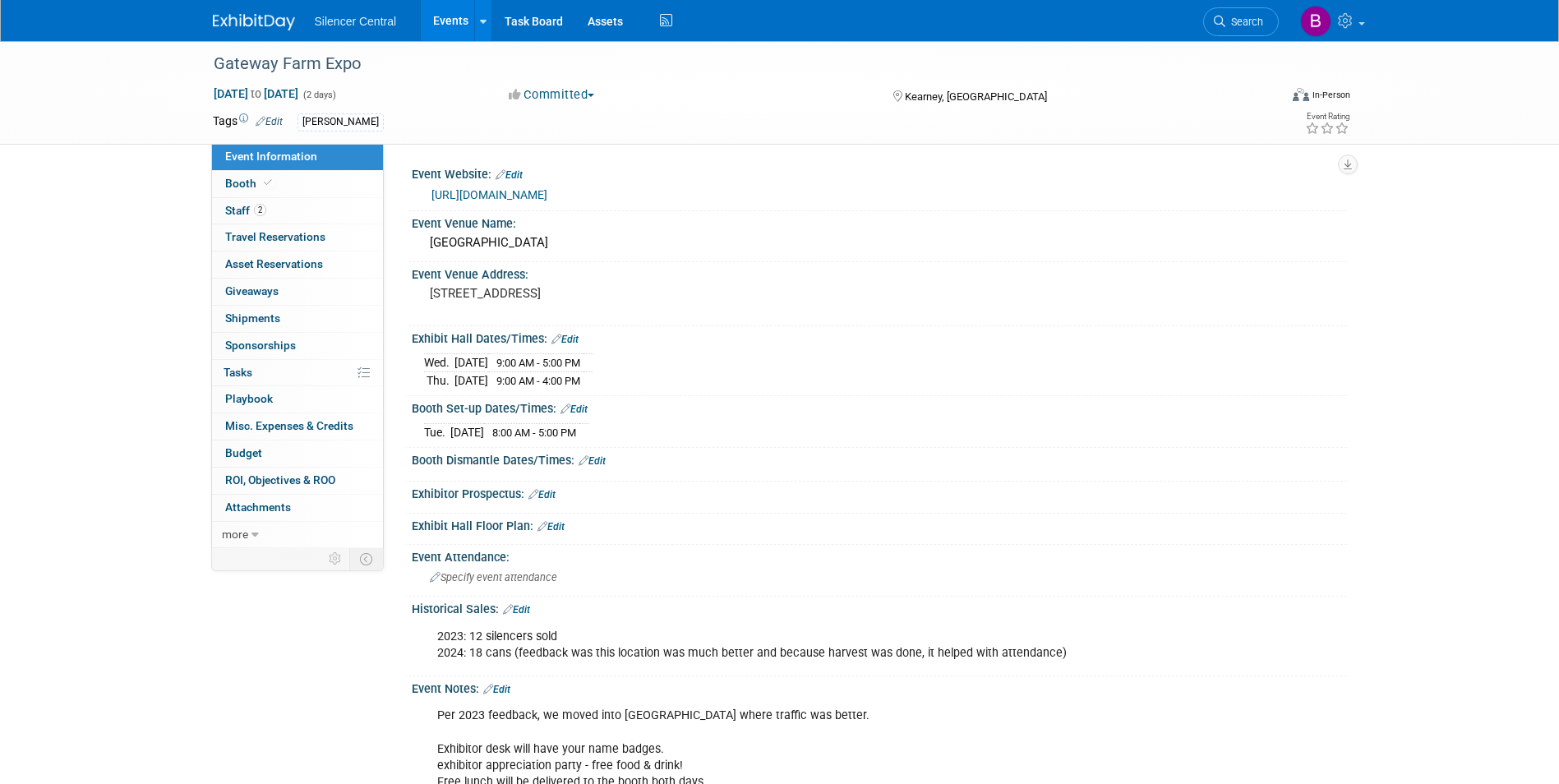
click at [266, 20] on img at bounding box center [254, 21] width 82 height 16
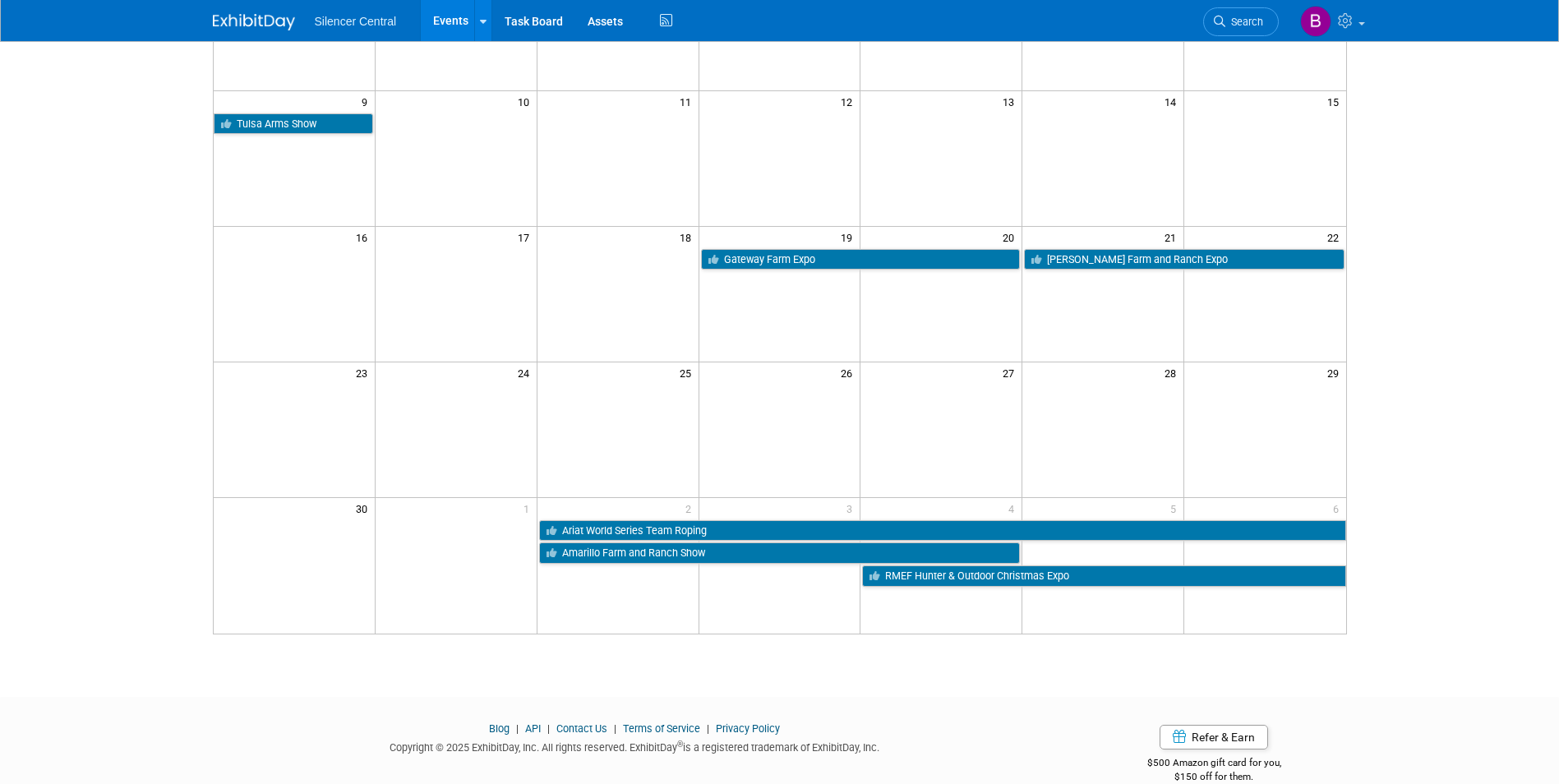
scroll to position [392, 0]
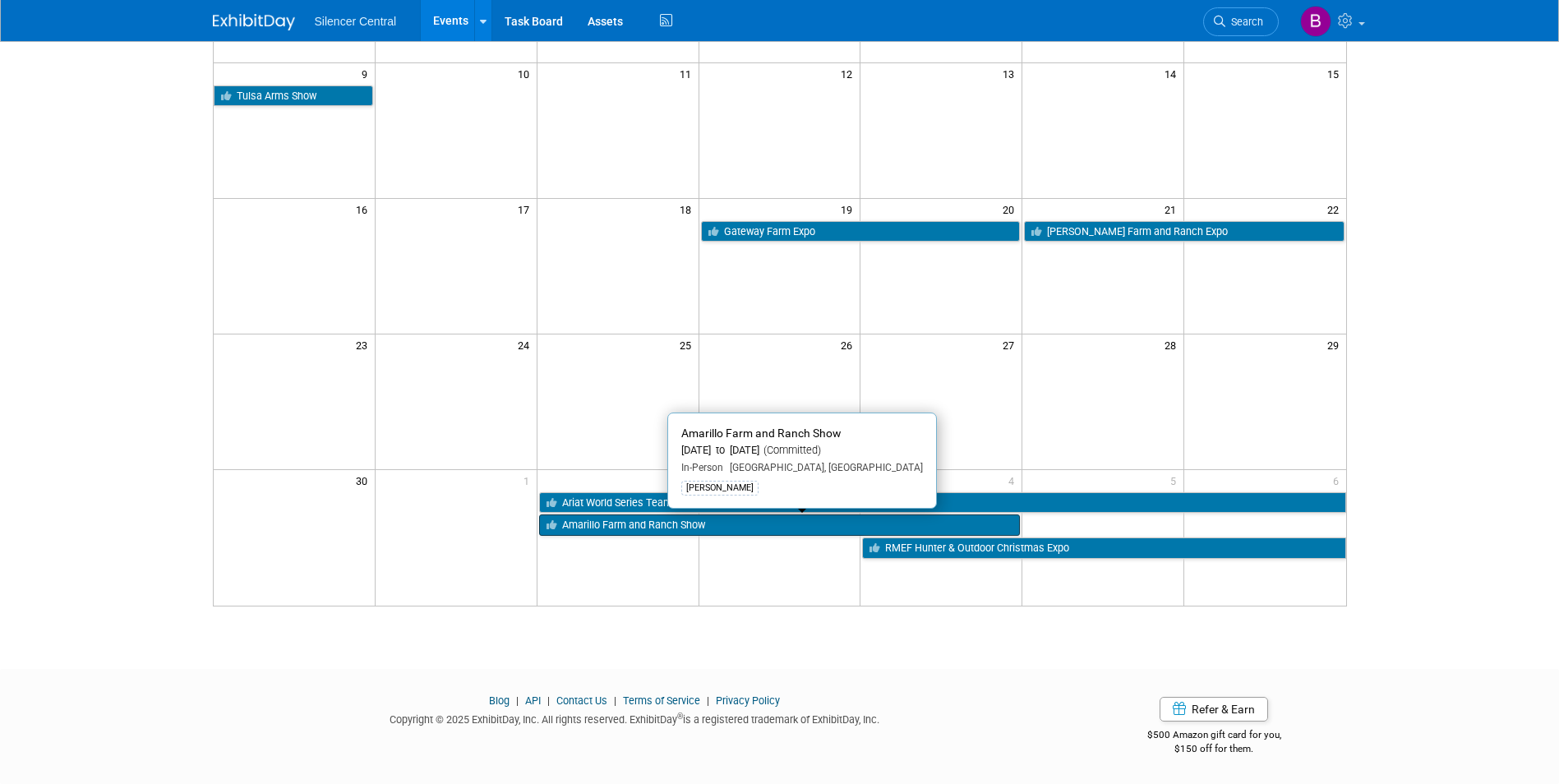
click at [554, 530] on icon at bounding box center [554, 525] width 15 height 11
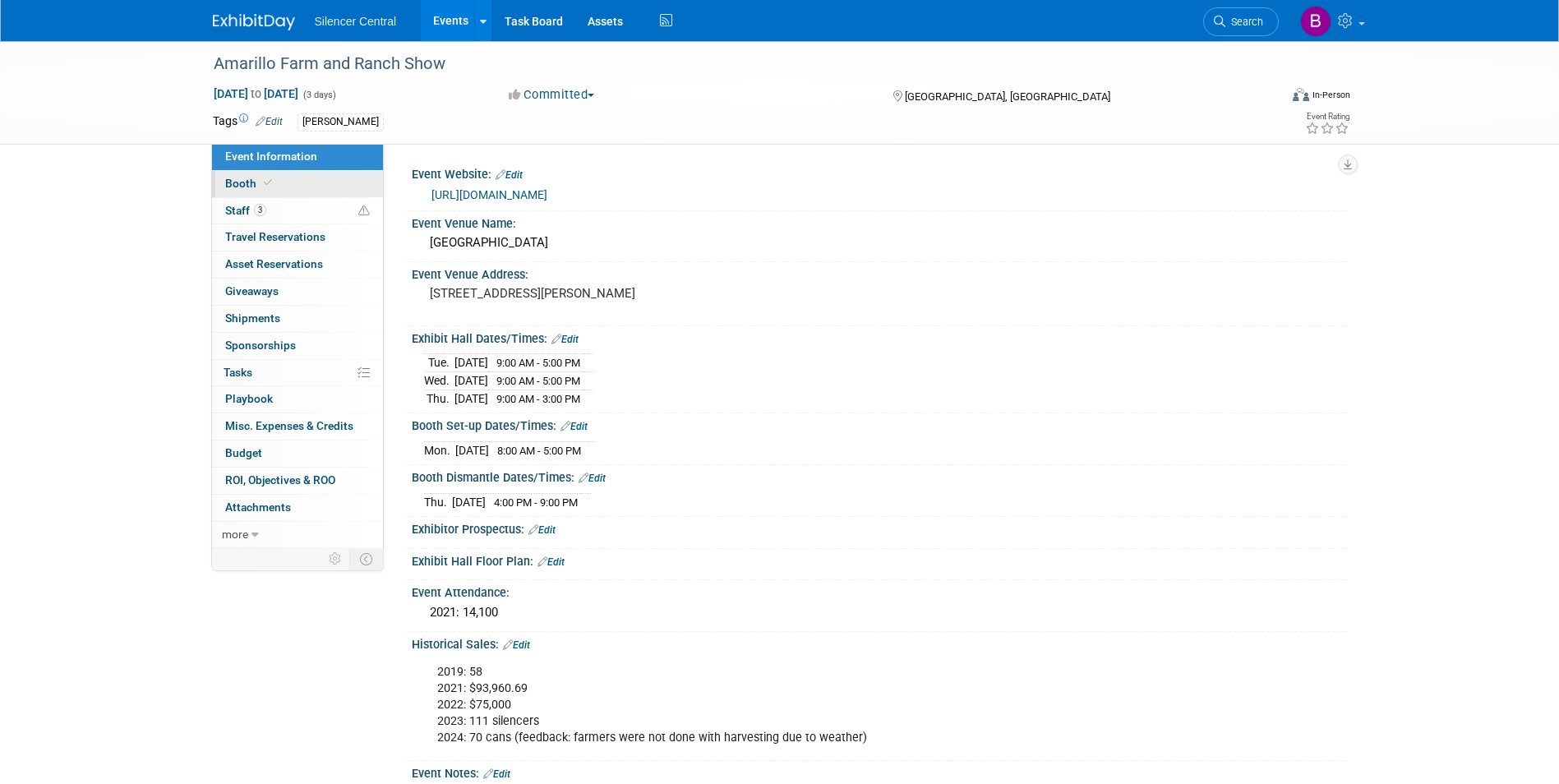
click at [276, 183] on link "Booth" at bounding box center [297, 183] width 171 height 26
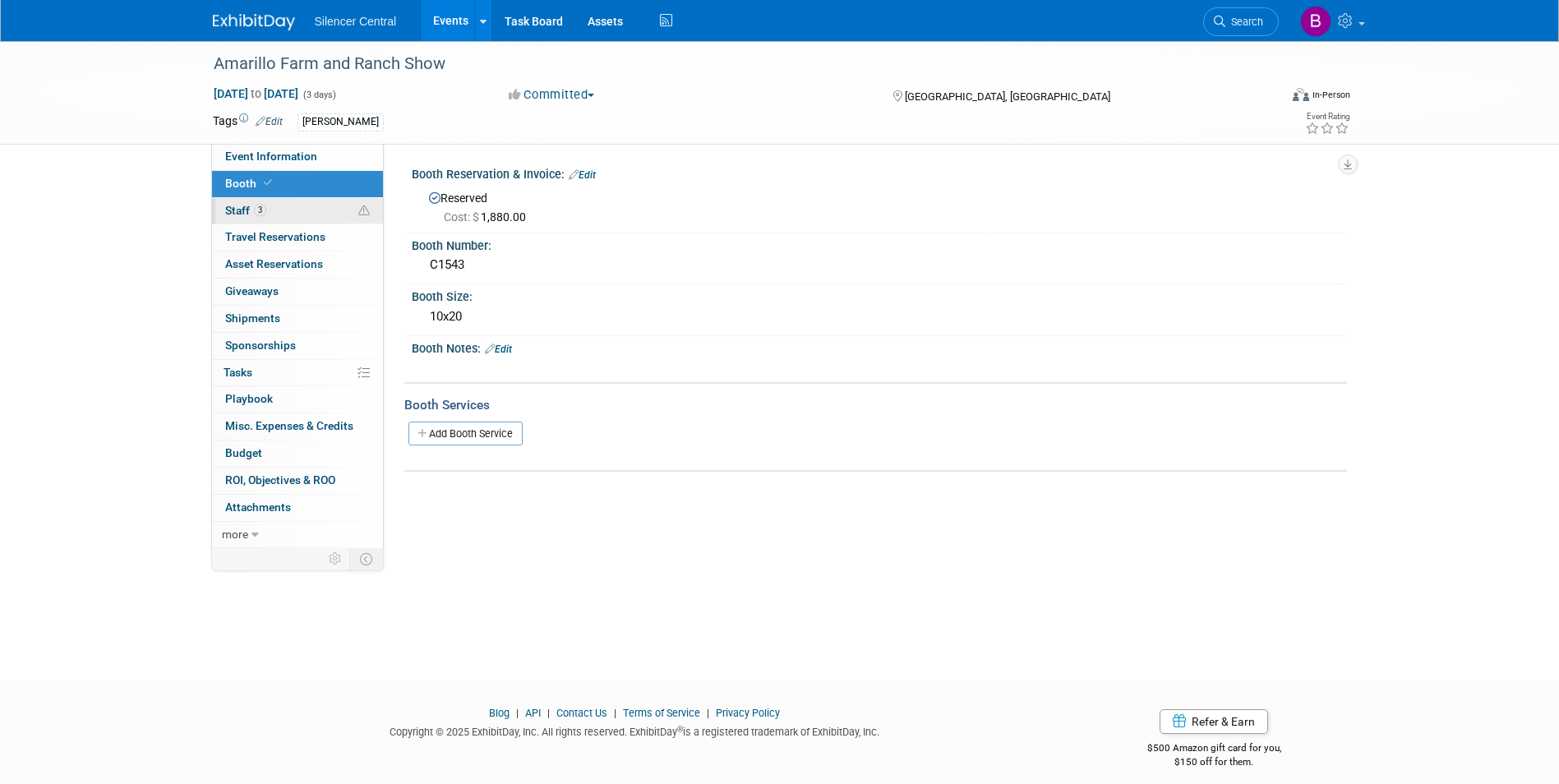
click at [281, 217] on link "3 Staff 3" at bounding box center [297, 210] width 171 height 26
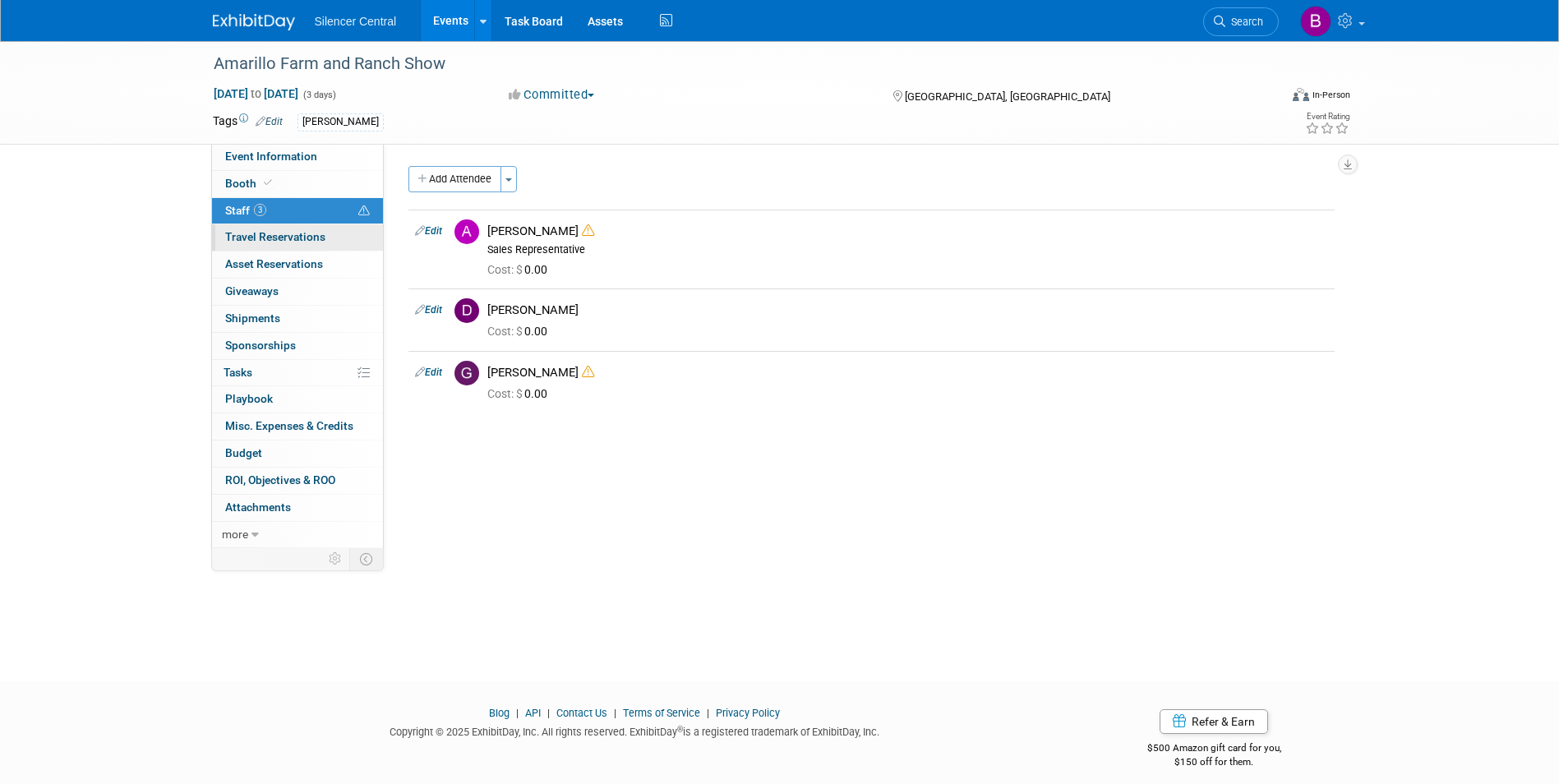
click at [285, 230] on span "Travel Reservations 0" at bounding box center [275, 236] width 100 height 13
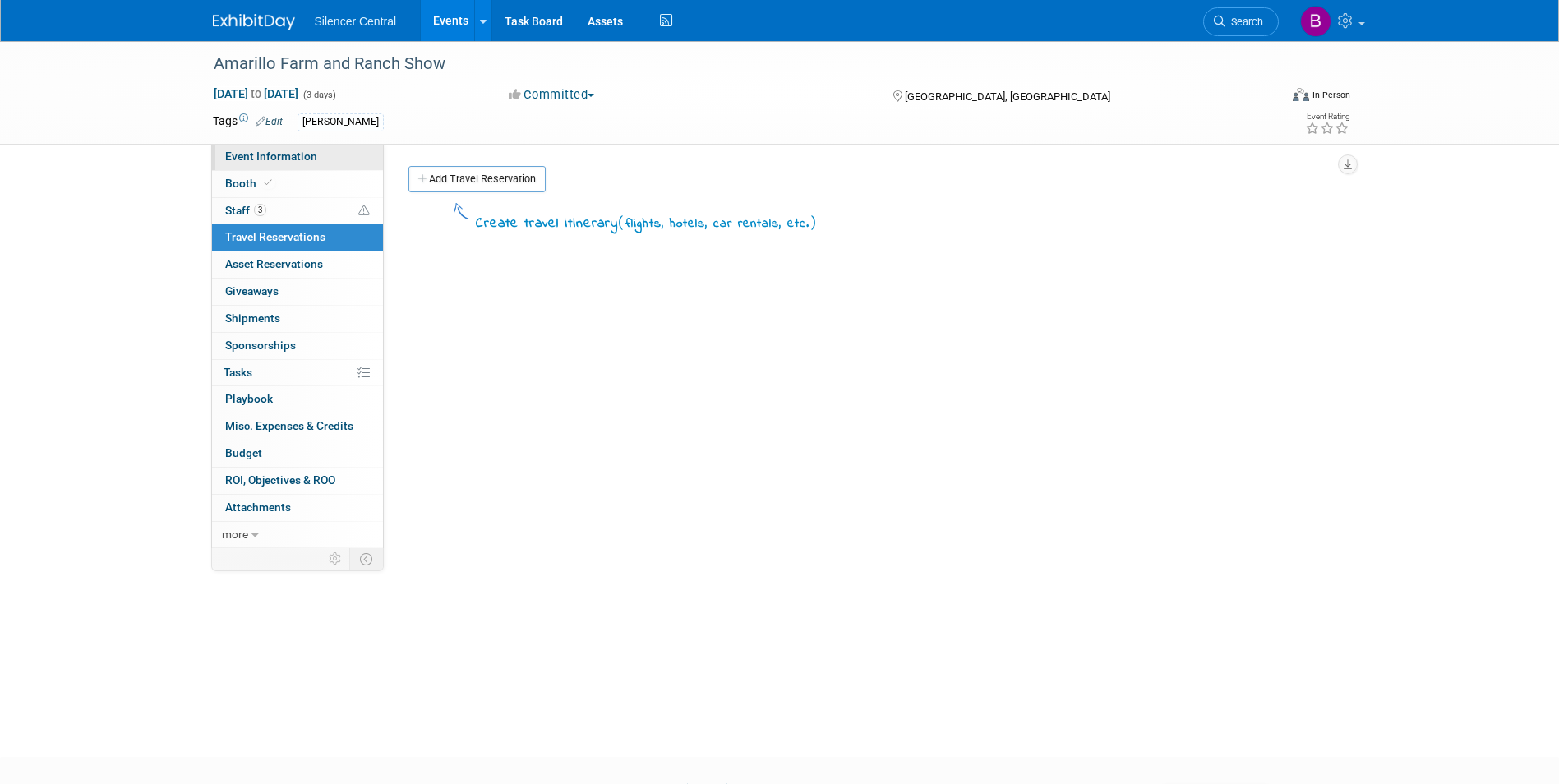
click at [278, 156] on span "Event Information" at bounding box center [271, 155] width 92 height 13
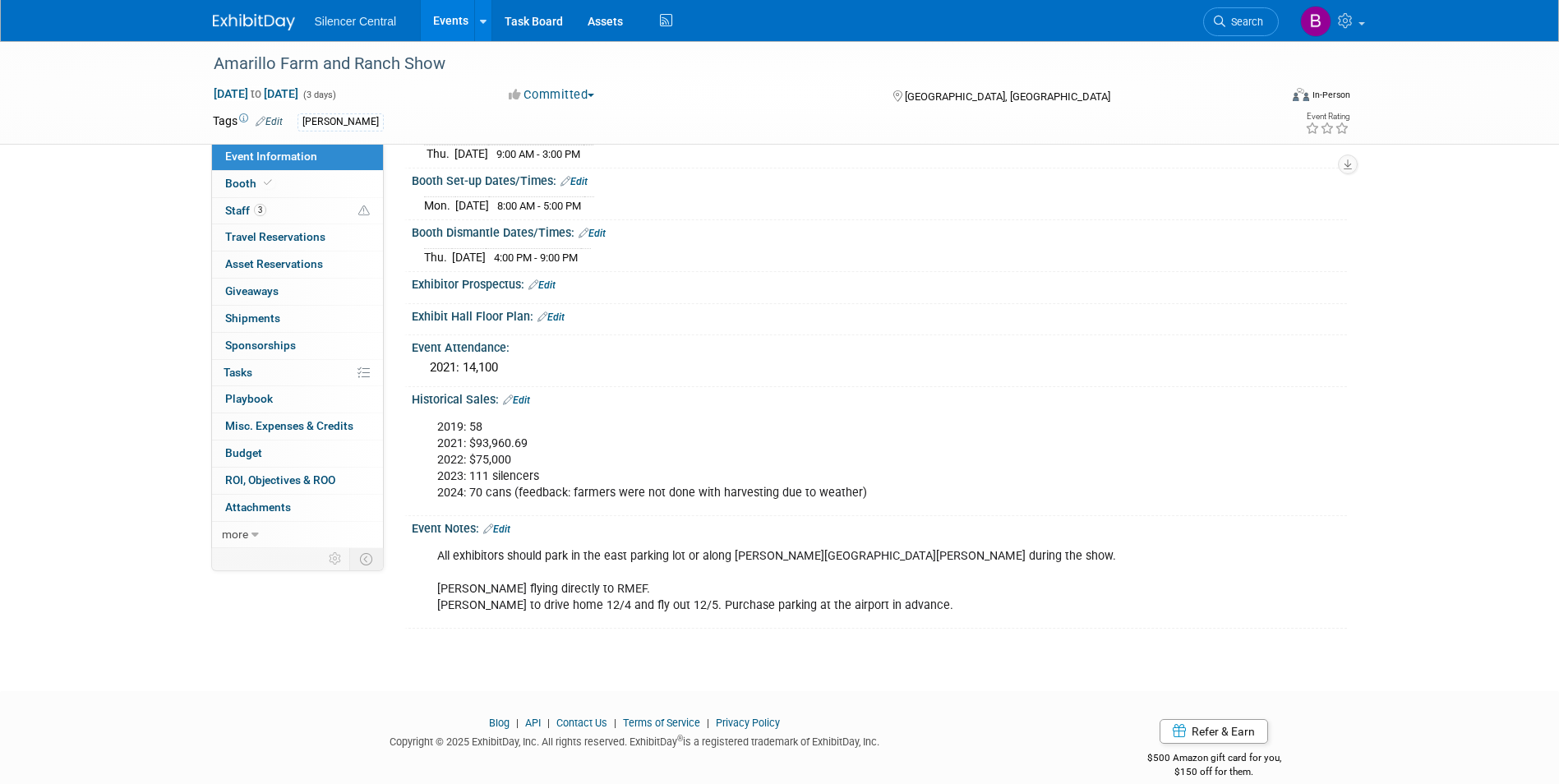
scroll to position [246, 0]
click at [298, 193] on link "Booth" at bounding box center [297, 183] width 171 height 26
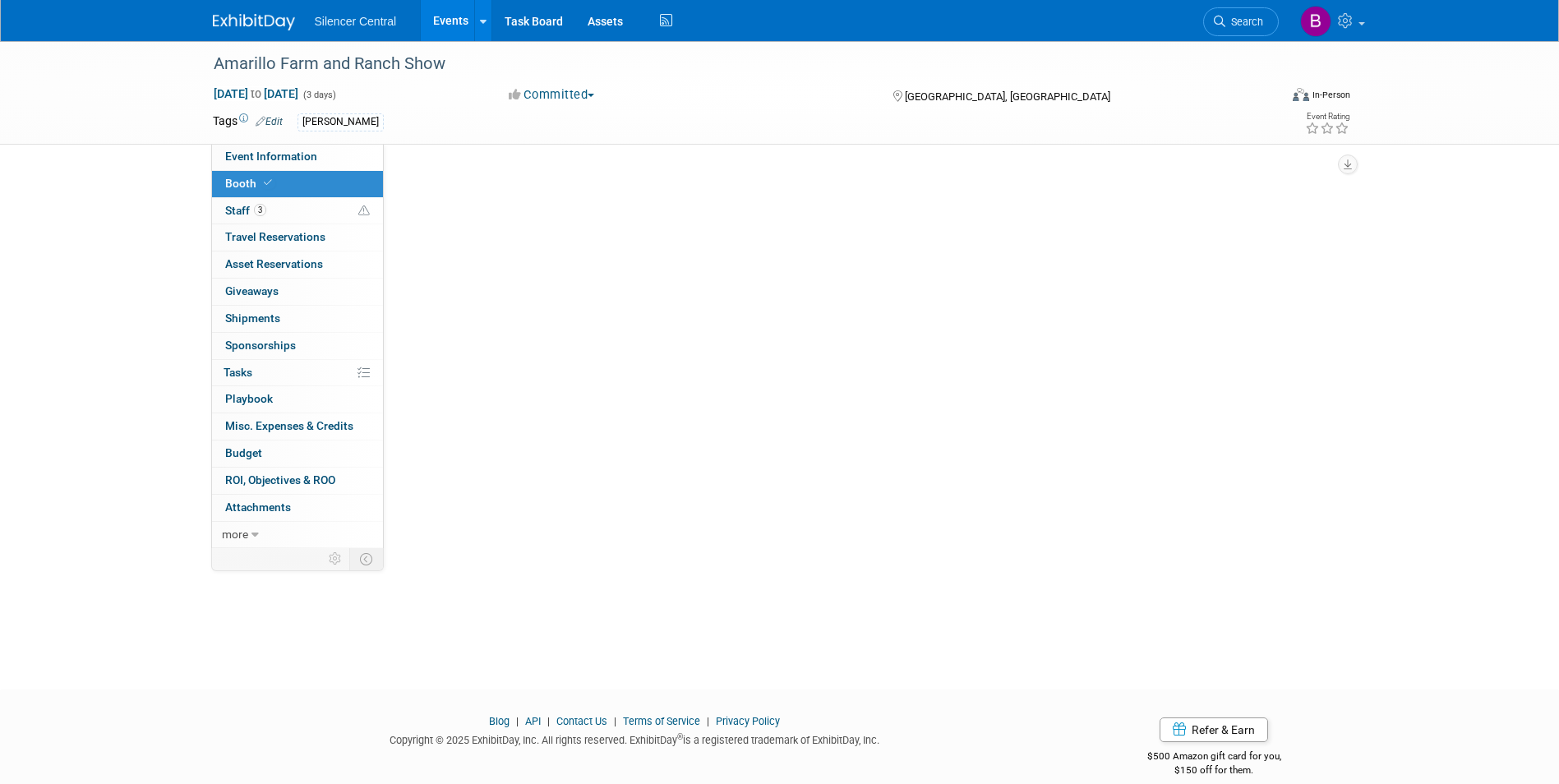
scroll to position [0, 0]
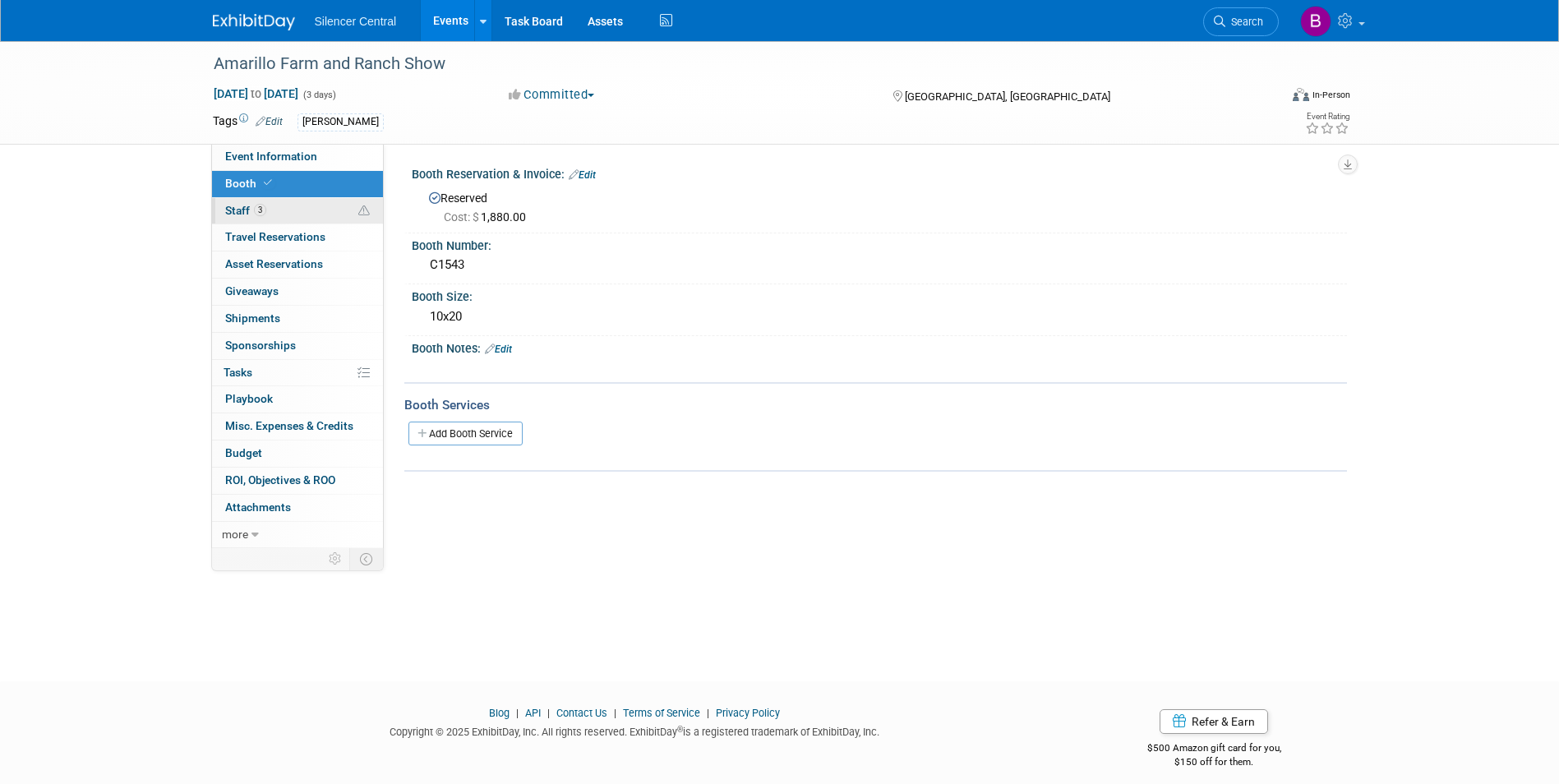
click at [295, 208] on link "3 Staff 3" at bounding box center [297, 210] width 171 height 26
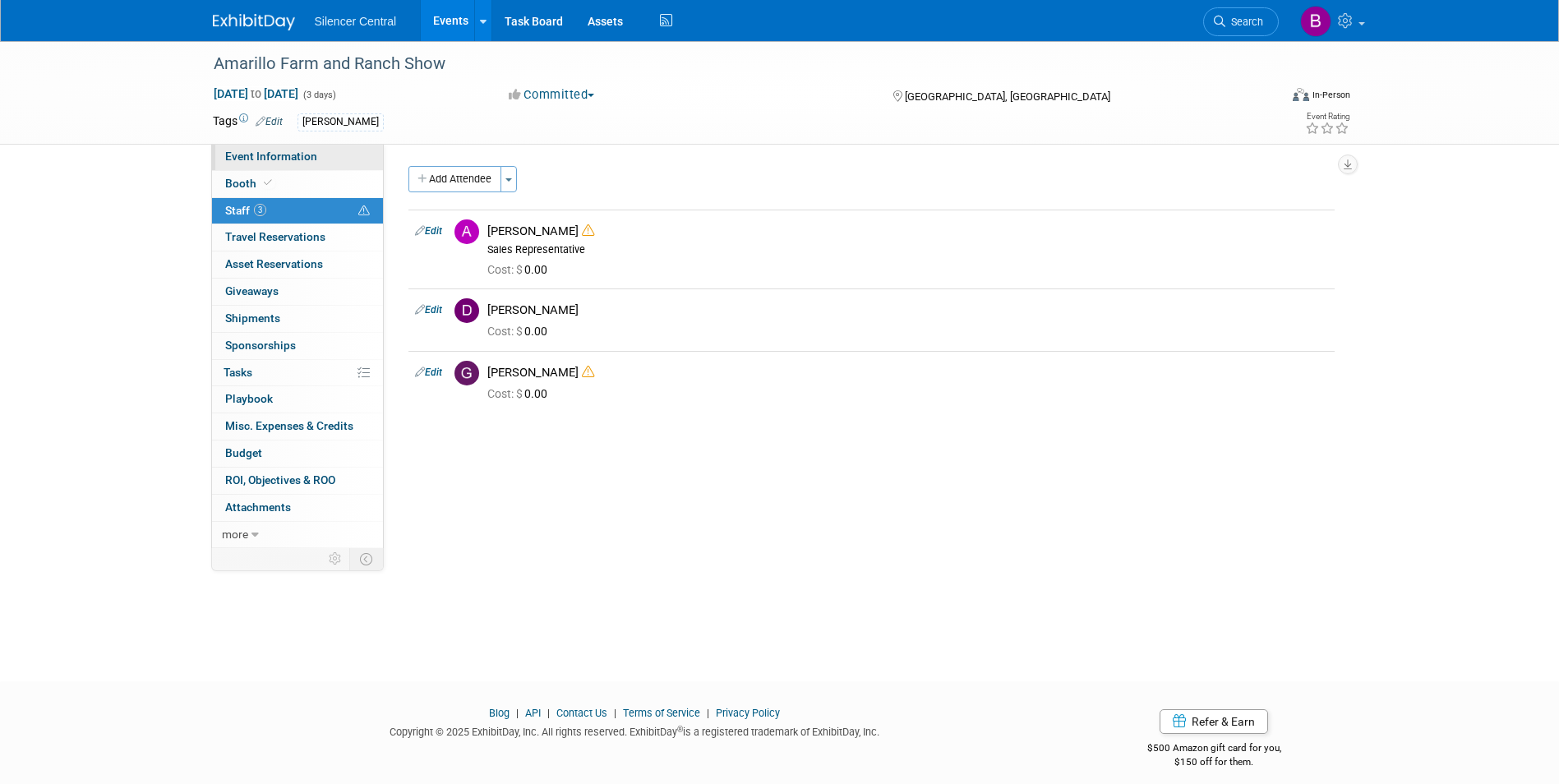
click at [283, 155] on span "Event Information" at bounding box center [271, 155] width 92 height 13
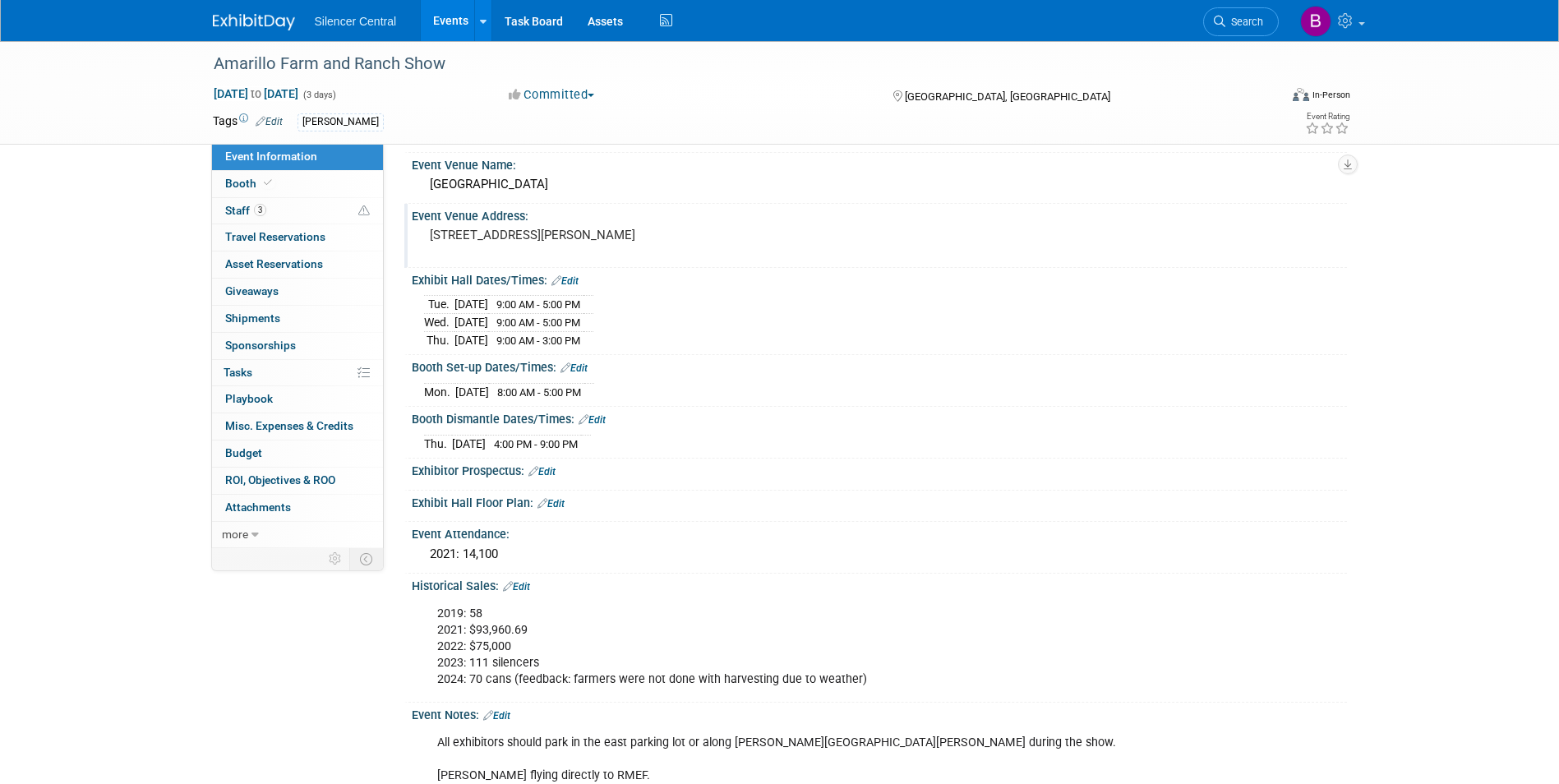
scroll to position [265, 0]
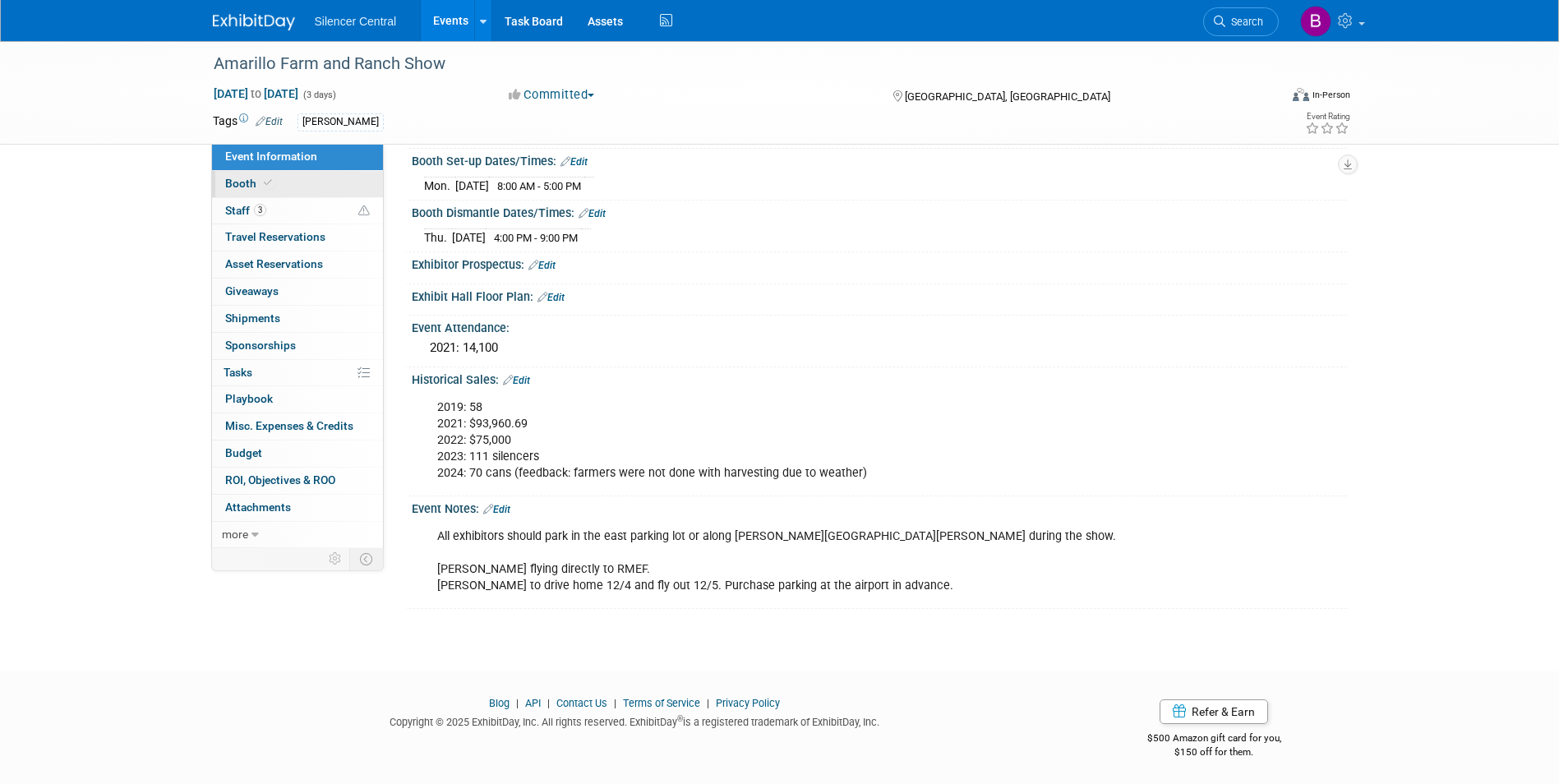
click at [315, 182] on link "Booth" at bounding box center [297, 183] width 171 height 26
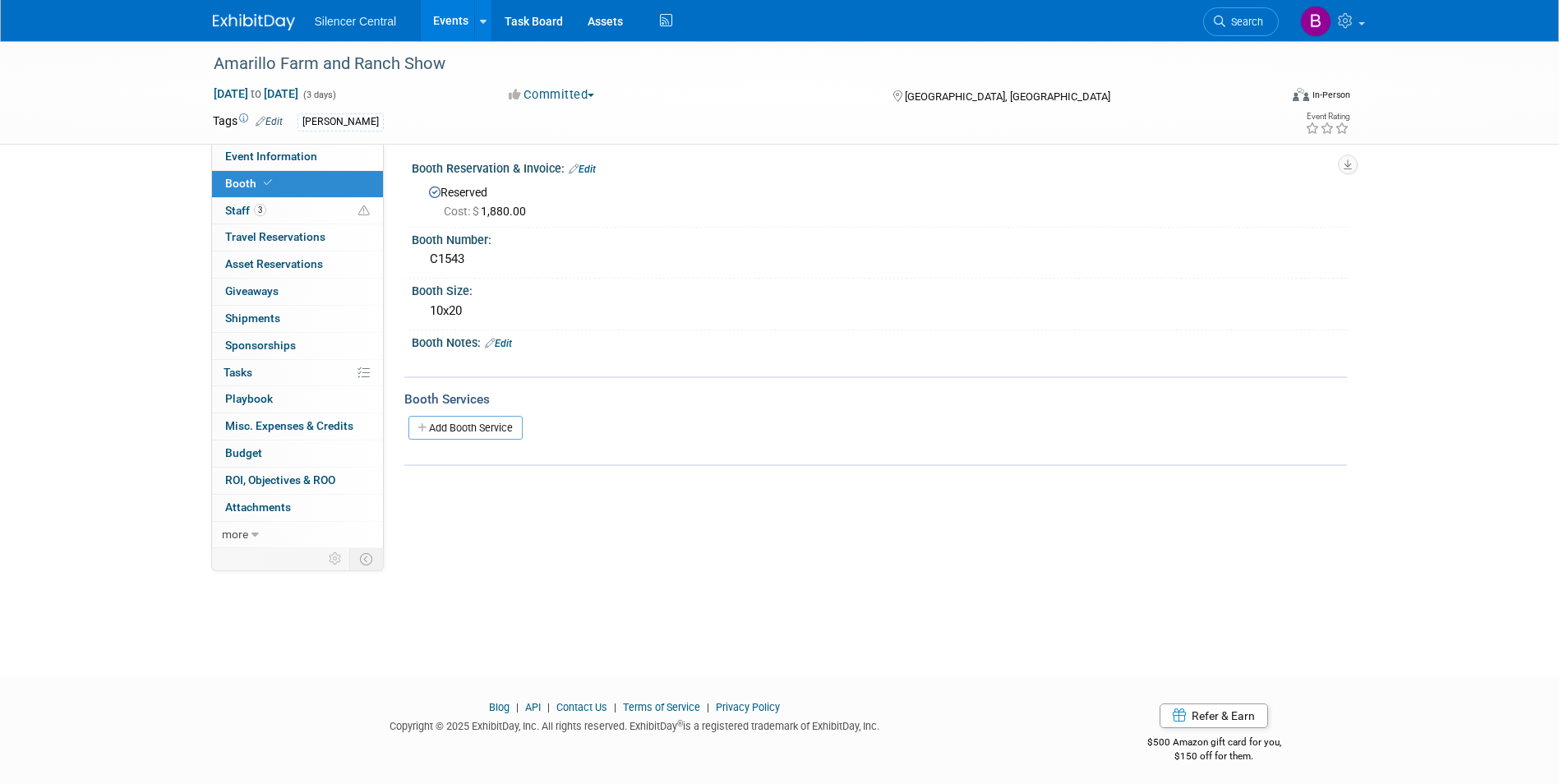
scroll to position [0, 0]
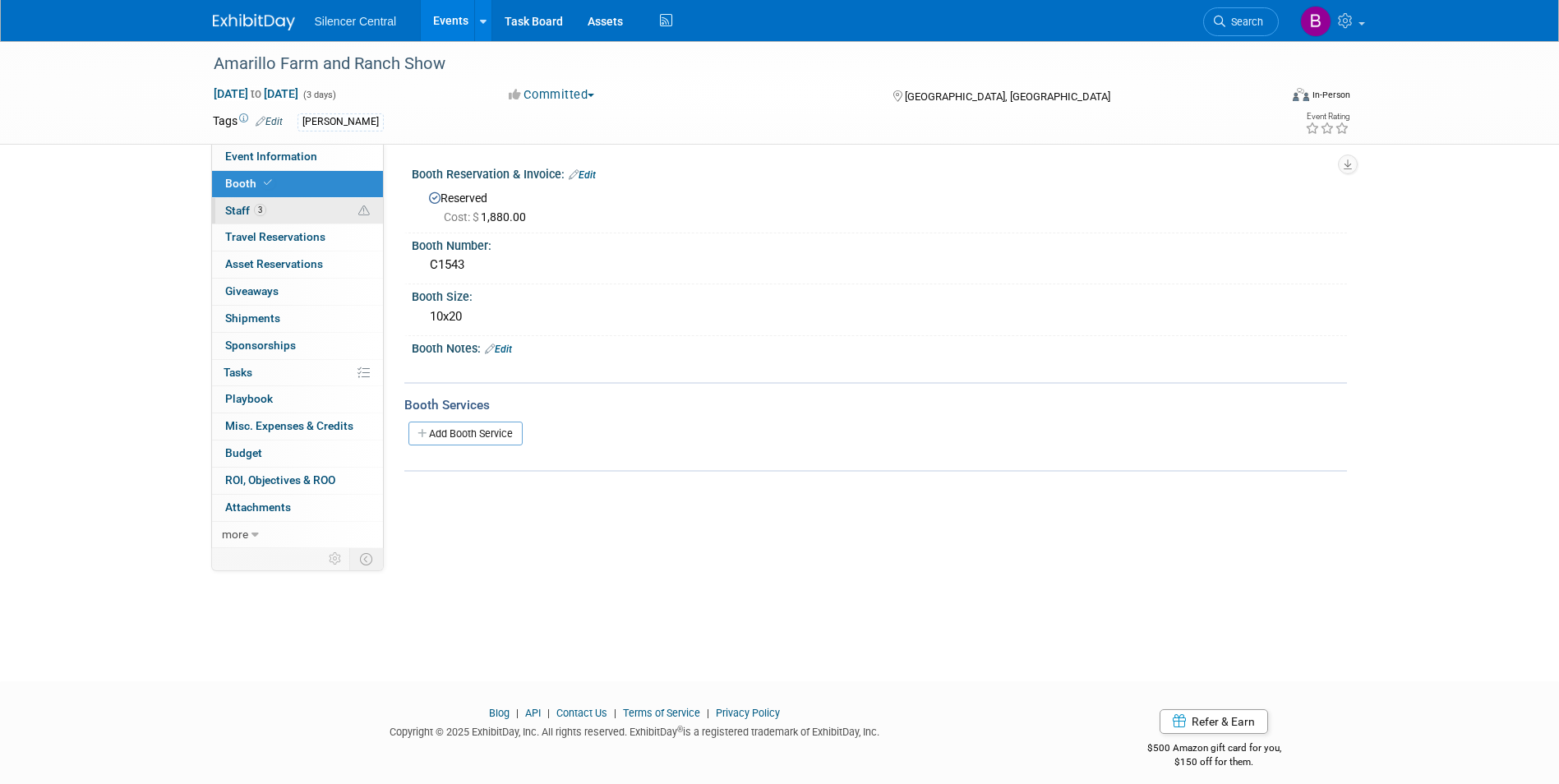
click at [300, 204] on link "3 Staff 3" at bounding box center [297, 210] width 171 height 26
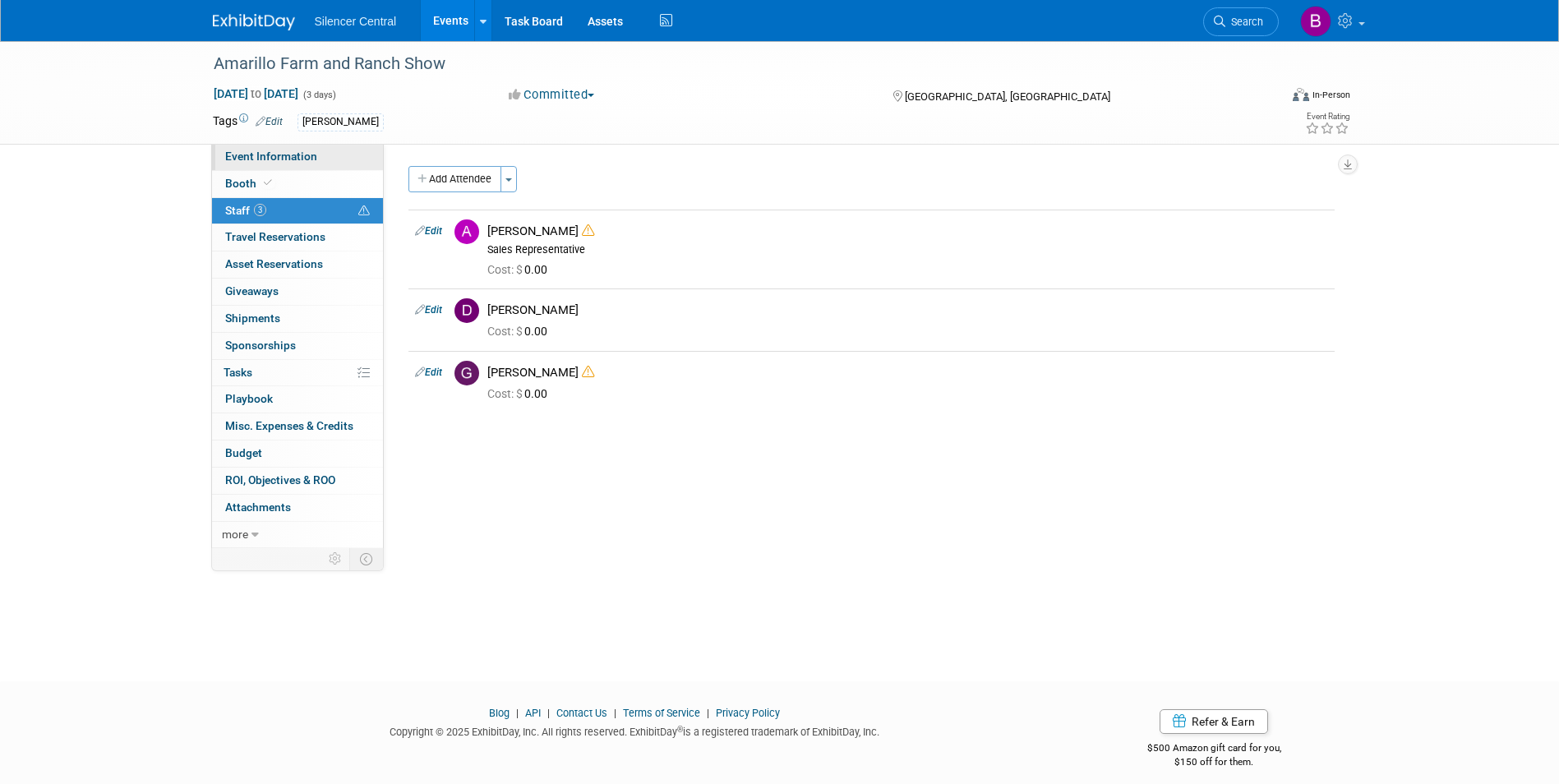
click at [293, 156] on span "Event Information" at bounding box center [271, 155] width 92 height 13
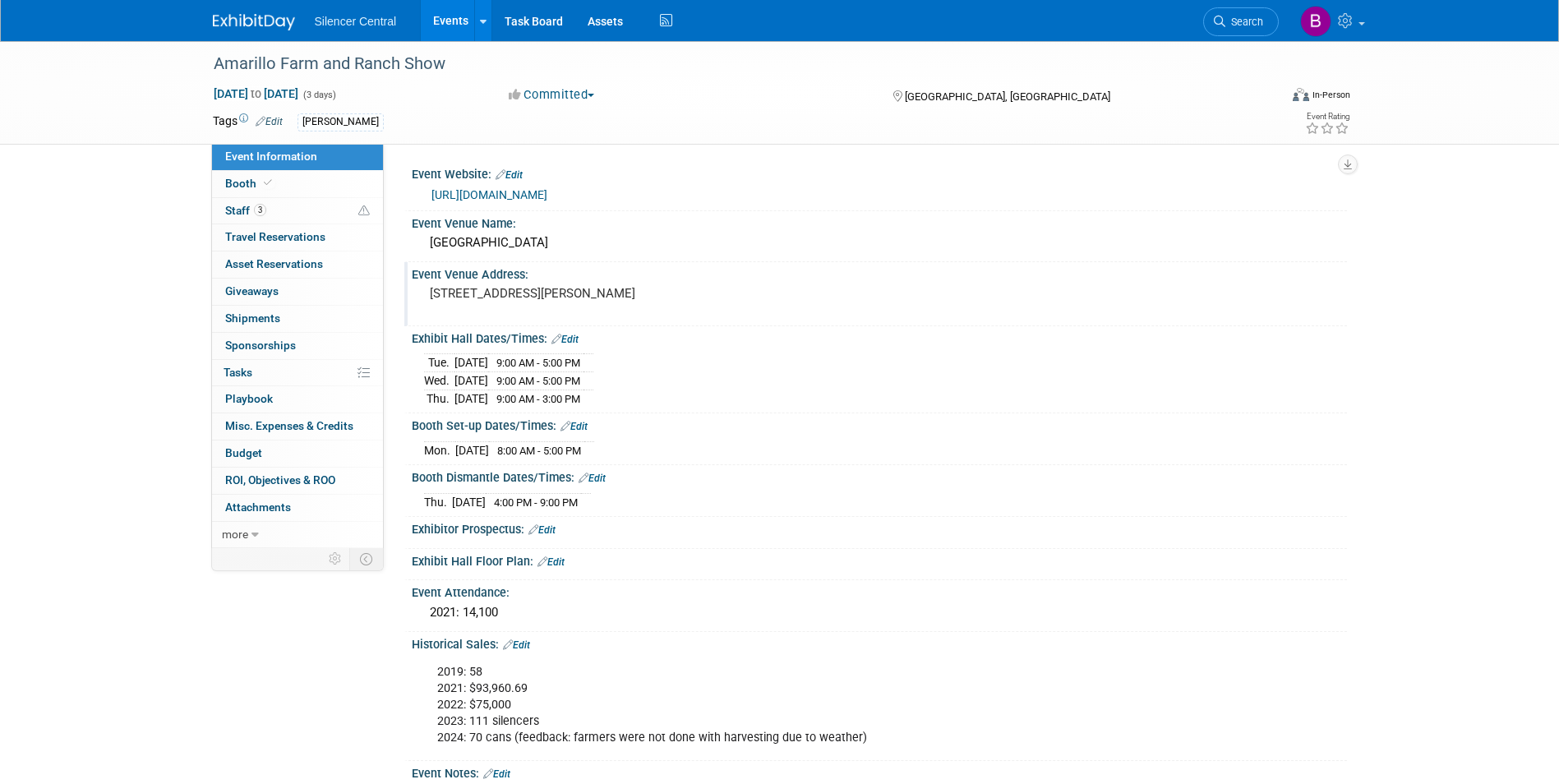
drag, startPoint x: 541, startPoint y: 305, endPoint x: 421, endPoint y: 305, distance: 120.0
click at [421, 305] on div "401 S Buchanan St., Amarillo, TX 79101" at bounding box center [606, 301] width 390 height 39
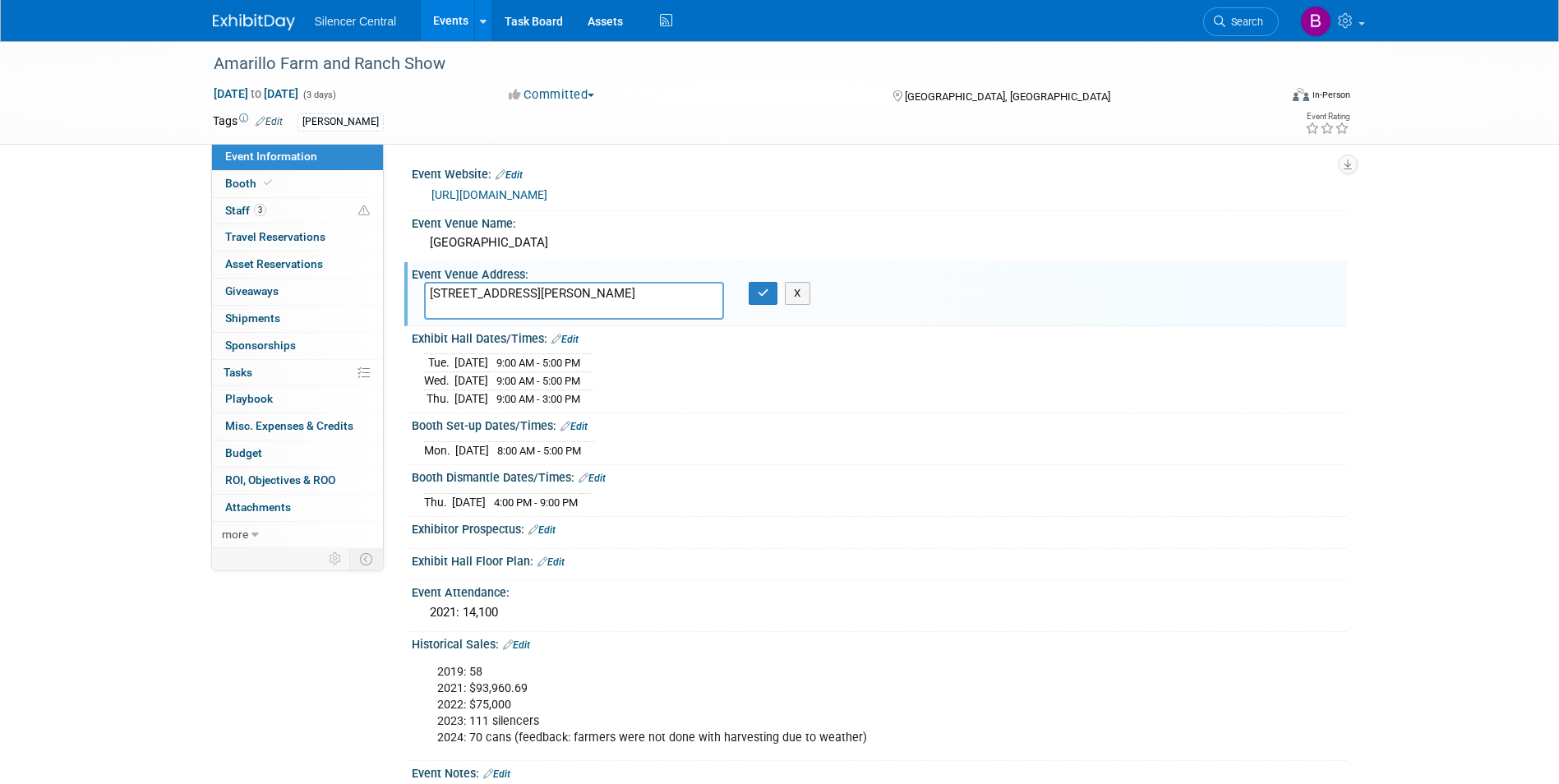
drag, startPoint x: 541, startPoint y: 304, endPoint x: 425, endPoint y: 311, distance: 116.2
click at [425, 311] on textarea "401 S Buchanan St., Amarillo, TX 79101" at bounding box center [574, 300] width 300 height 38
click at [760, 294] on icon "button" at bounding box center [764, 293] width 12 height 11
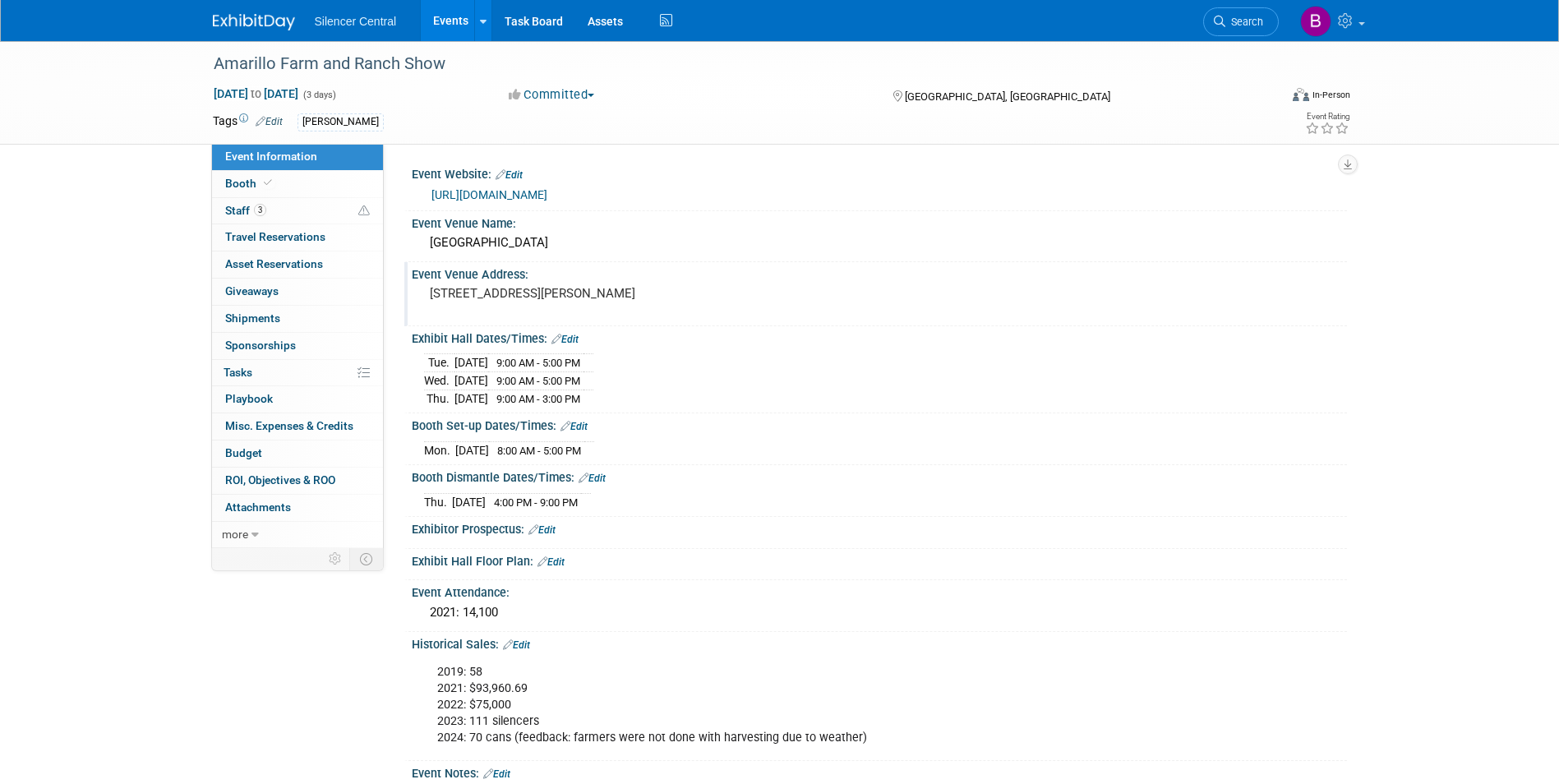
drag, startPoint x: 224, startPoint y: 14, endPoint x: 213, endPoint y: 14, distance: 11.0
click at [224, 14] on img at bounding box center [254, 21] width 82 height 16
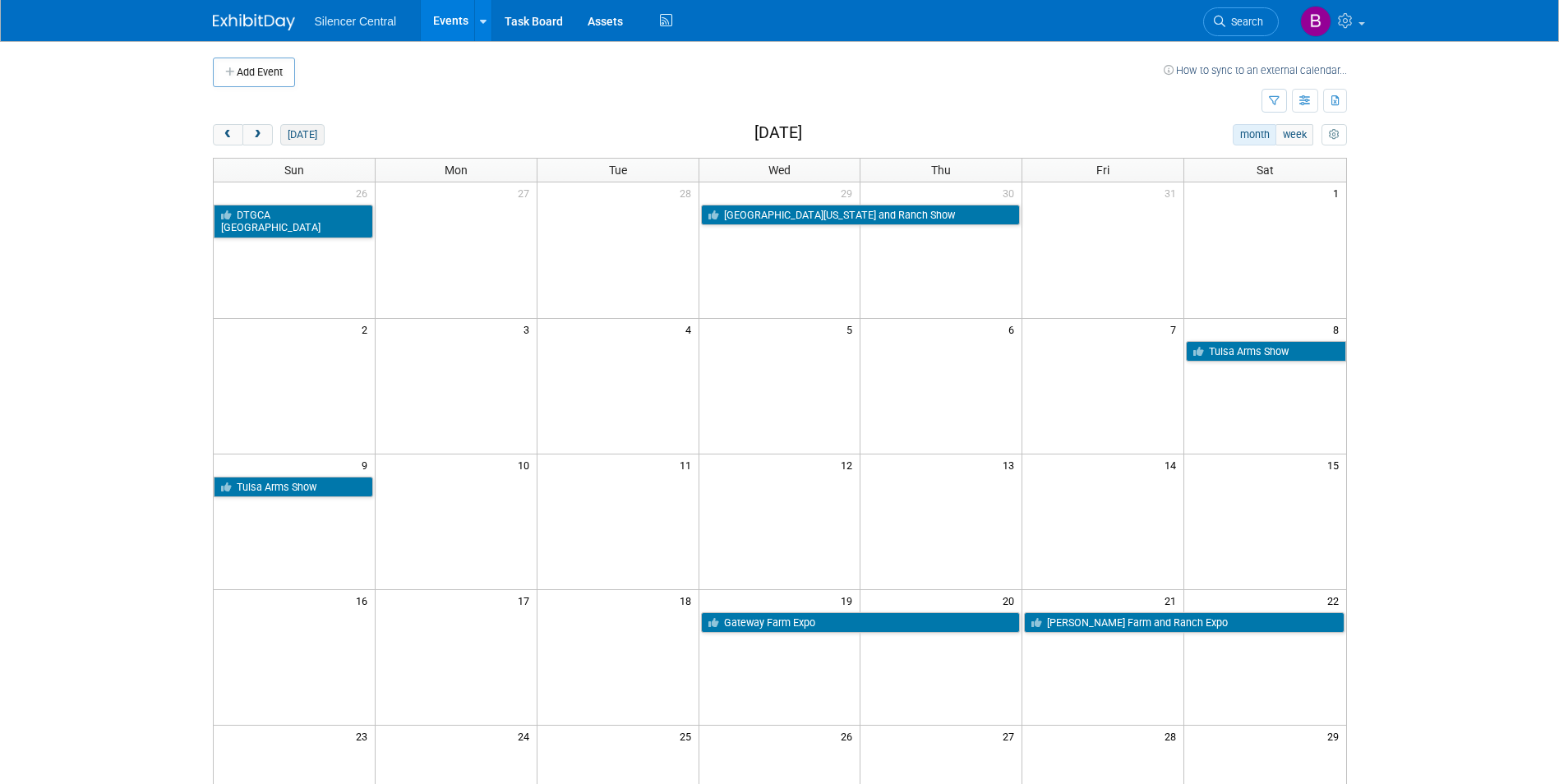
click at [293, 136] on button "[DATE]" at bounding box center [301, 134] width 43 height 21
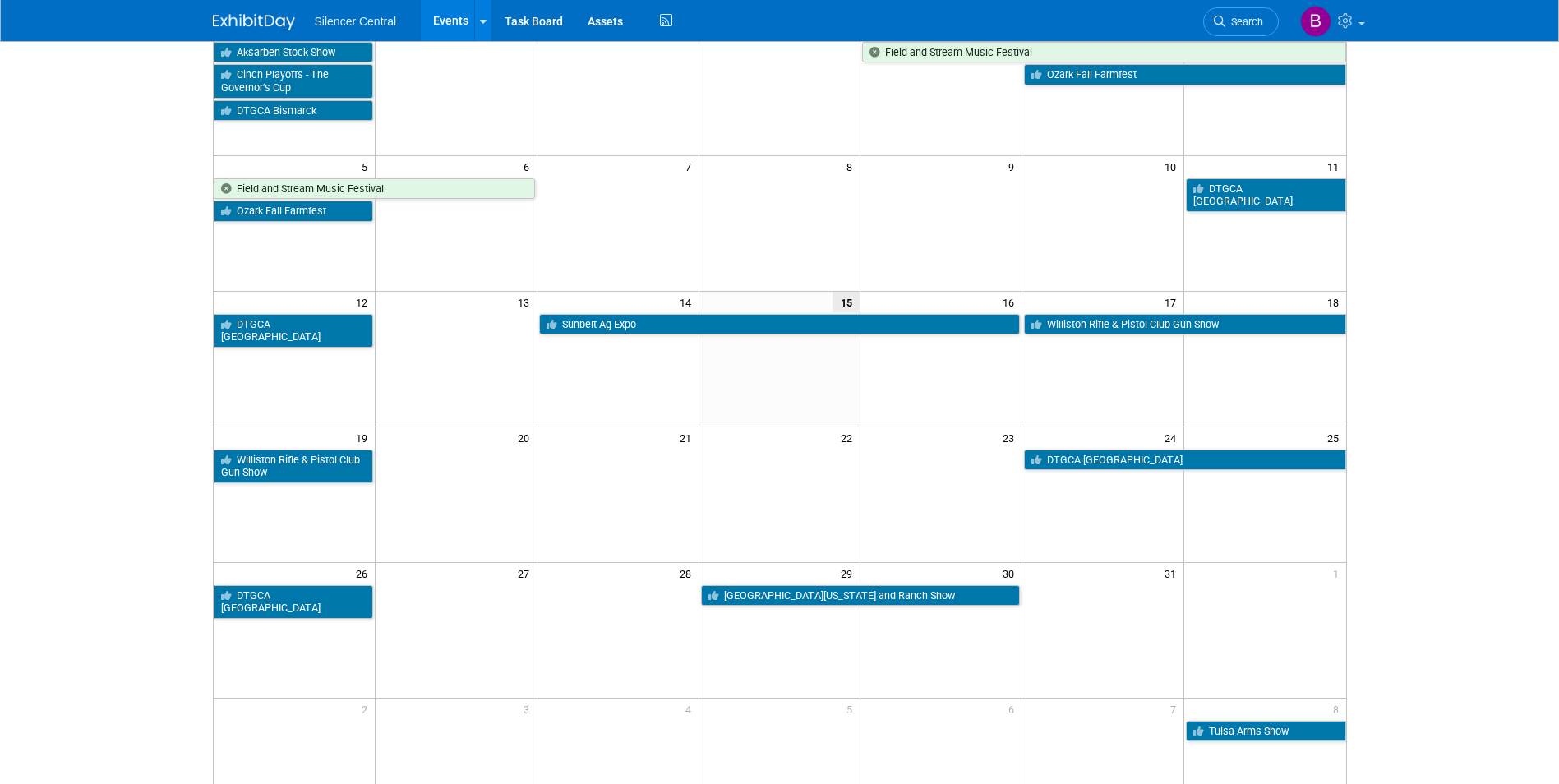
scroll to position [165, 0]
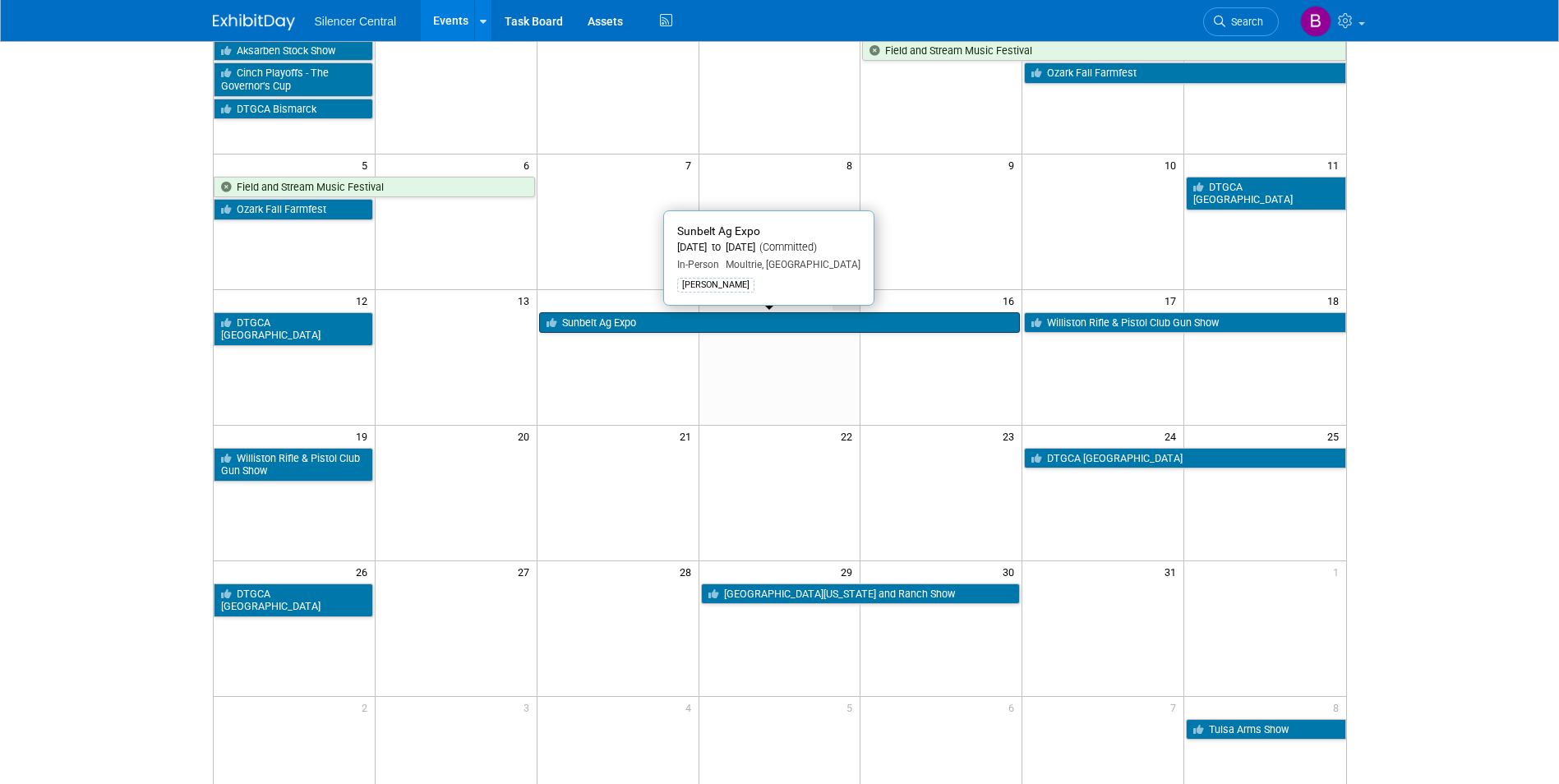
click at [617, 328] on link "Sunbelt Ag Expo" at bounding box center [779, 322] width 481 height 21
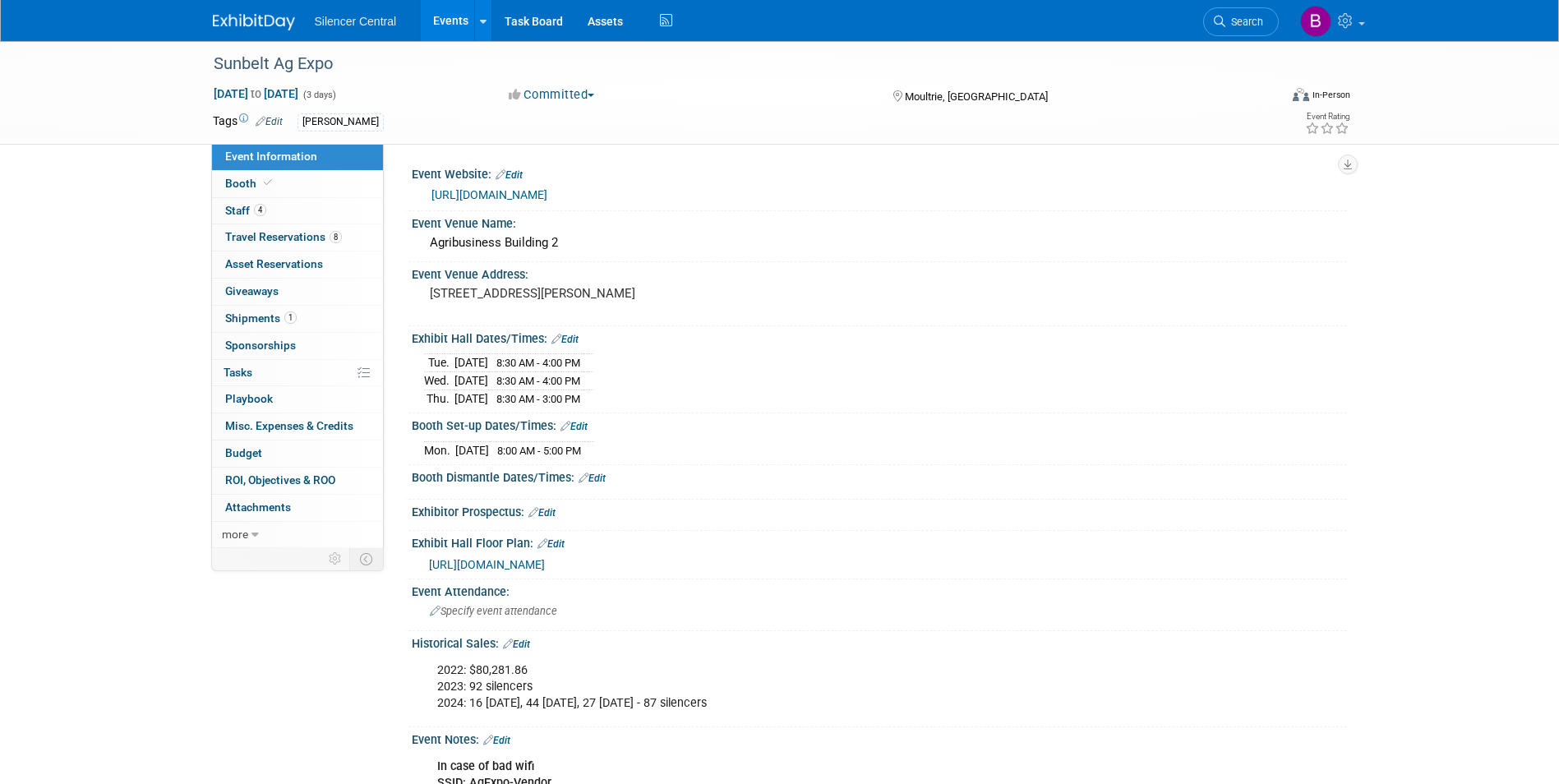
click at [252, 20] on img at bounding box center [254, 21] width 82 height 16
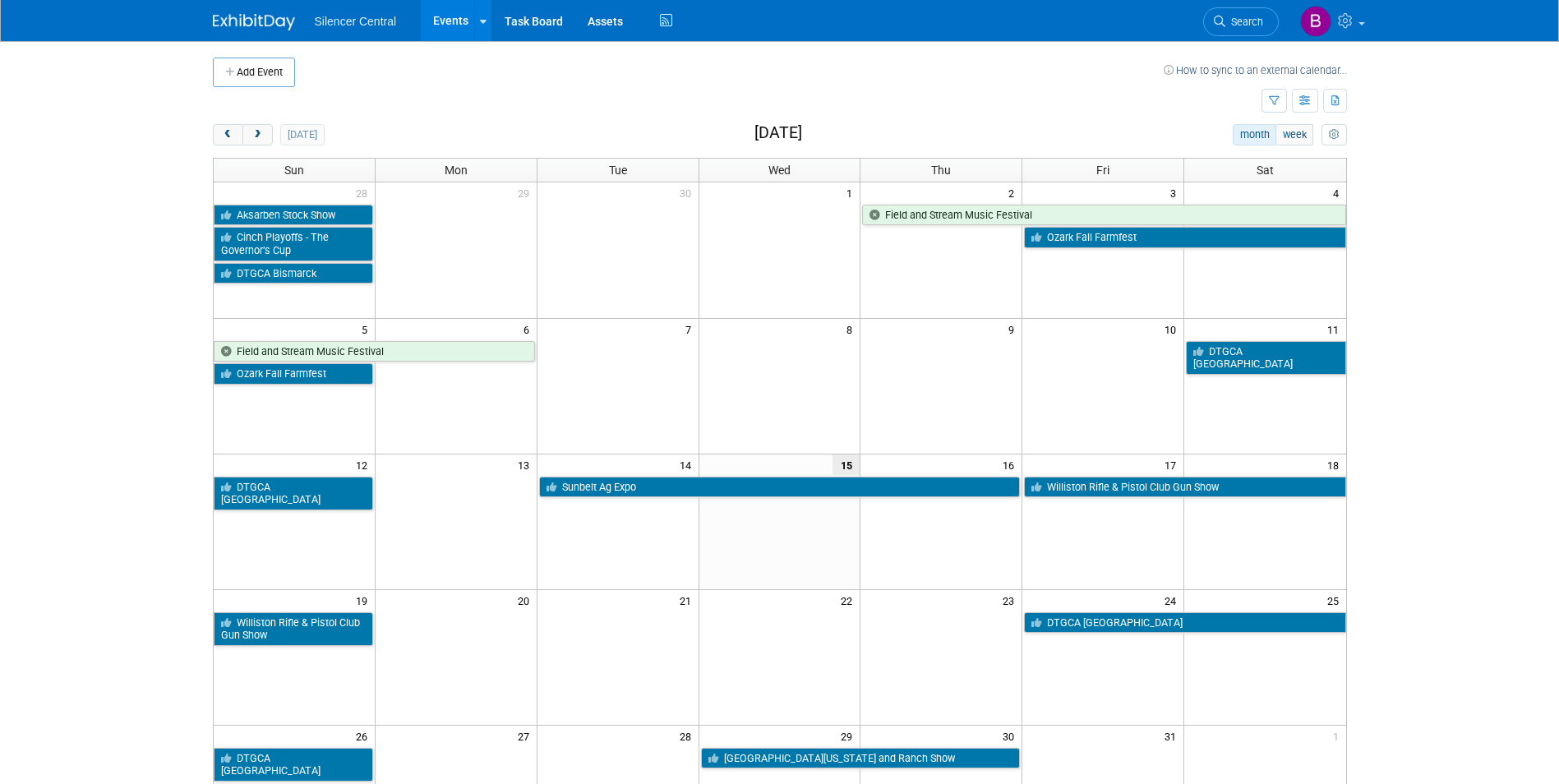
click at [141, 303] on body "Silencer Central Events Add Event Bulk Upload Events Shareable Event Boards Rec…" at bounding box center [779, 392] width 1559 height 784
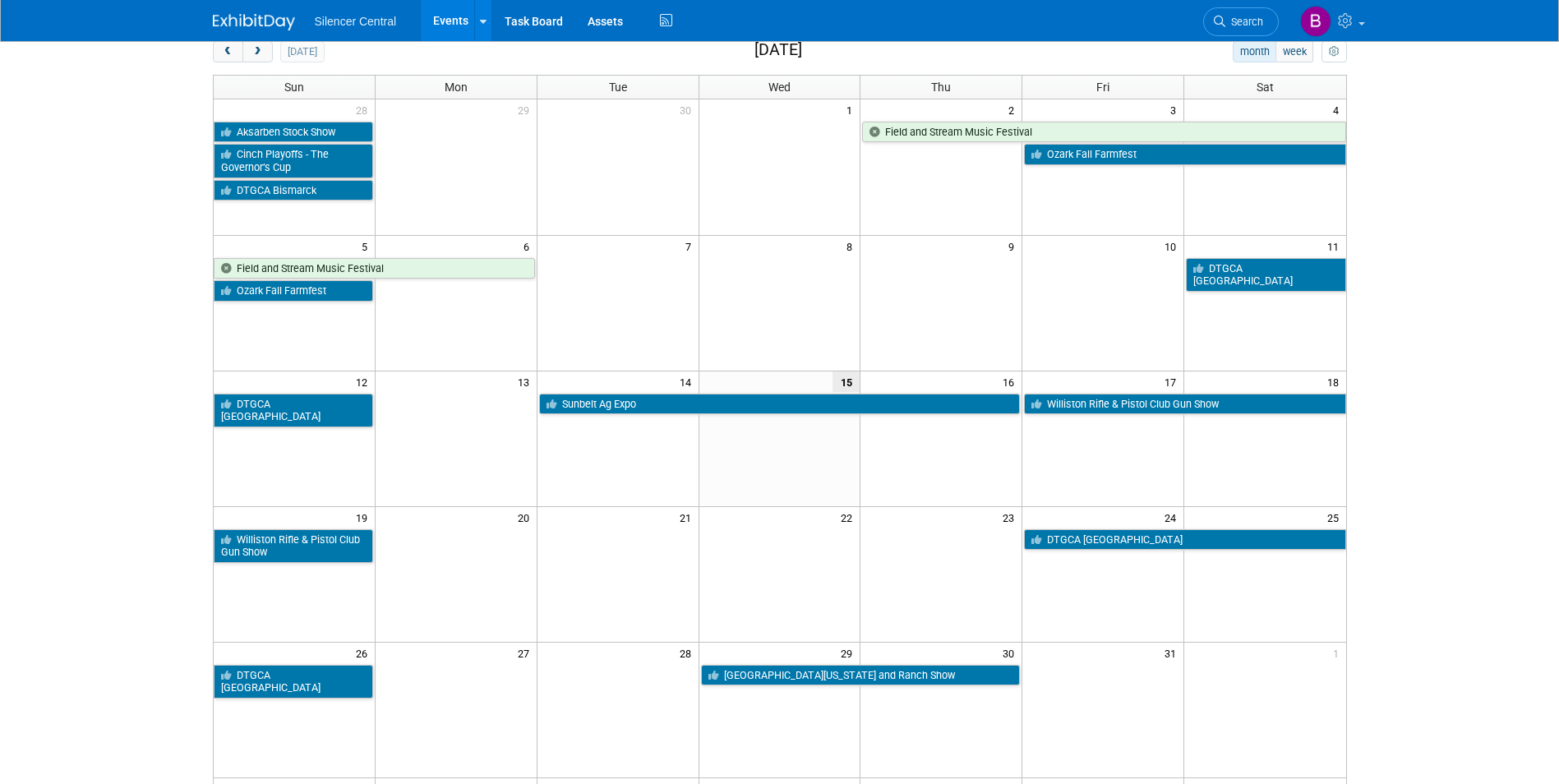
scroll to position [82, 0]
